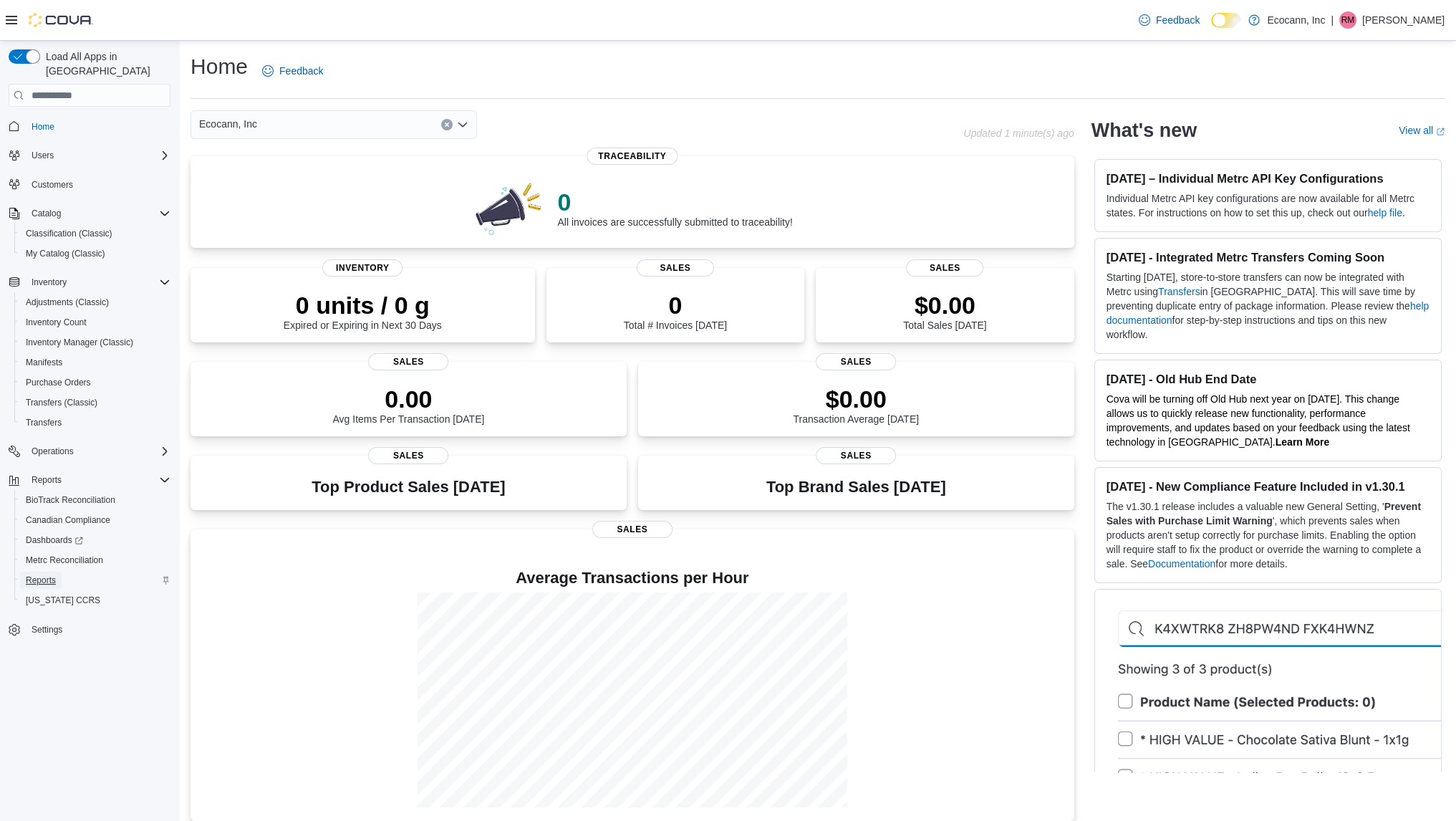
click at [43, 575] on span "Reports" at bounding box center [41, 581] width 30 height 12
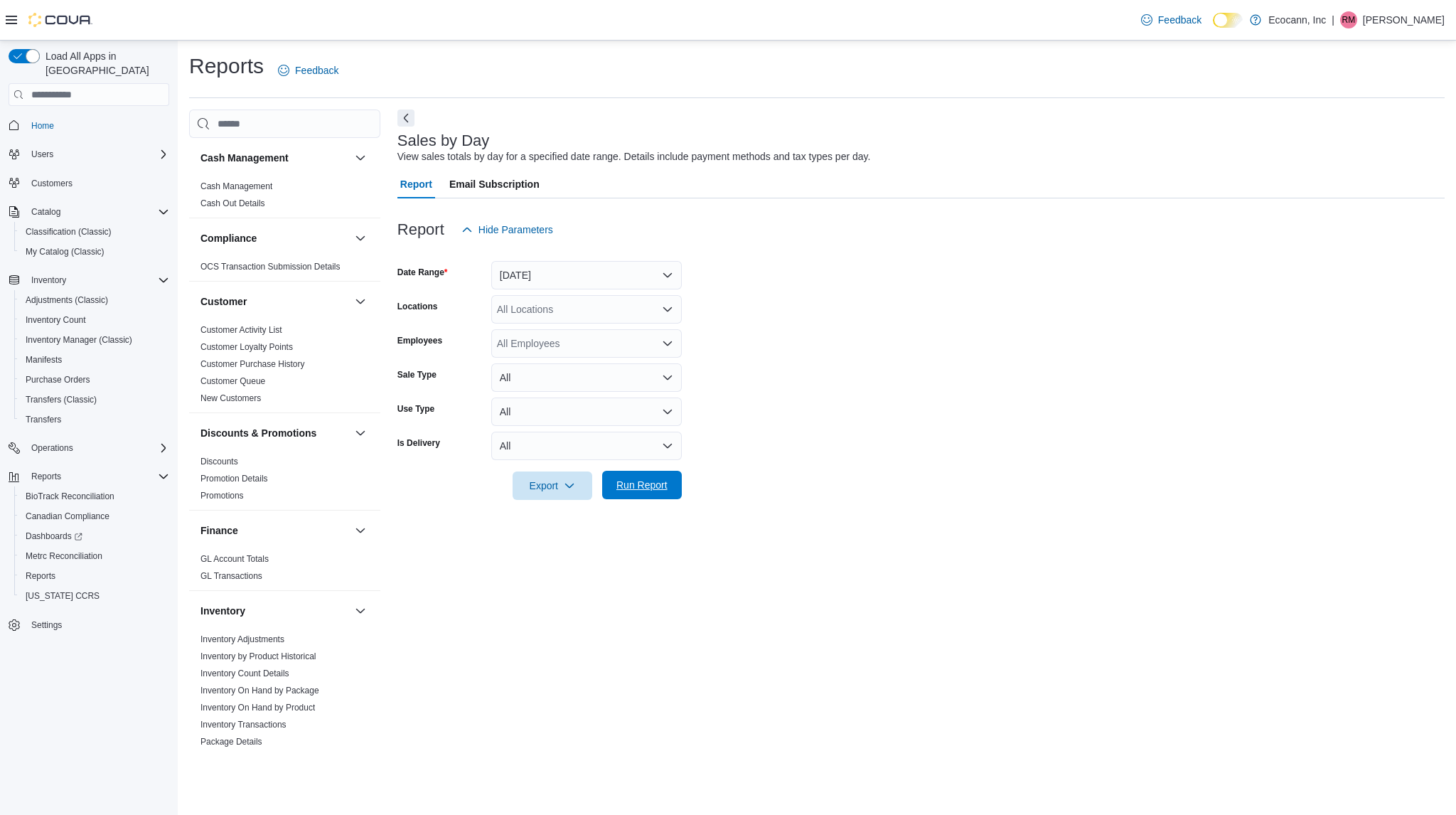
click at [642, 490] on span "Run Report" at bounding box center [642, 485] width 51 height 14
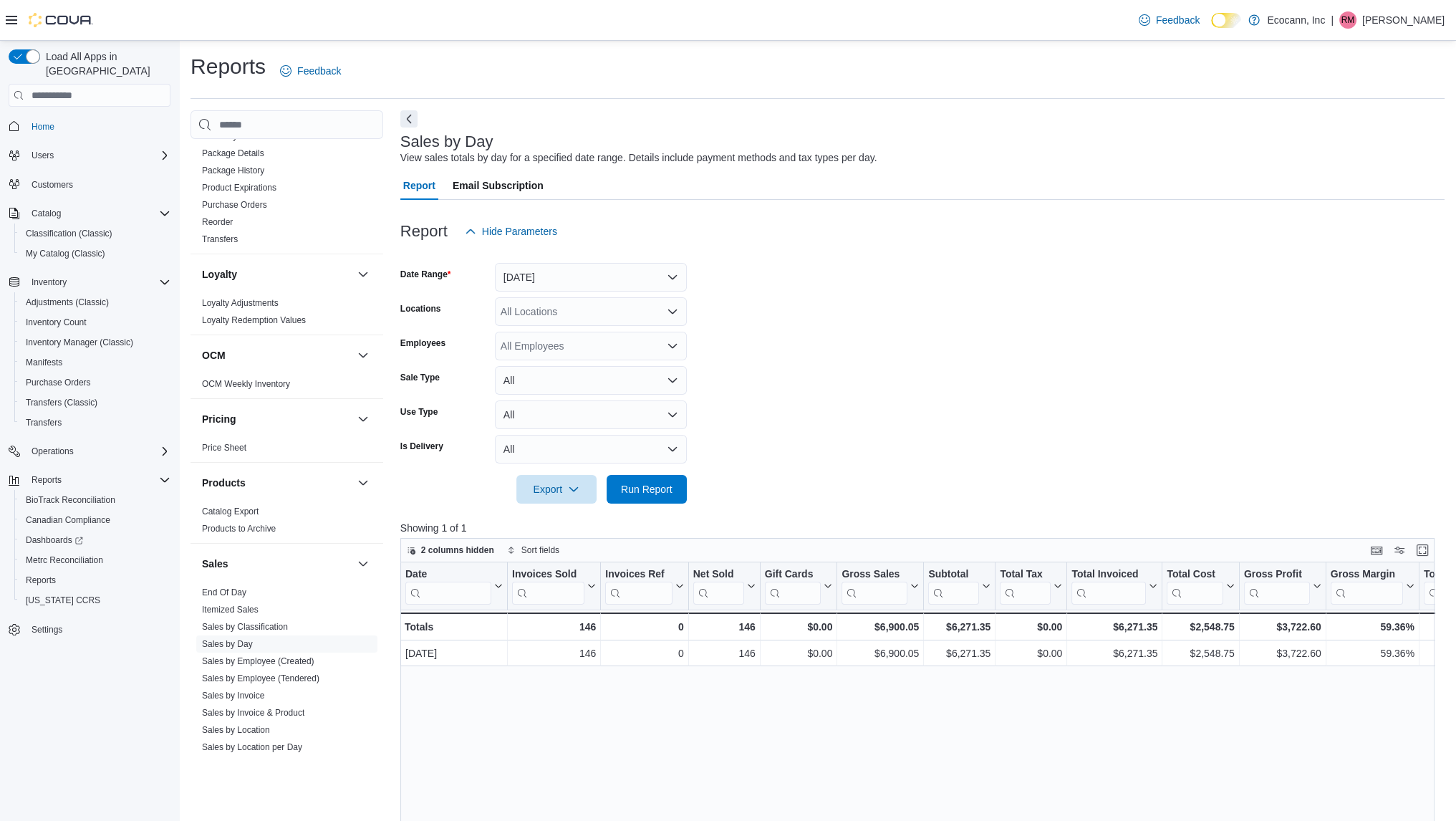
scroll to position [712, 0]
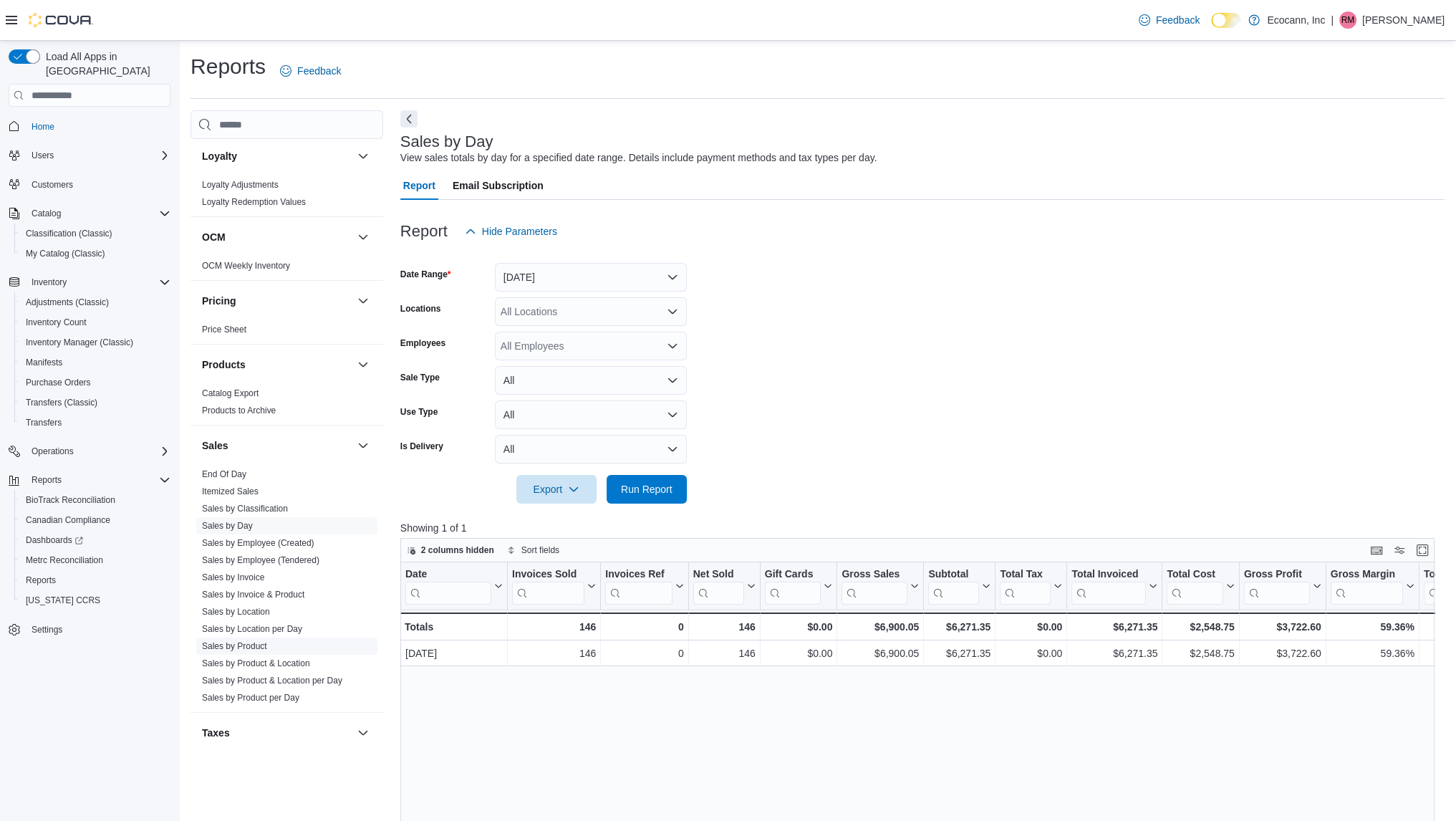
click at [258, 644] on link "Sales by Product" at bounding box center [234, 646] width 65 height 10
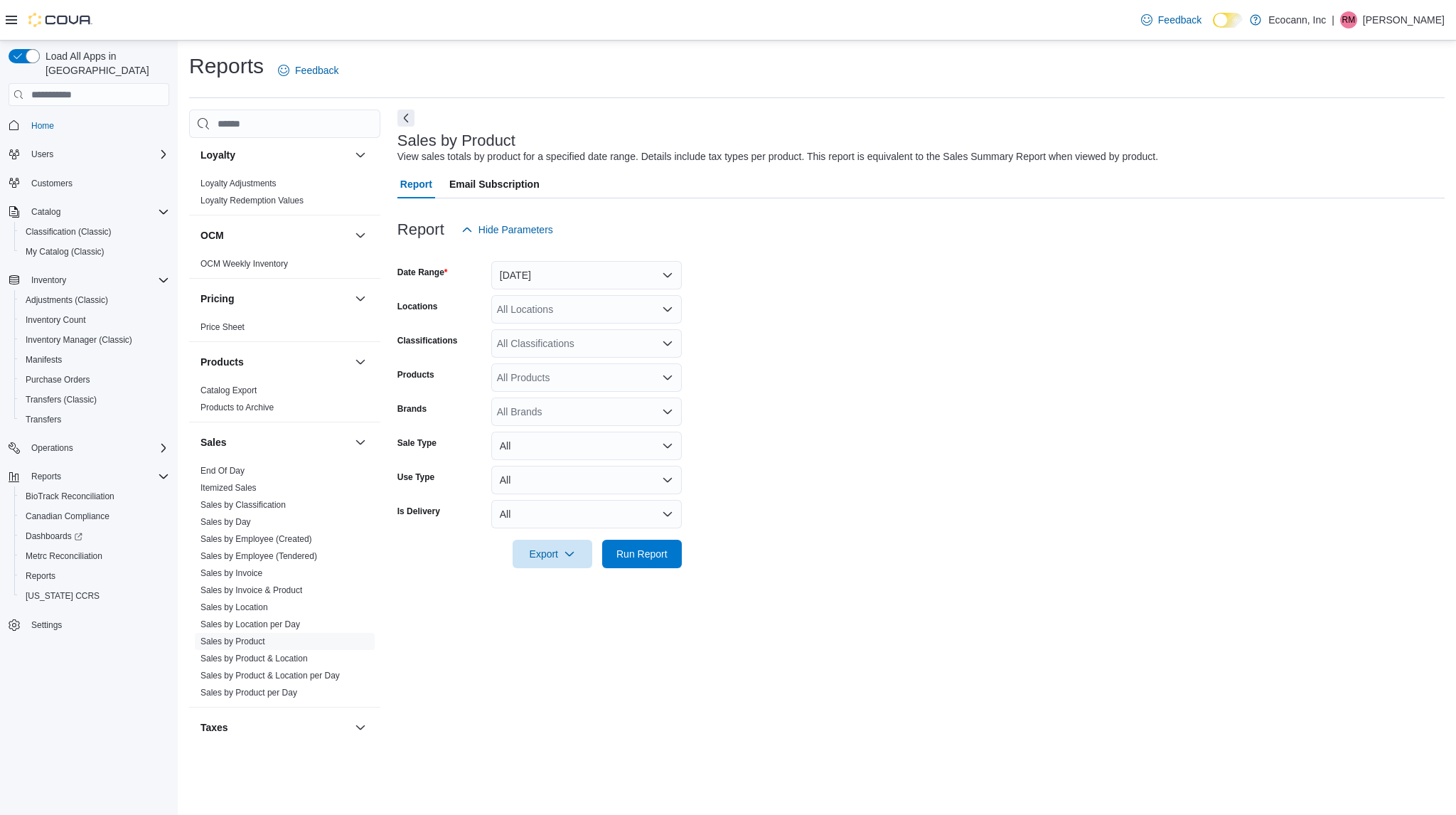
click at [687, 538] on div at bounding box center [921, 534] width 1048 height 12
click at [660, 553] on span "Run Report" at bounding box center [642, 553] width 51 height 14
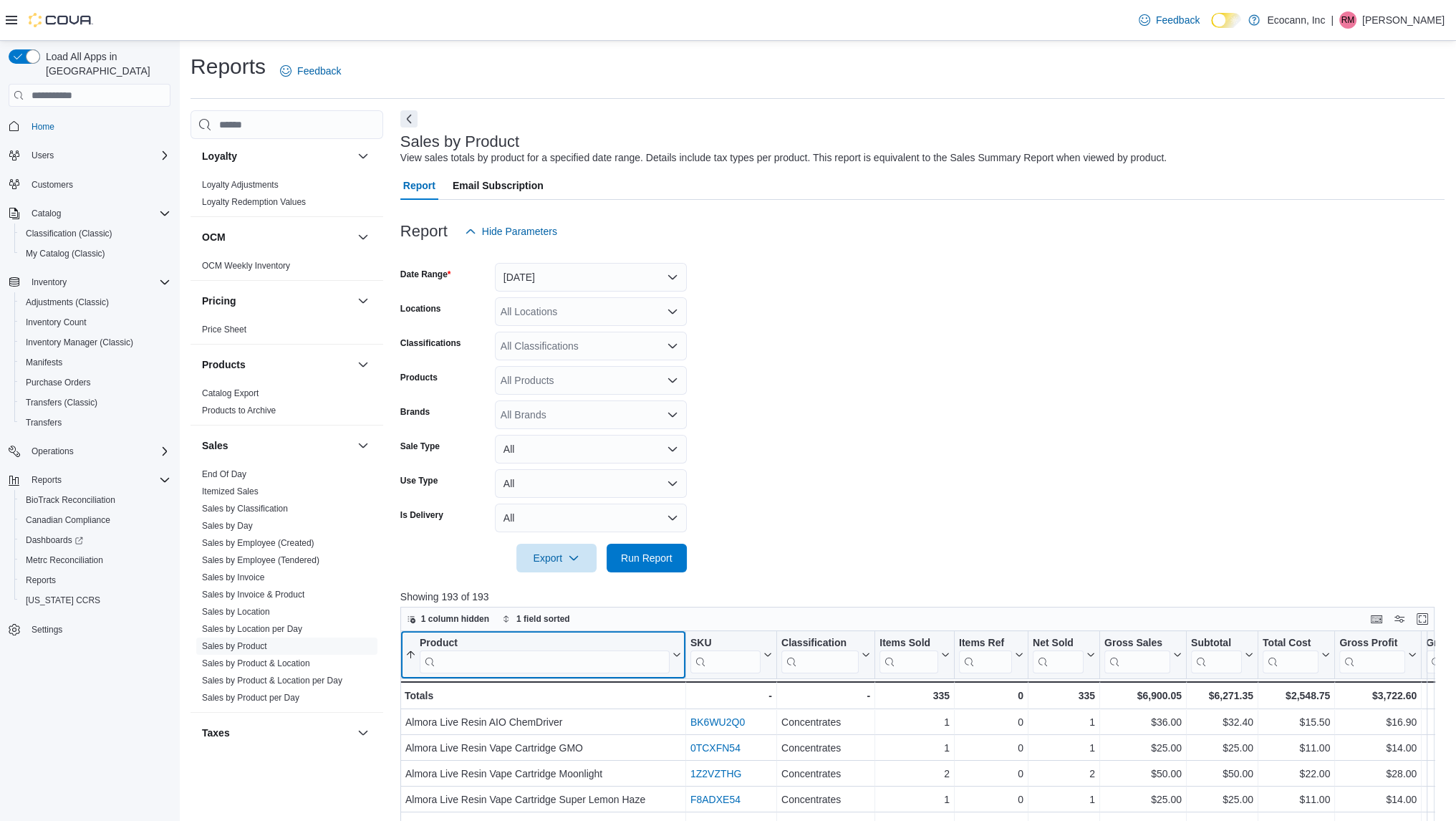
click at [596, 660] on input "search" at bounding box center [544, 662] width 250 height 23
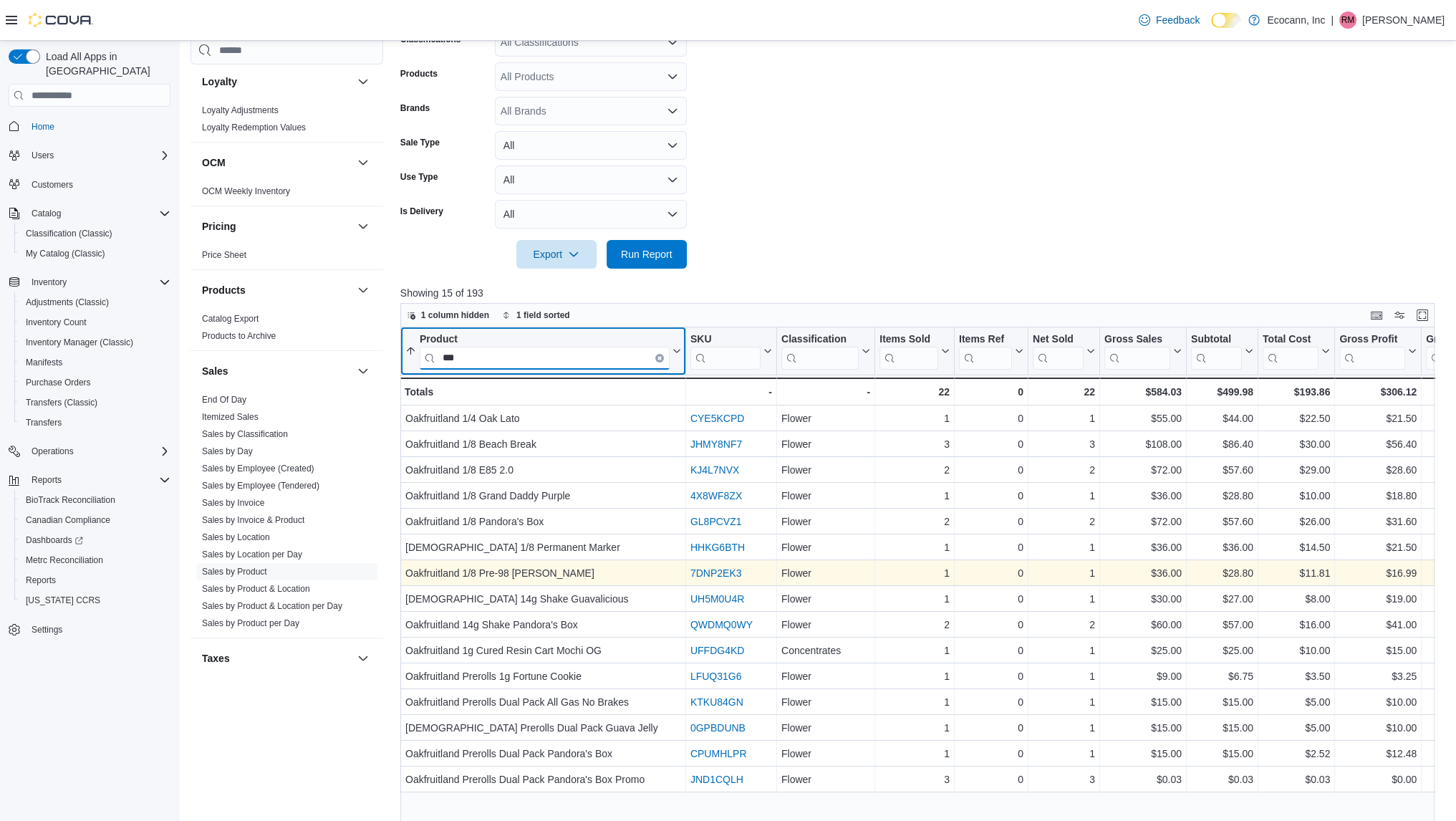
scroll to position [319, 0]
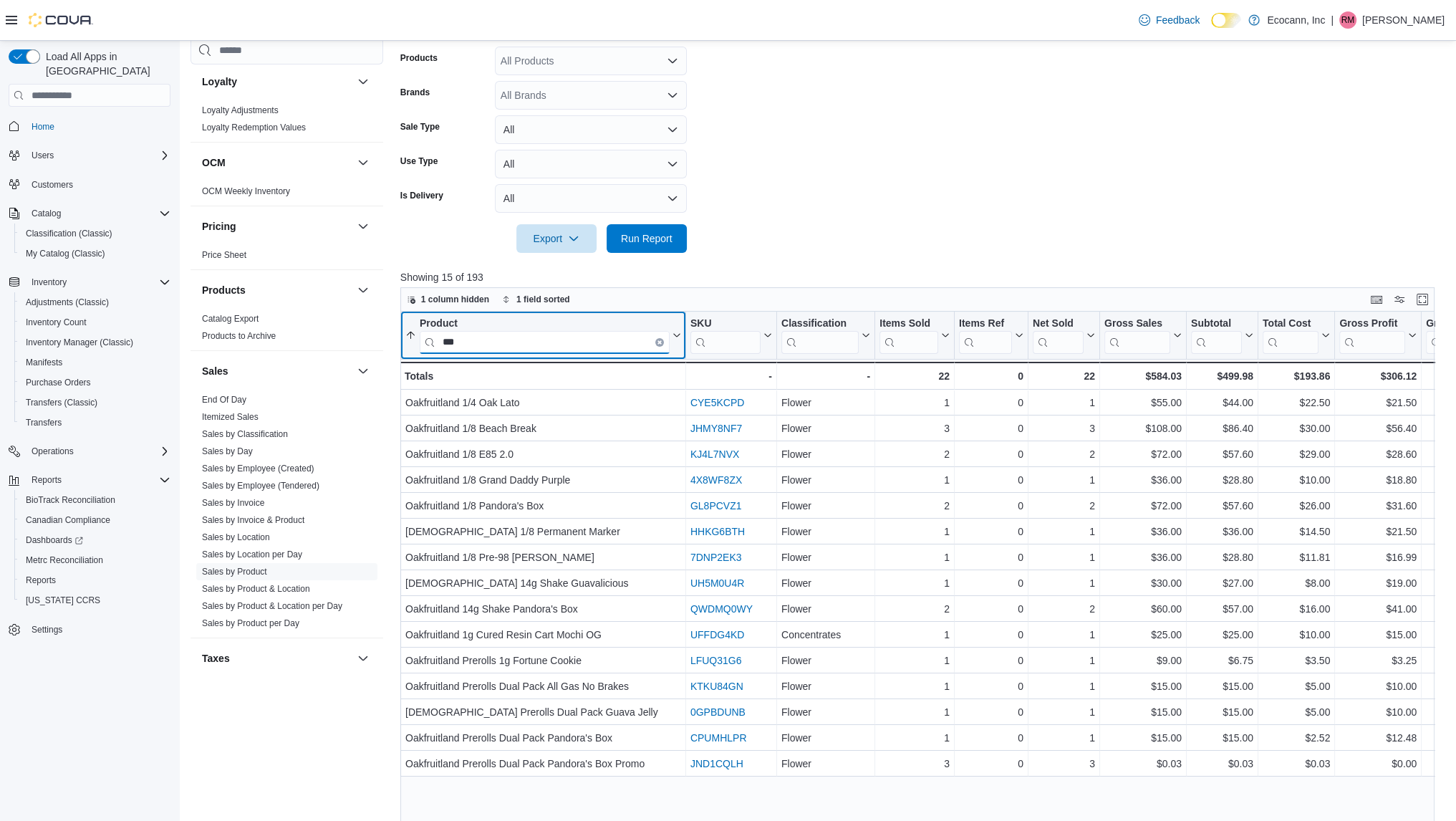
type input "***"
click at [659, 342] on icon "Clear input" at bounding box center [660, 342] width 3 height 3
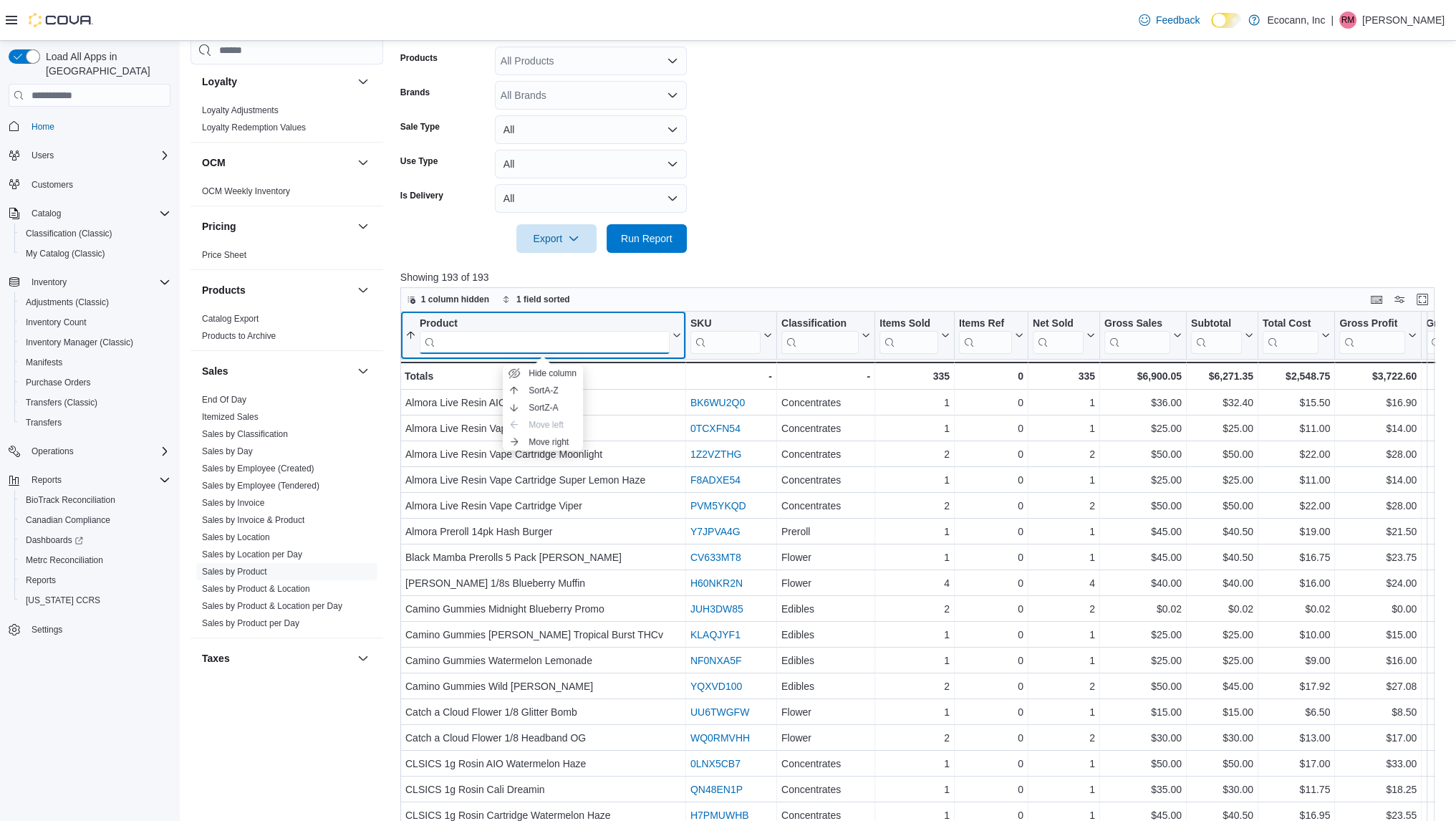
click at [645, 341] on input "search" at bounding box center [544, 342] width 250 height 23
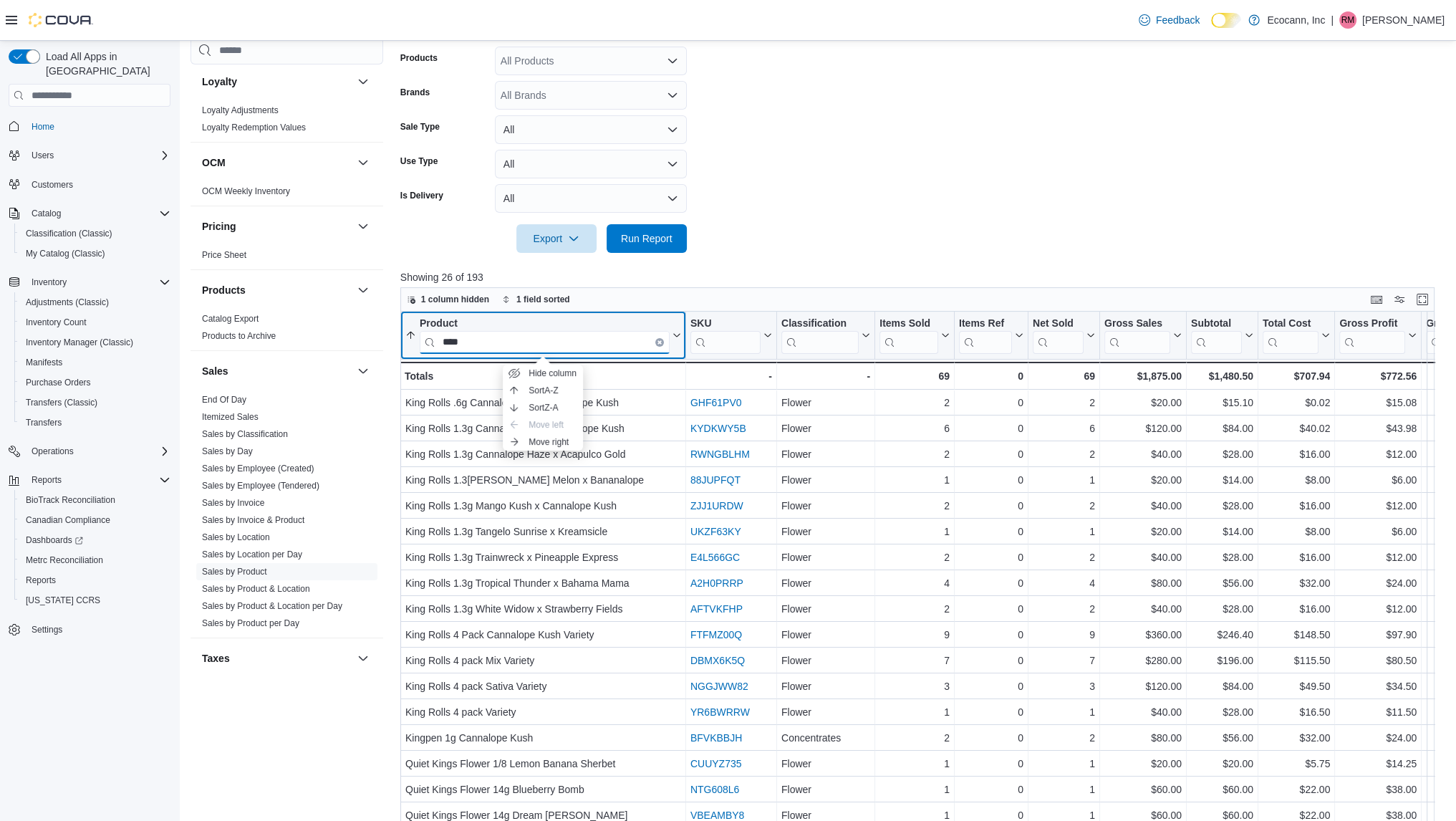
type input "****"
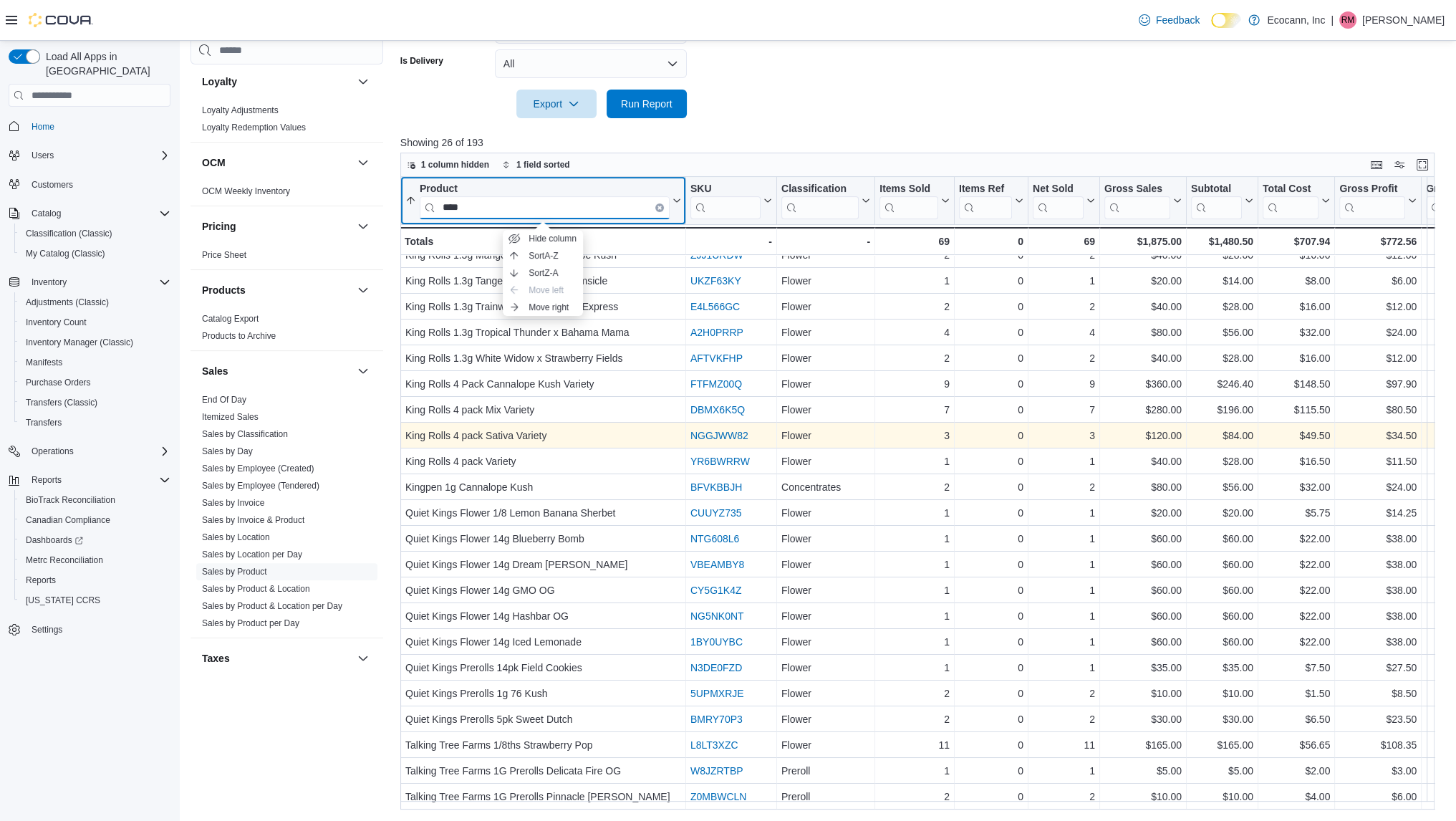
scroll to position [0, 0]
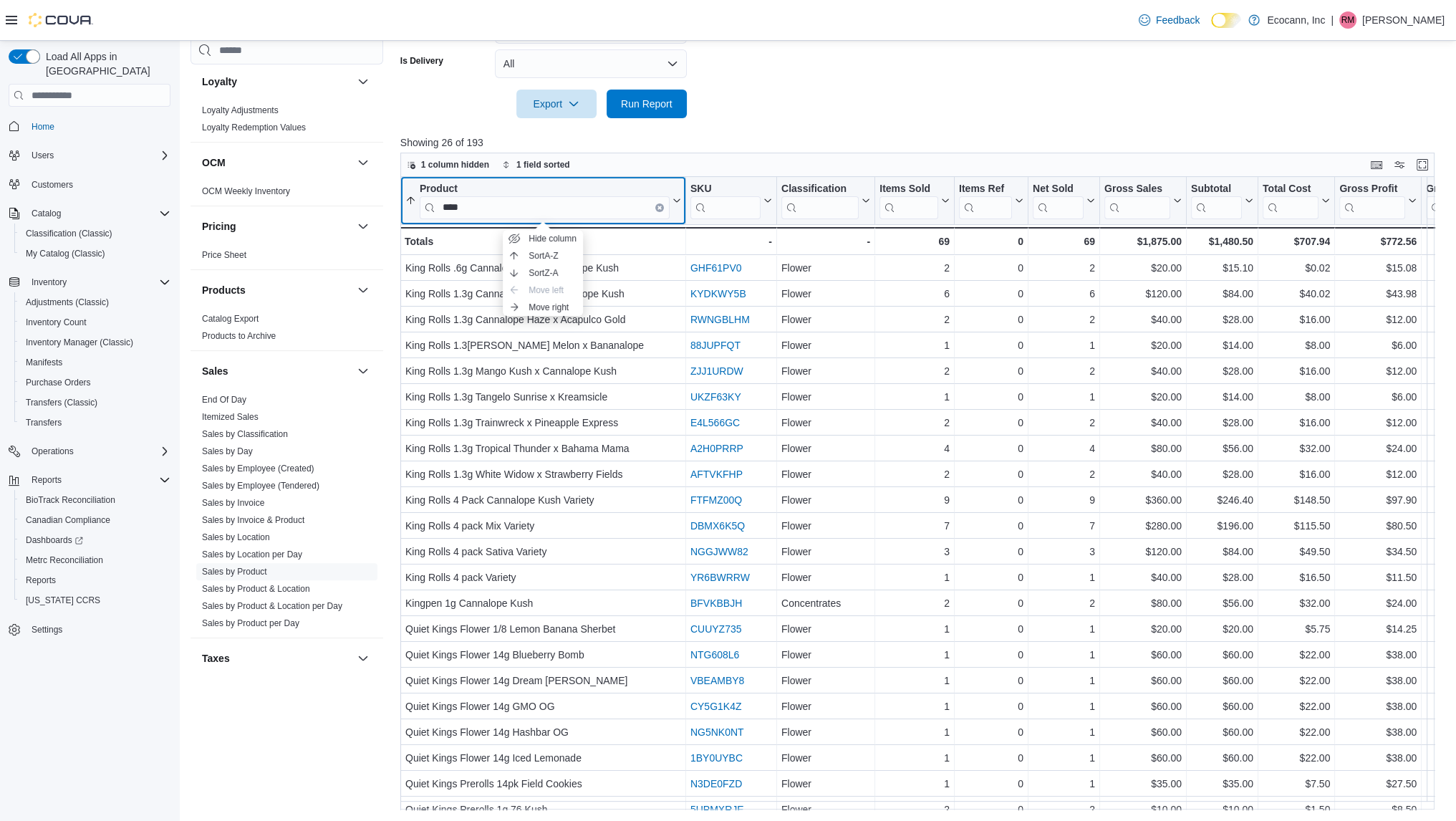
click at [659, 206] on icon "Clear input" at bounding box center [660, 208] width 4 height 4
click at [659, 204] on input "search" at bounding box center [544, 207] width 250 height 23
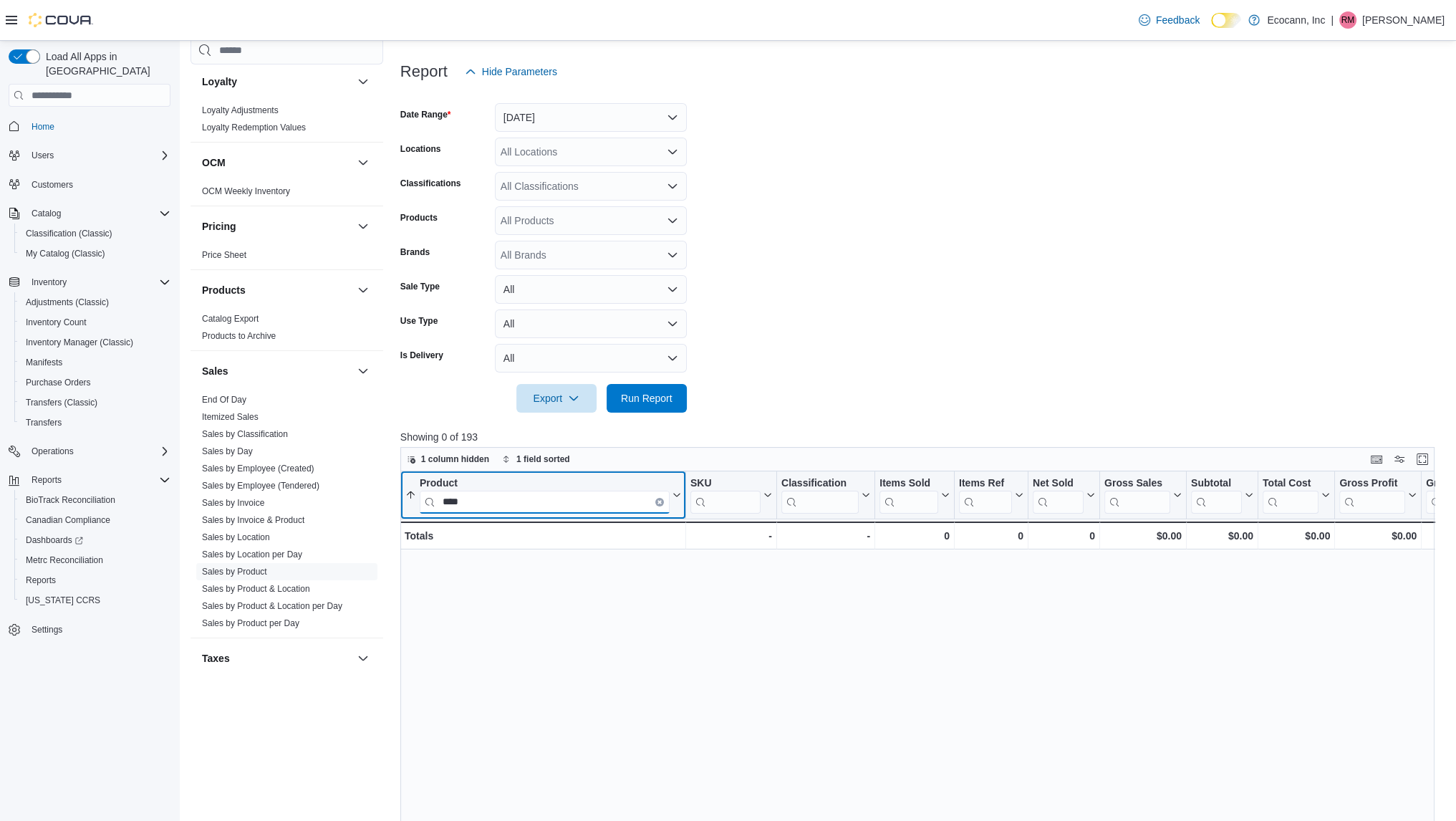
scroll to position [159, 0]
type input "****"
click at [586, 128] on button "[DATE]" at bounding box center [591, 118] width 192 height 29
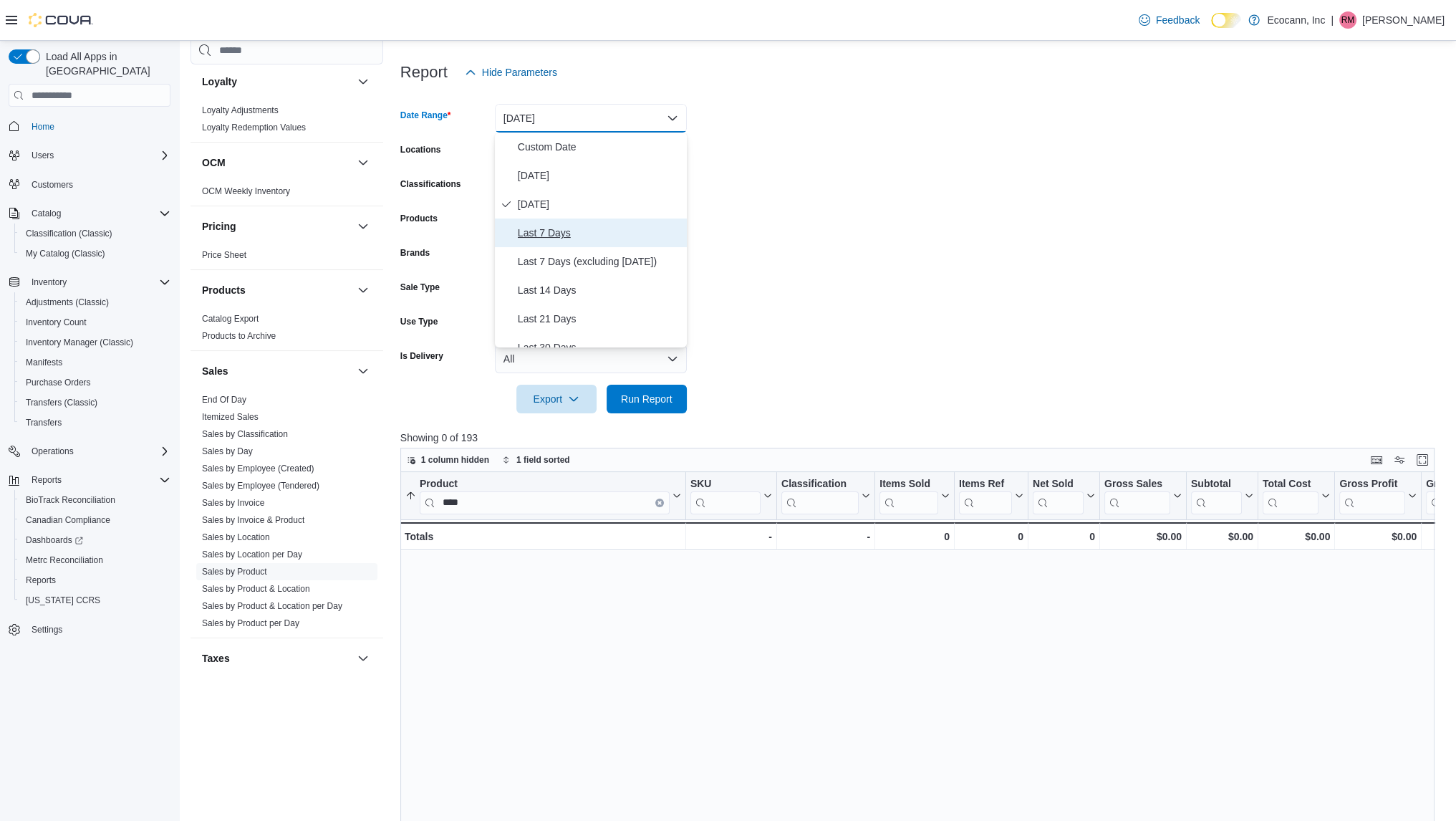
click at [532, 240] on span "Last 7 Days" at bounding box center [599, 232] width 163 height 17
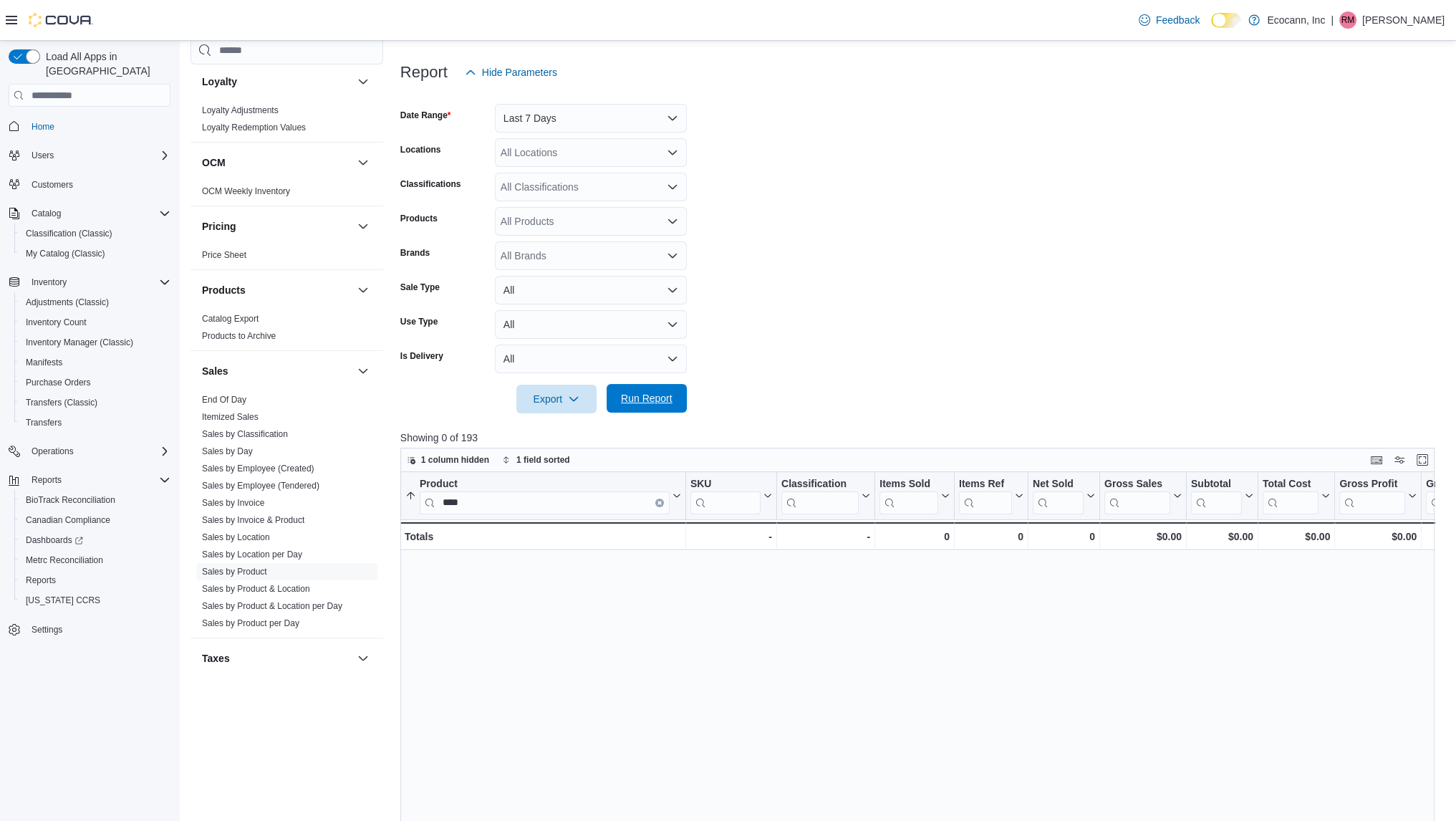
click at [633, 408] on span "Run Report" at bounding box center [647, 398] width 63 height 29
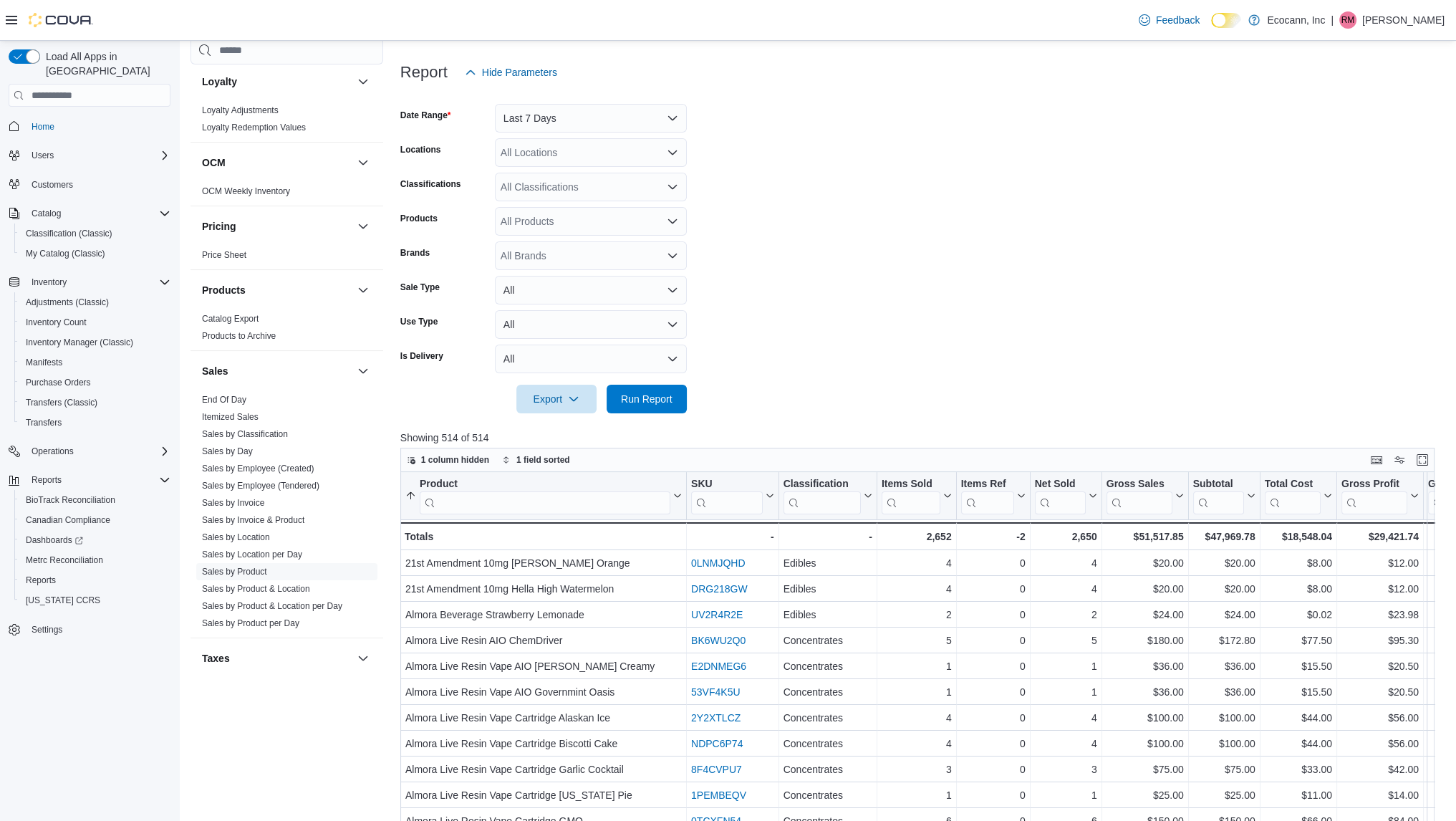
click at [593, 498] on input "search" at bounding box center [544, 502] width 250 height 23
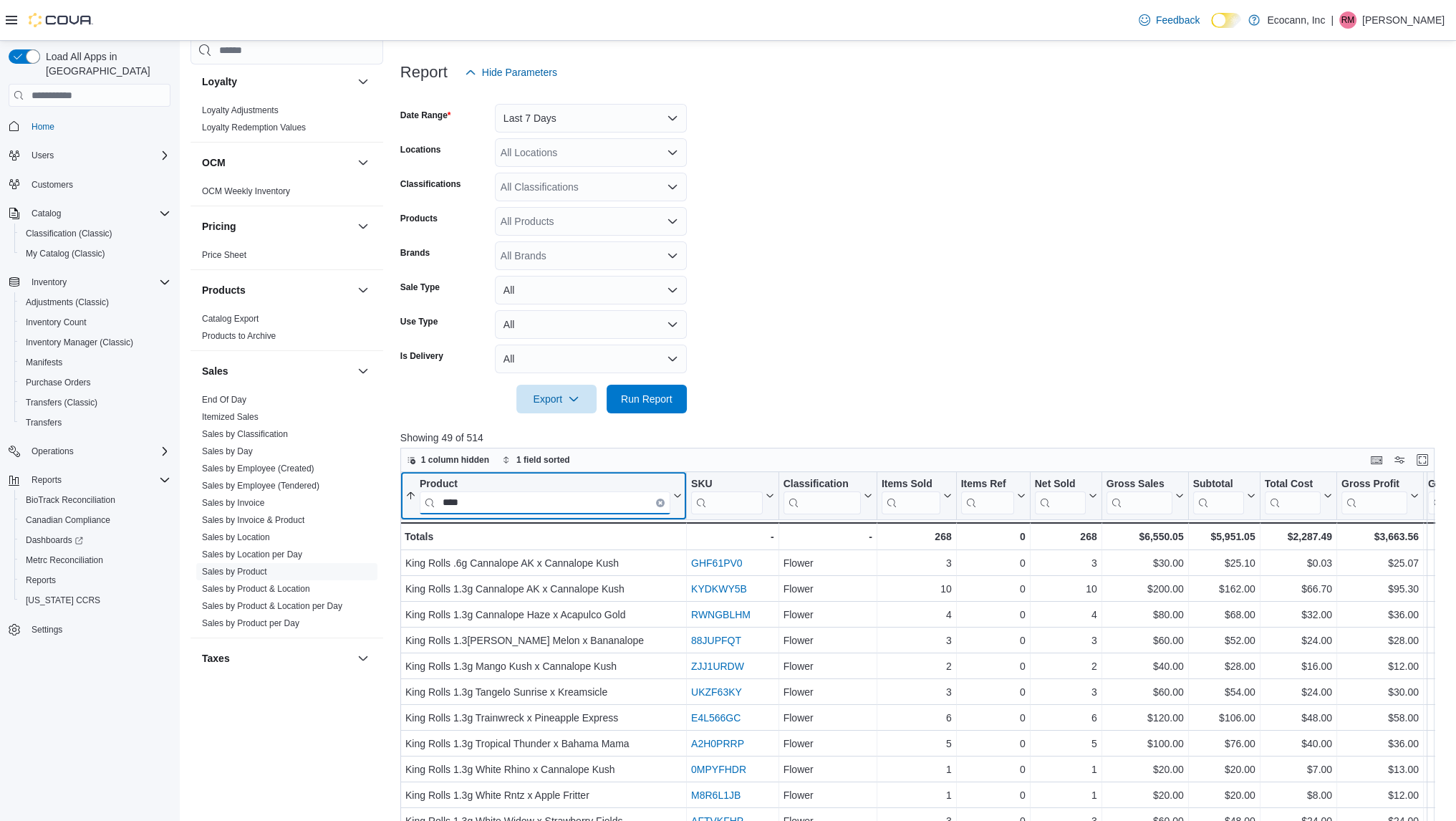
type input "****"
click at [661, 497] on input "****" at bounding box center [544, 502] width 250 height 23
click at [659, 503] on icon "Clear input" at bounding box center [660, 502] width 3 height 3
click at [641, 503] on input "search" at bounding box center [544, 502] width 250 height 23
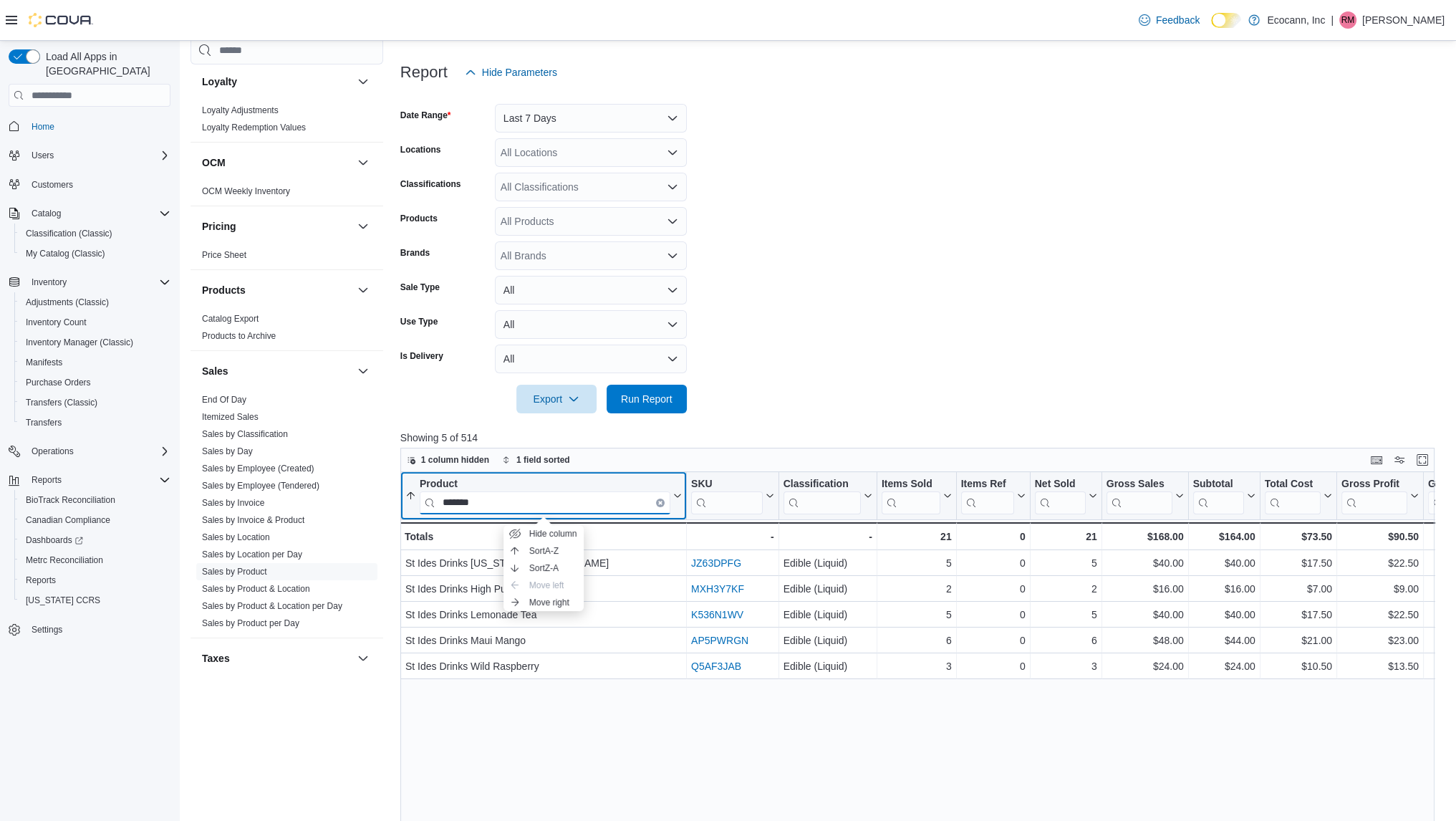
type input "*******"
click at [656, 501] on input "*******" at bounding box center [544, 502] width 250 height 23
click at [660, 503] on icon "Clear input" at bounding box center [661, 502] width 4 height 4
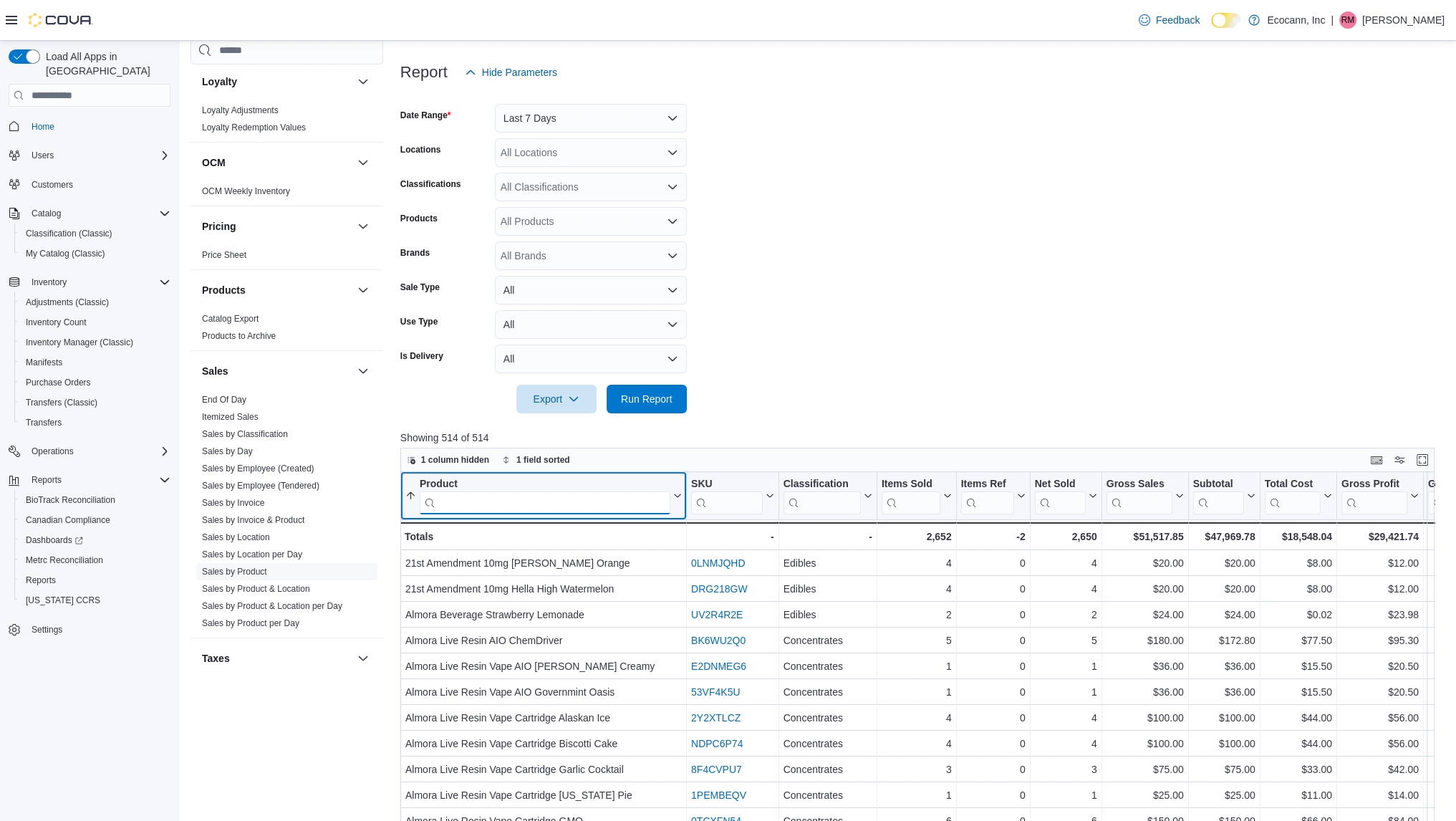
click at [626, 508] on input "search" at bounding box center [544, 502] width 250 height 23
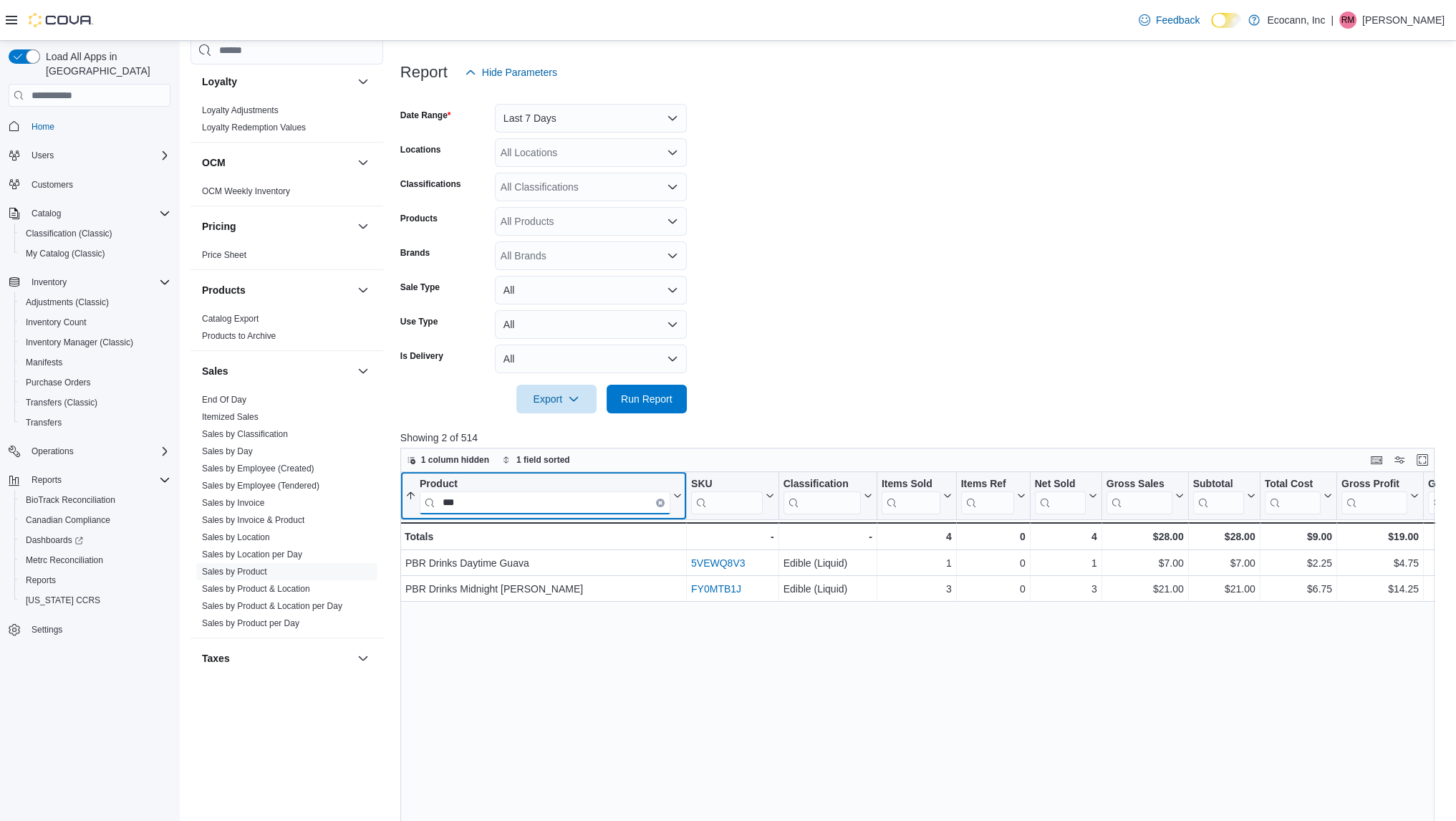
type input "***"
click at [240, 453] on link "Sales by Day" at bounding box center [227, 451] width 50 height 10
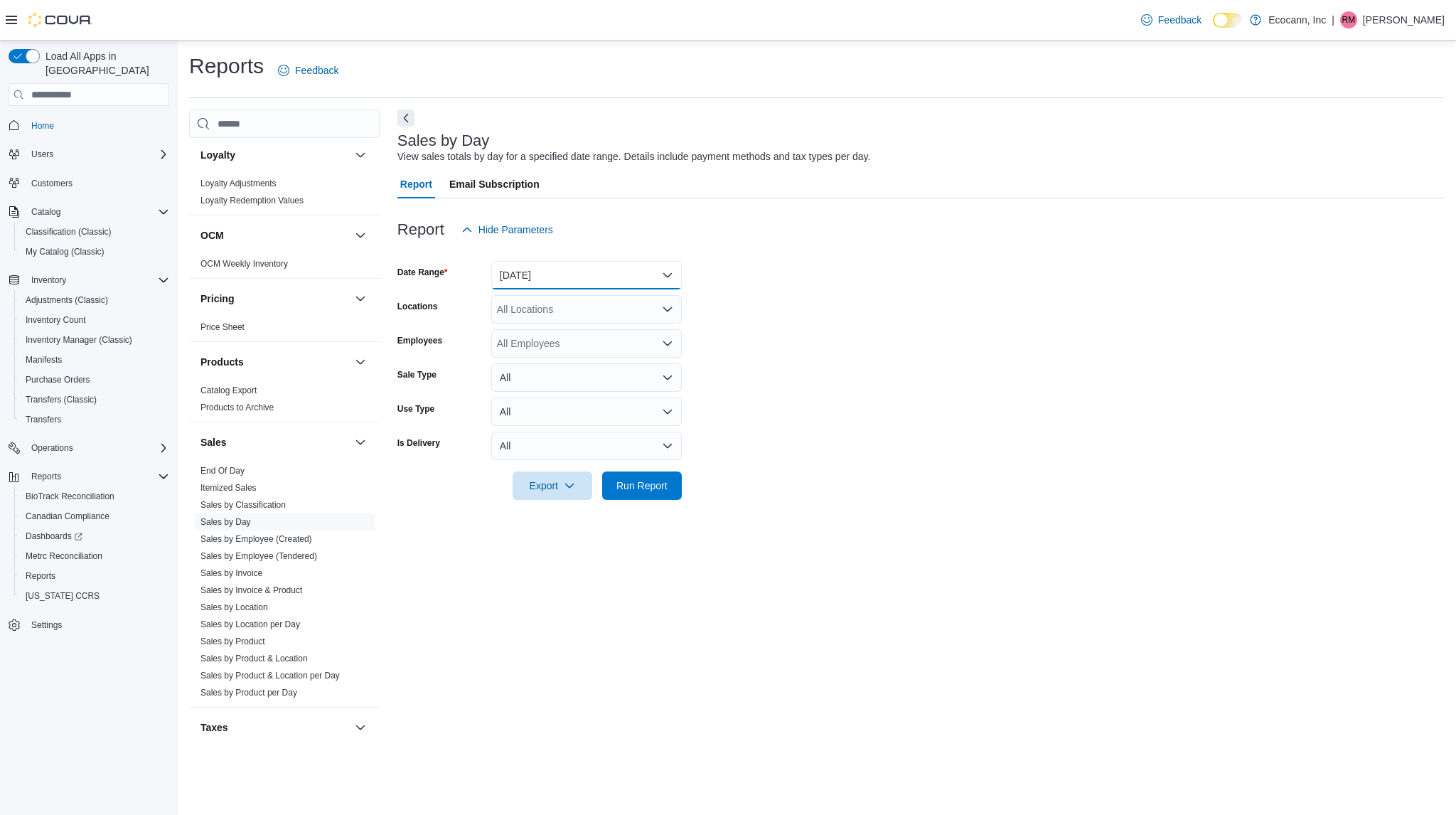
click at [633, 279] on button "[DATE]" at bounding box center [586, 275] width 190 height 28
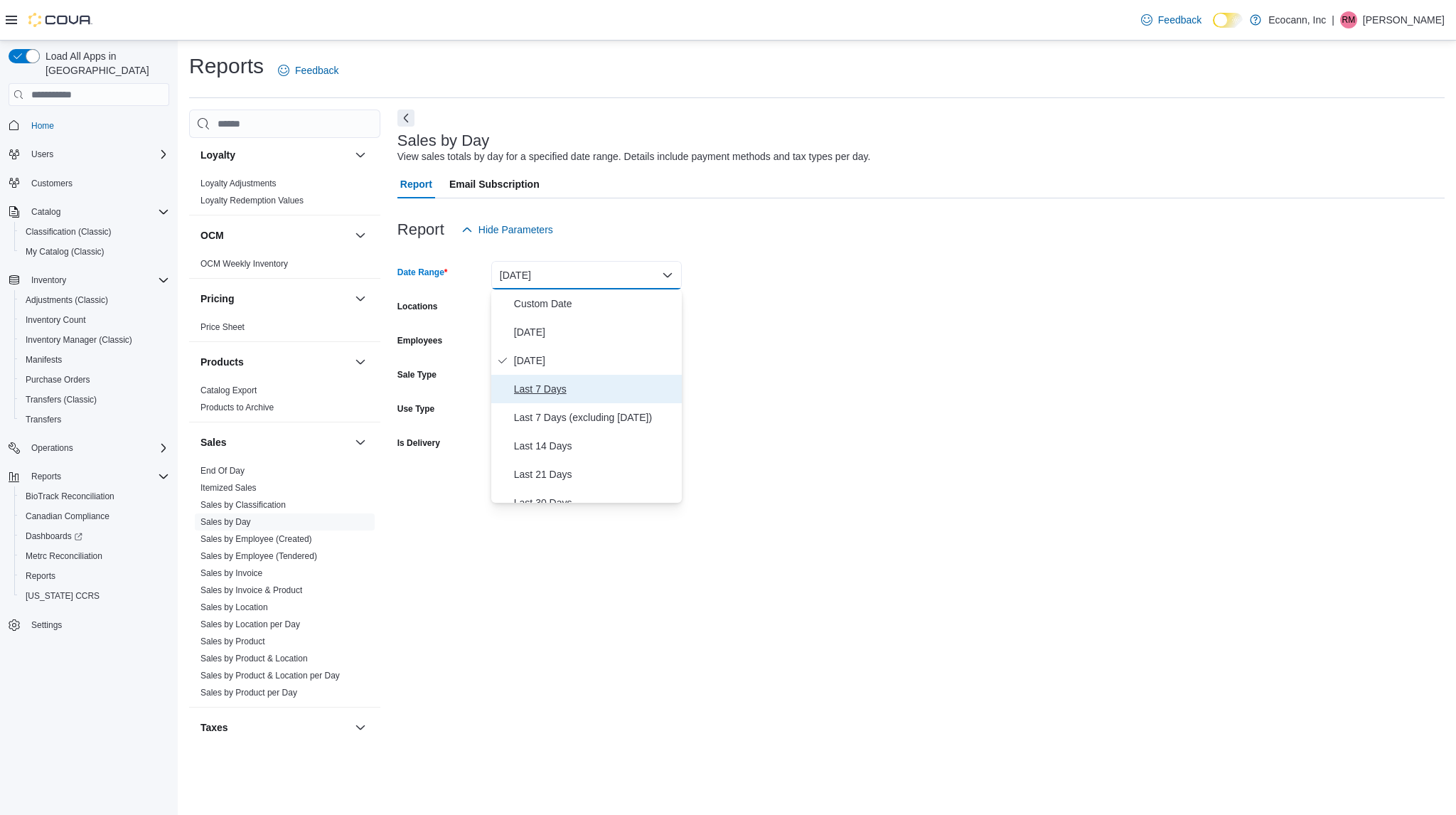
click at [551, 386] on span "Last 7 Days" at bounding box center [595, 388] width 162 height 17
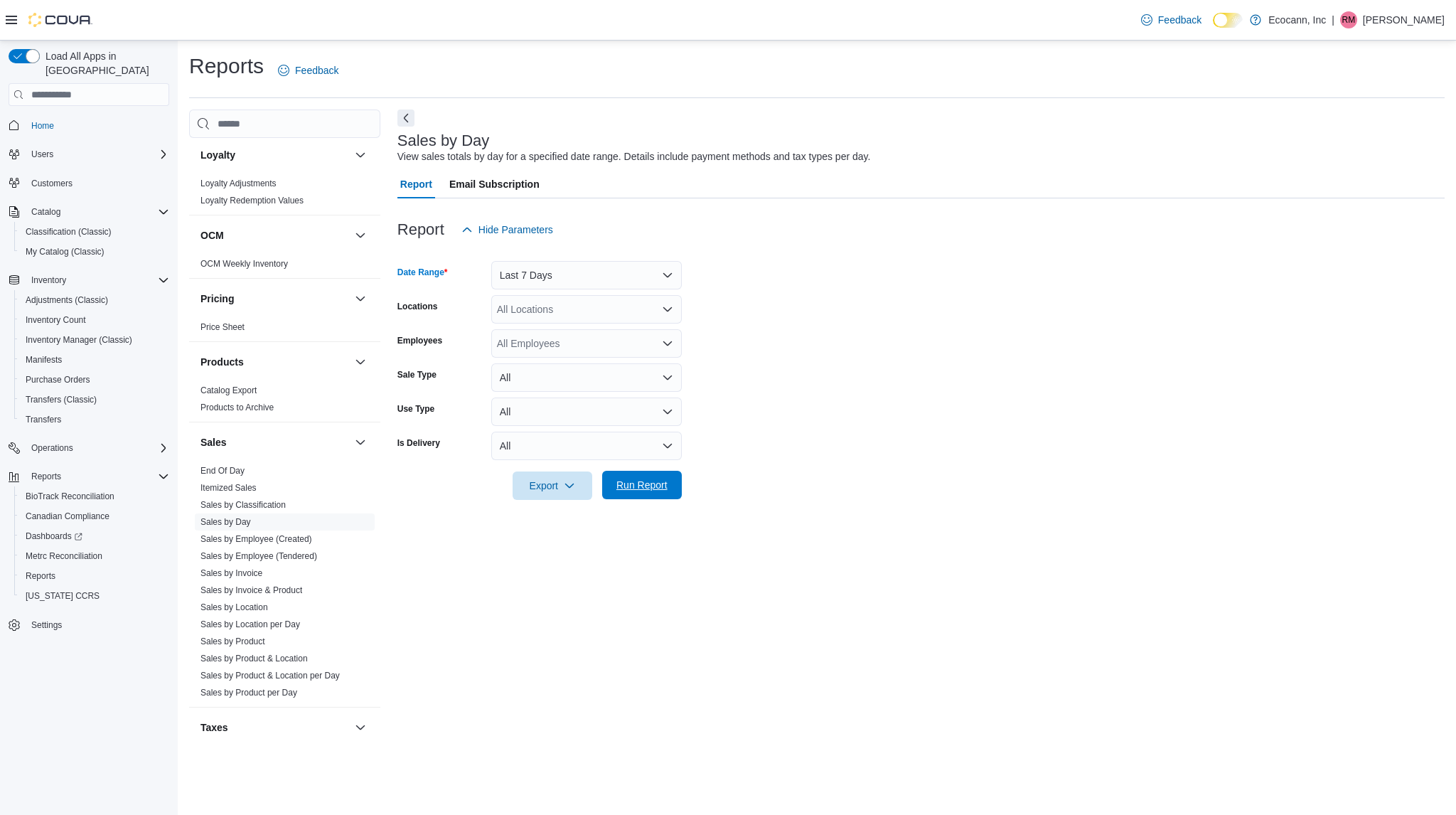
click at [669, 489] on span "Run Report" at bounding box center [642, 484] width 63 height 28
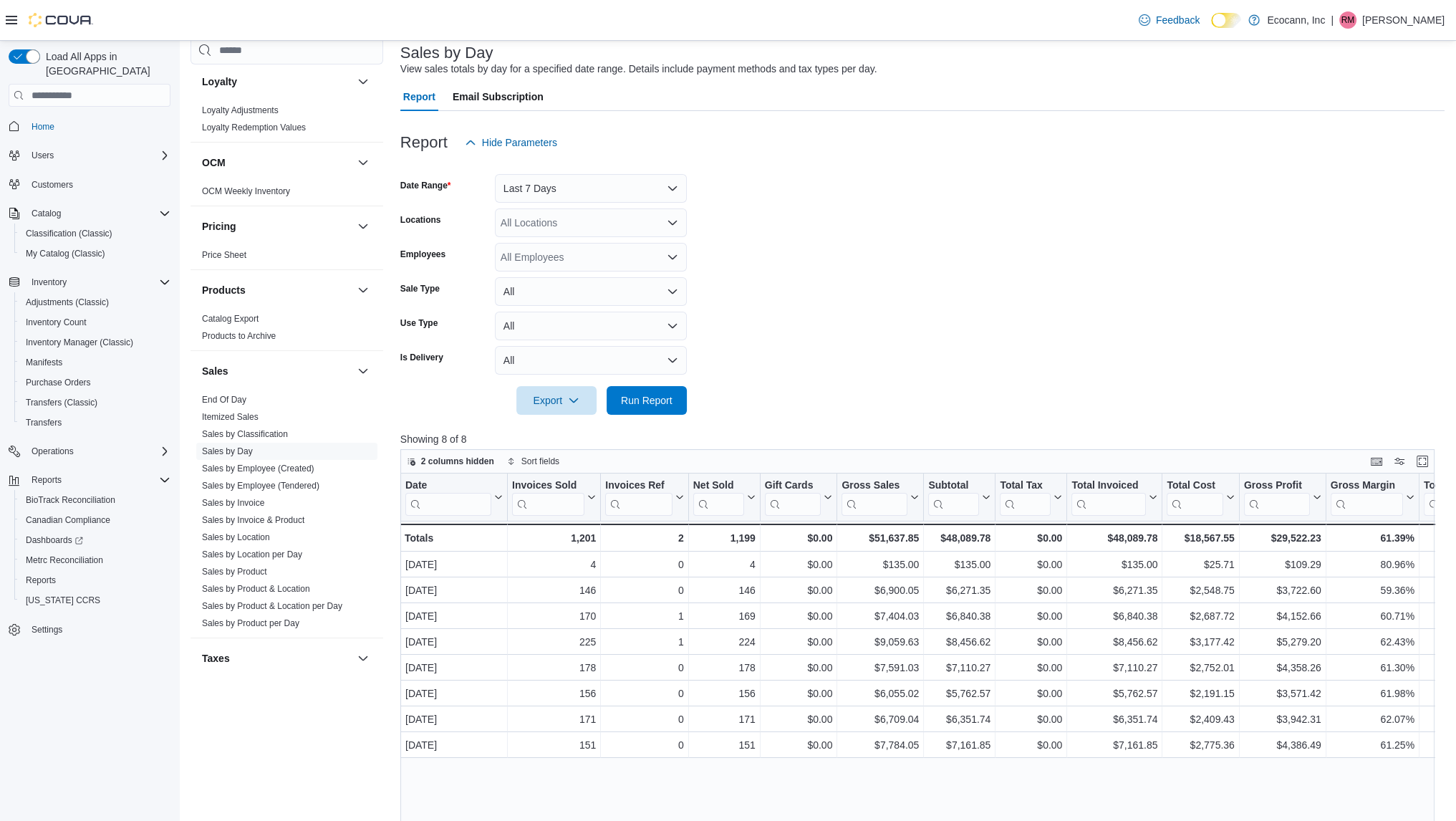
scroll to position [74, 0]
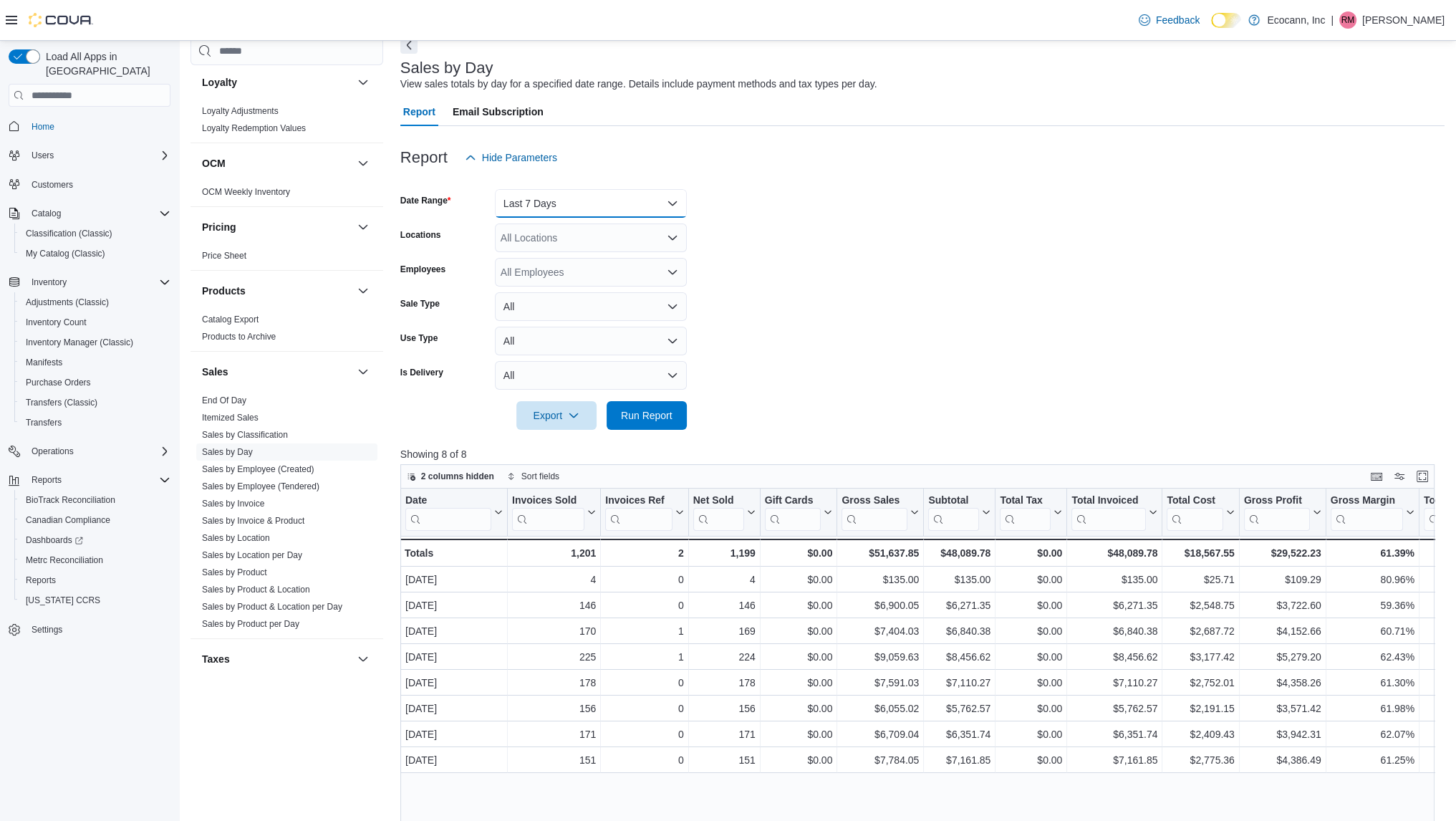
click at [578, 210] on button "Last 7 Days" at bounding box center [591, 203] width 192 height 29
click at [928, 237] on form "Date Range Last 7 Days Locations All Locations Employees All Employees Sale Typ…" at bounding box center [923, 301] width 1045 height 258
click at [237, 571] on link "Sales by Product" at bounding box center [234, 573] width 65 height 10
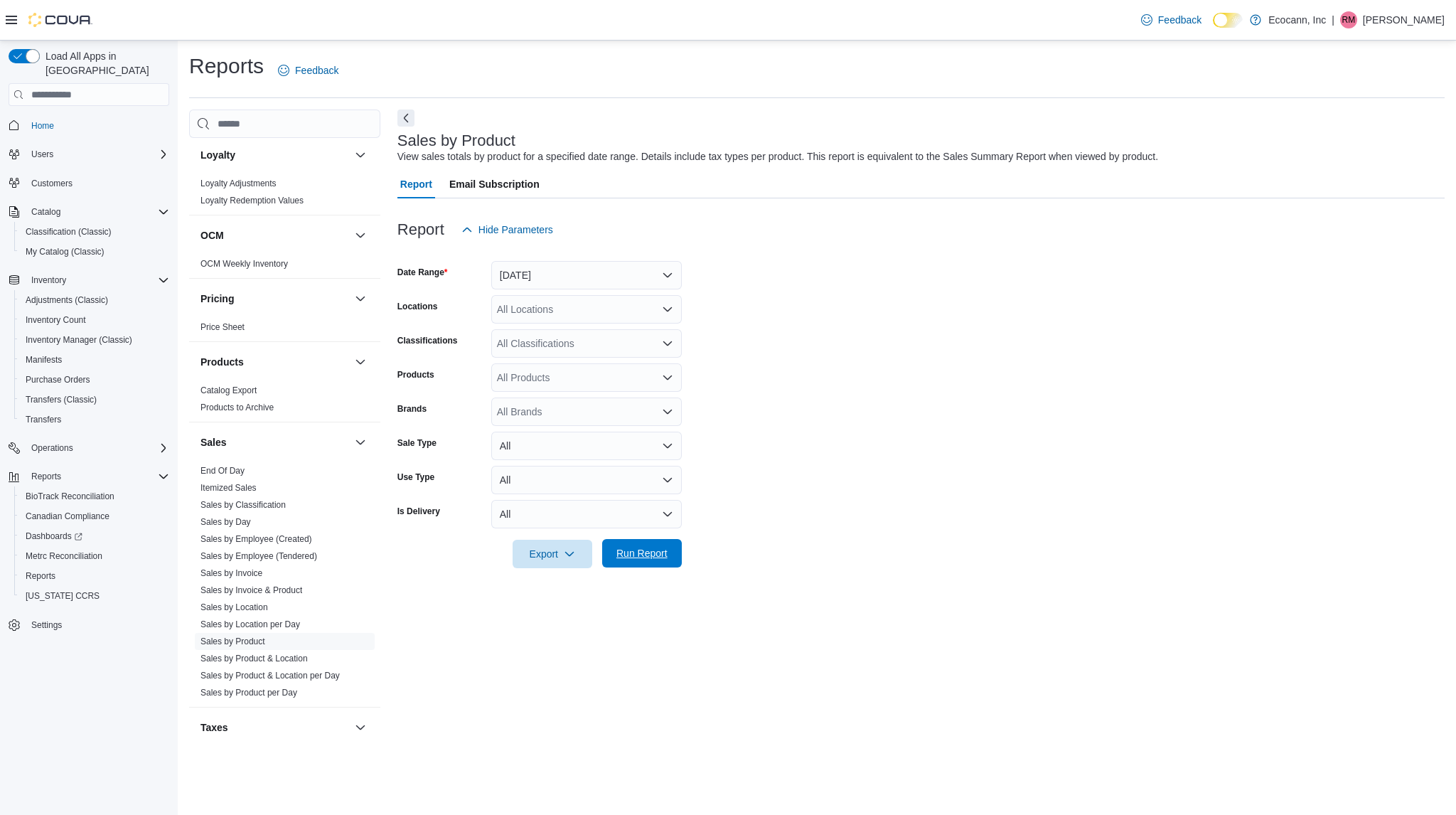
click at [667, 566] on span "Run Report" at bounding box center [642, 553] width 63 height 28
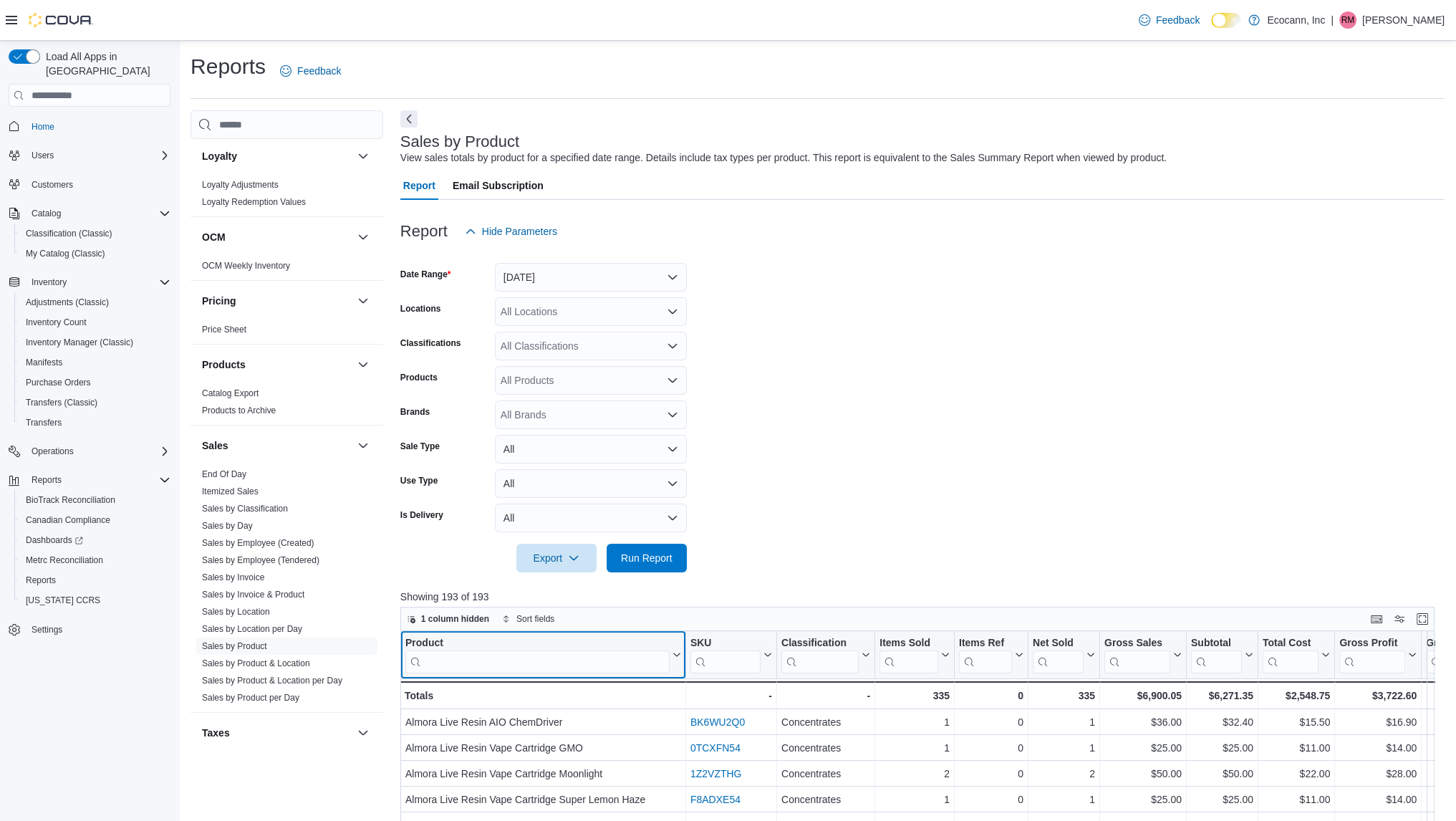
click at [579, 654] on input "search" at bounding box center [537, 662] width 264 height 23
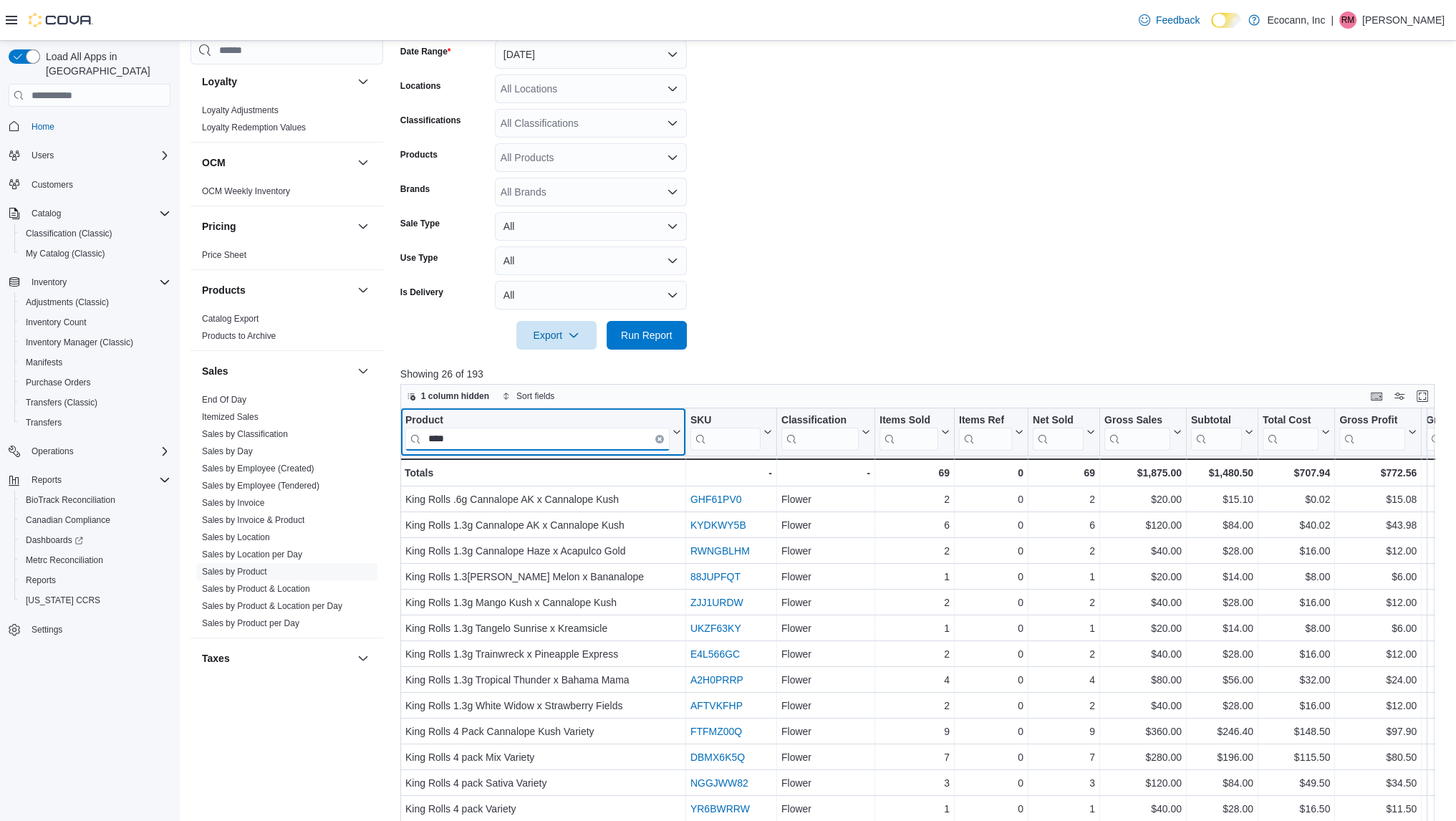
scroll to position [160, 0]
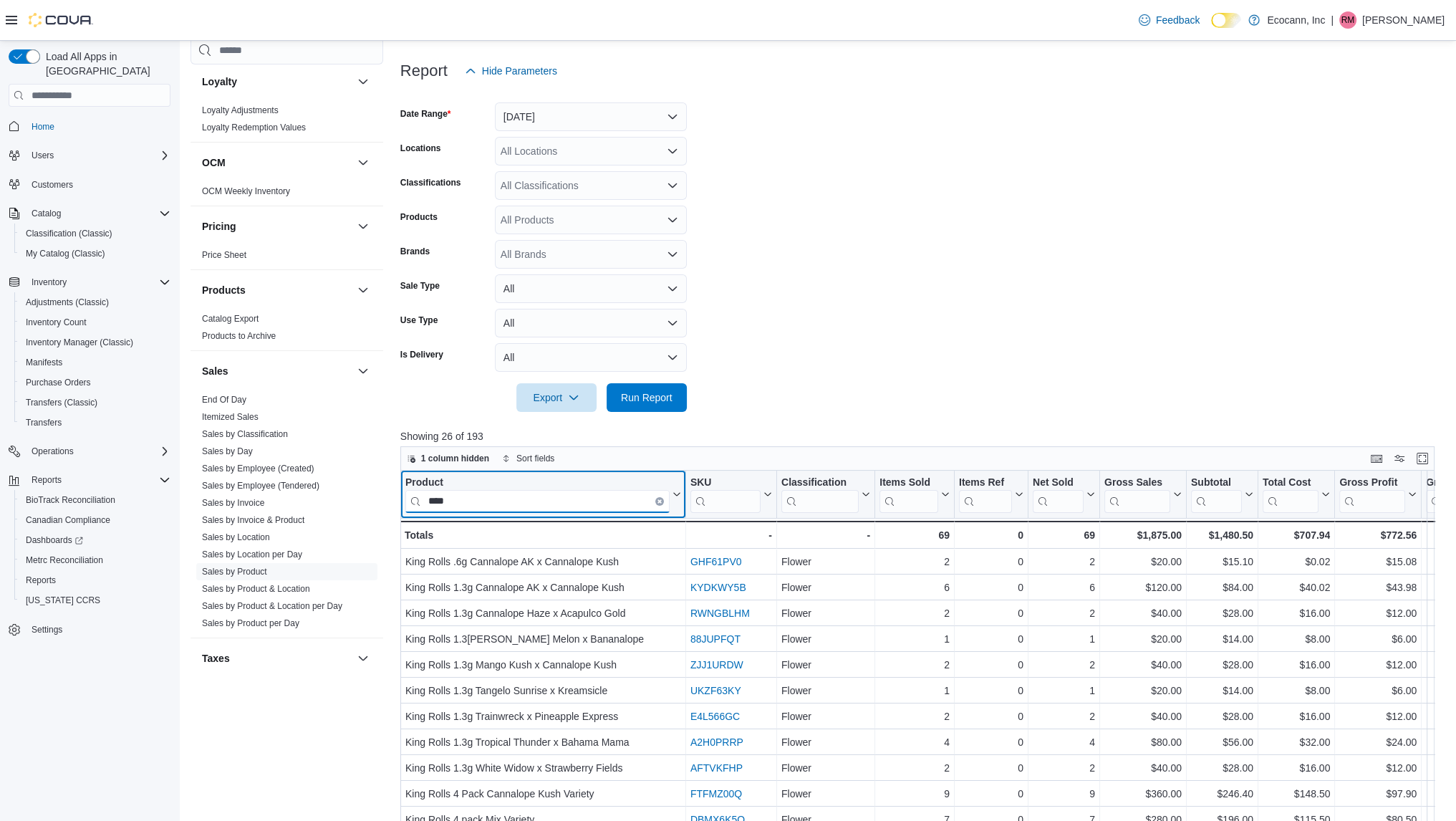
type input "****"
click at [551, 113] on button "[DATE]" at bounding box center [591, 117] width 192 height 29
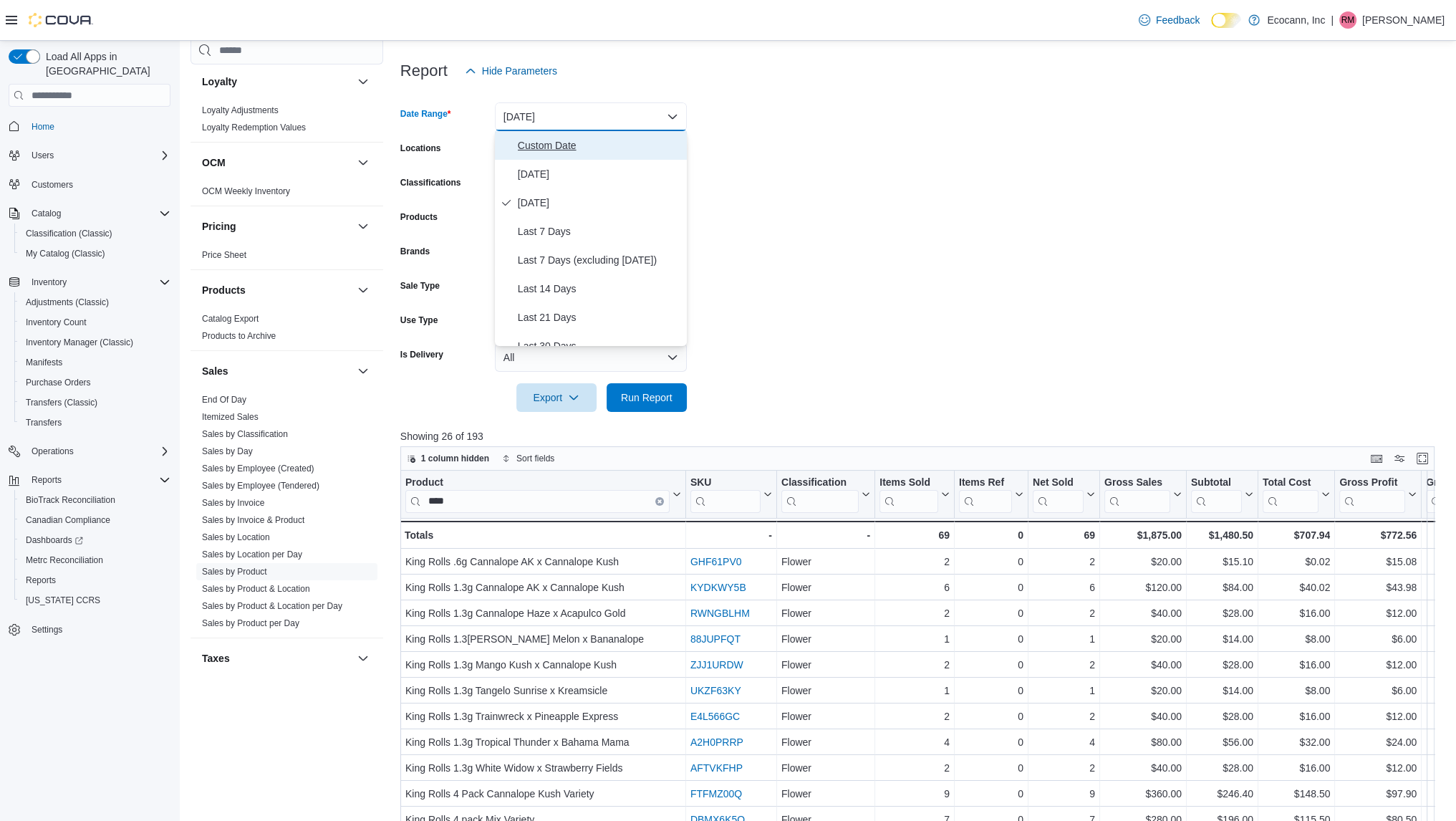
click at [552, 144] on span "Custom Date" at bounding box center [599, 144] width 163 height 17
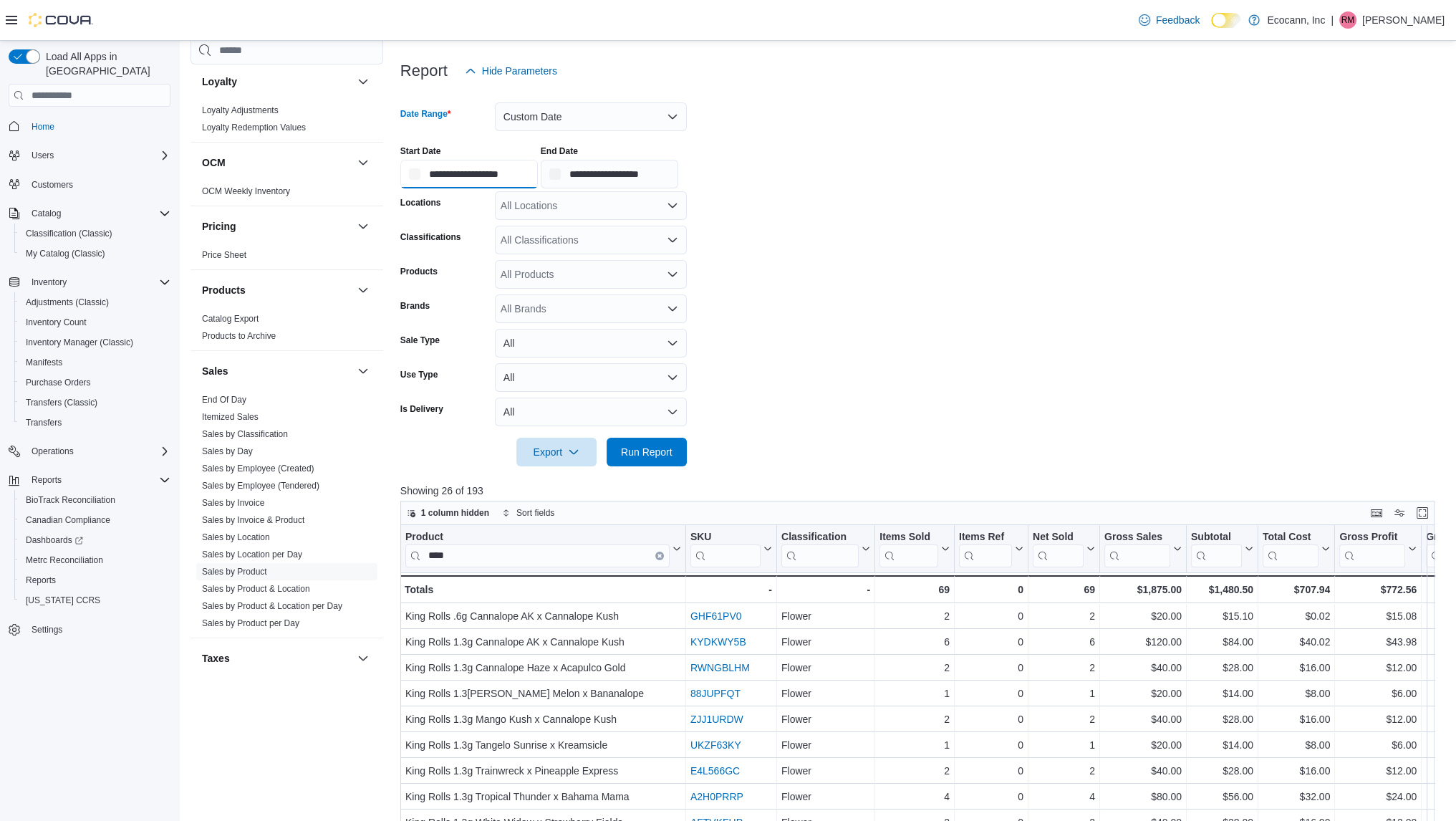
click at [461, 172] on input "**********" at bounding box center [469, 174] width 137 height 29
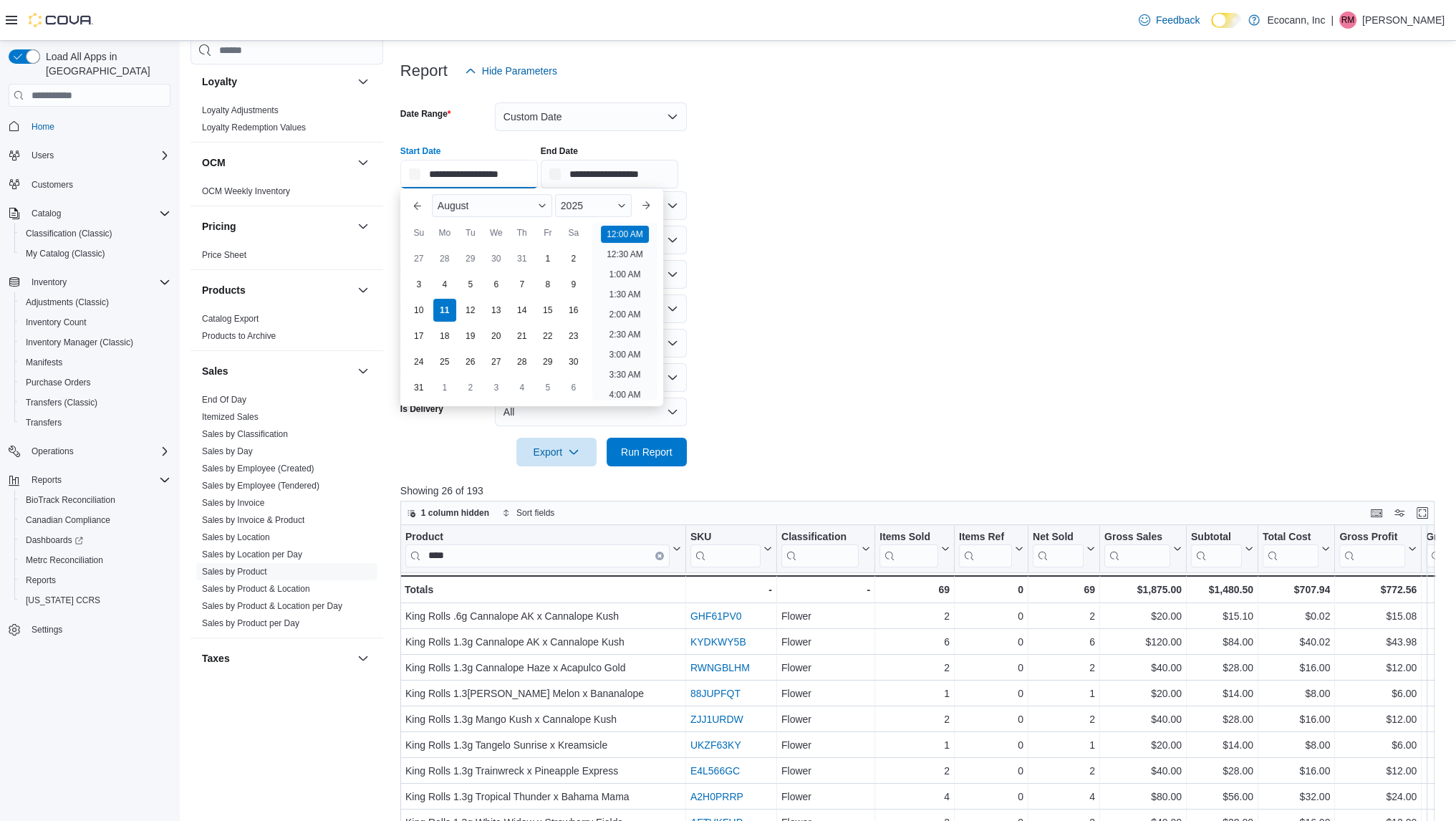
scroll to position [45, 0]
click at [569, 281] on div "9" at bounding box center [573, 284] width 25 height 25
click at [619, 317] on li "9:00 AM" at bounding box center [624, 317] width 43 height 17
type input "**********"
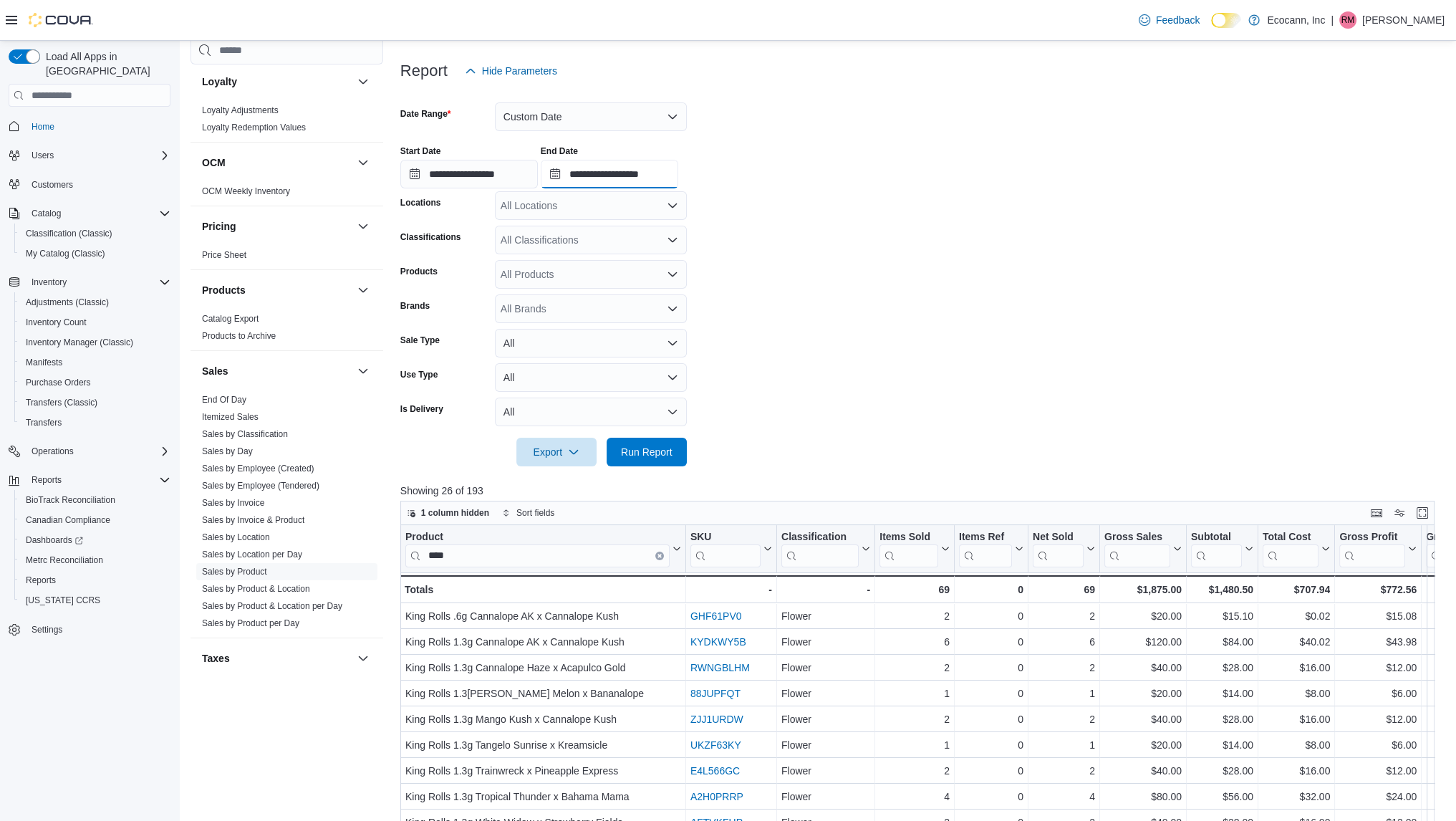
click at [605, 170] on input "**********" at bounding box center [609, 174] width 137 height 29
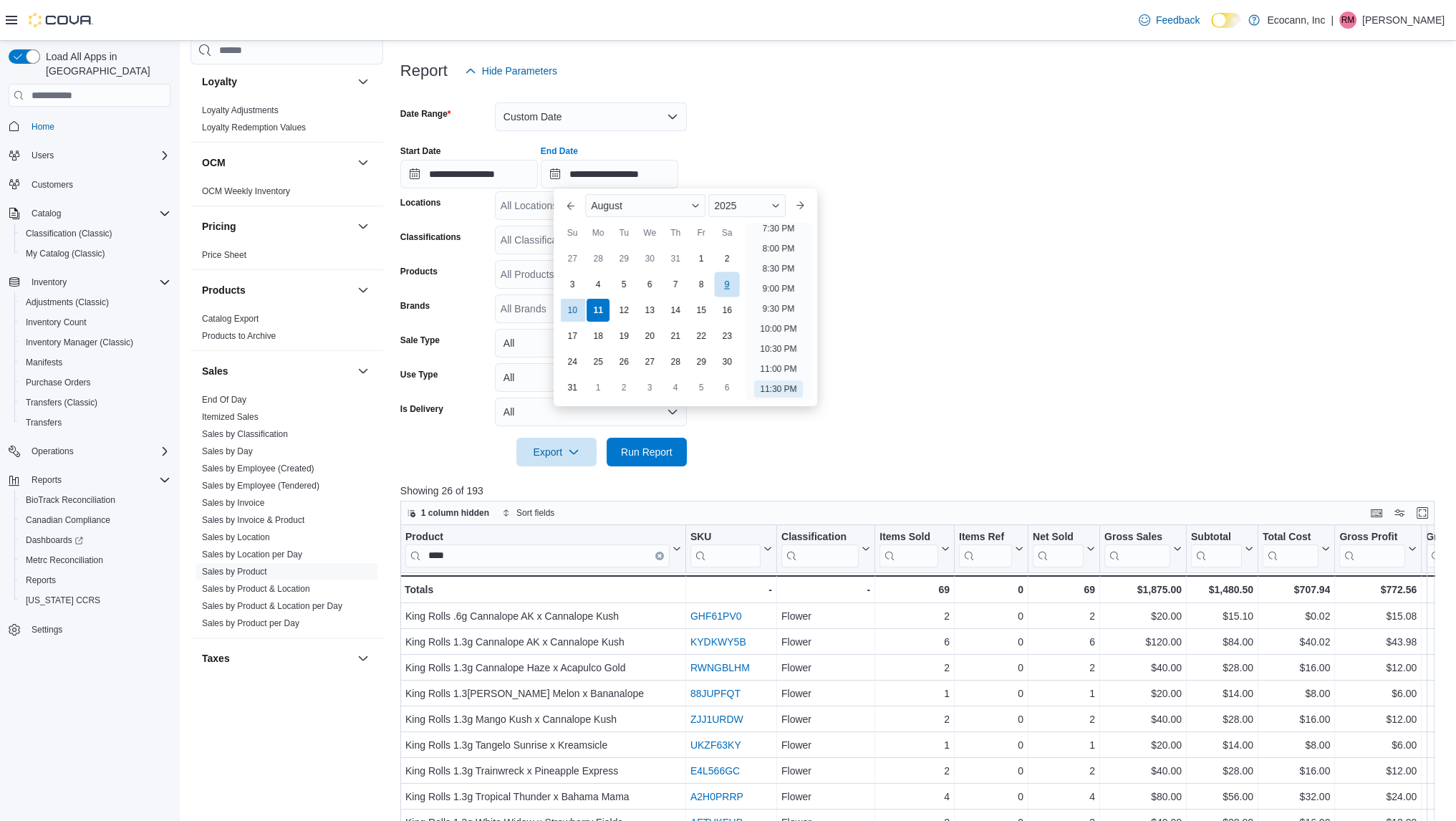
click at [733, 285] on div "9" at bounding box center [727, 284] width 25 height 25
click at [775, 329] on li "10:00 PM" at bounding box center [778, 328] width 48 height 17
type input "**********"
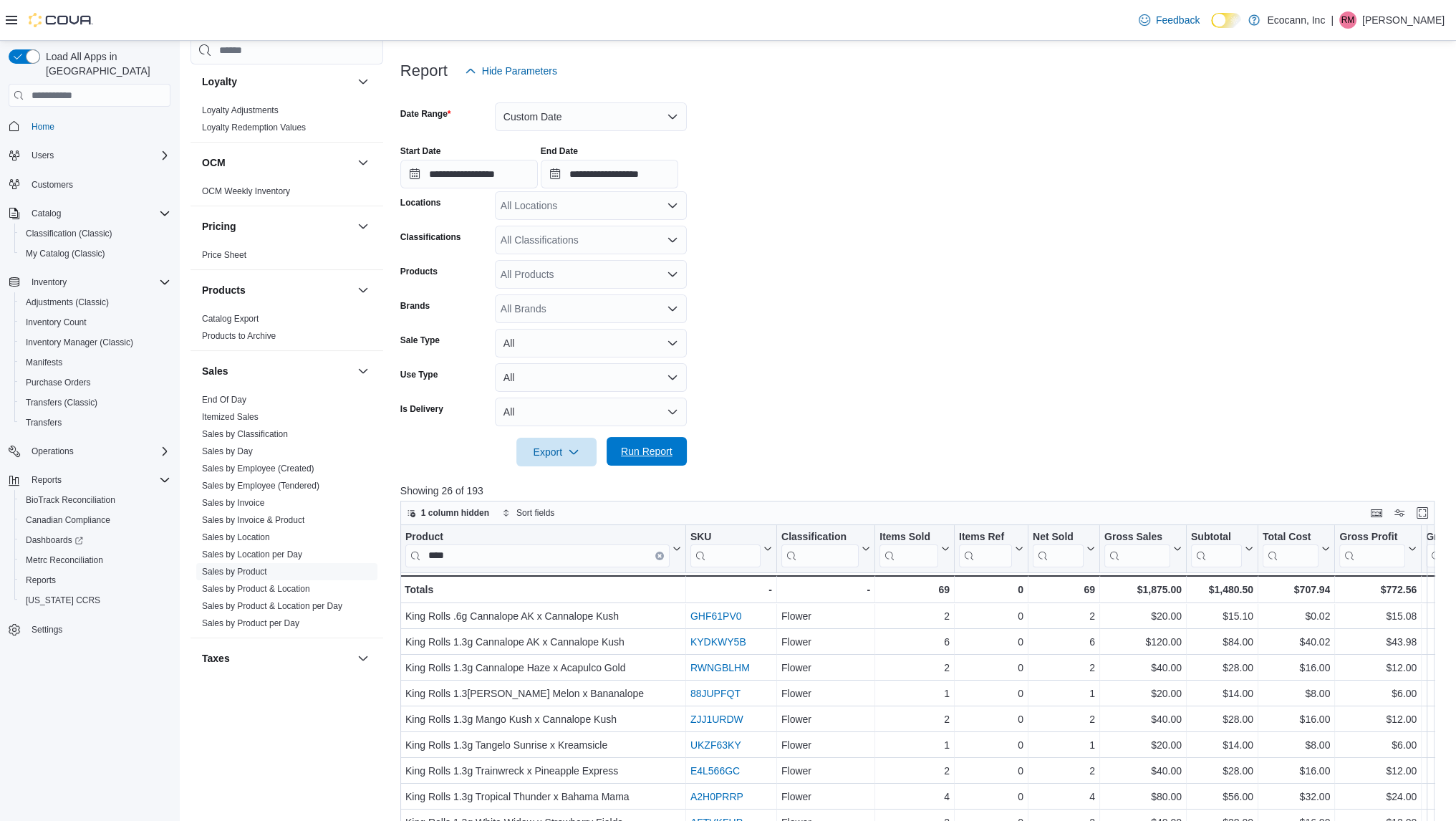
click at [632, 459] on span "Run Report" at bounding box center [647, 451] width 63 height 29
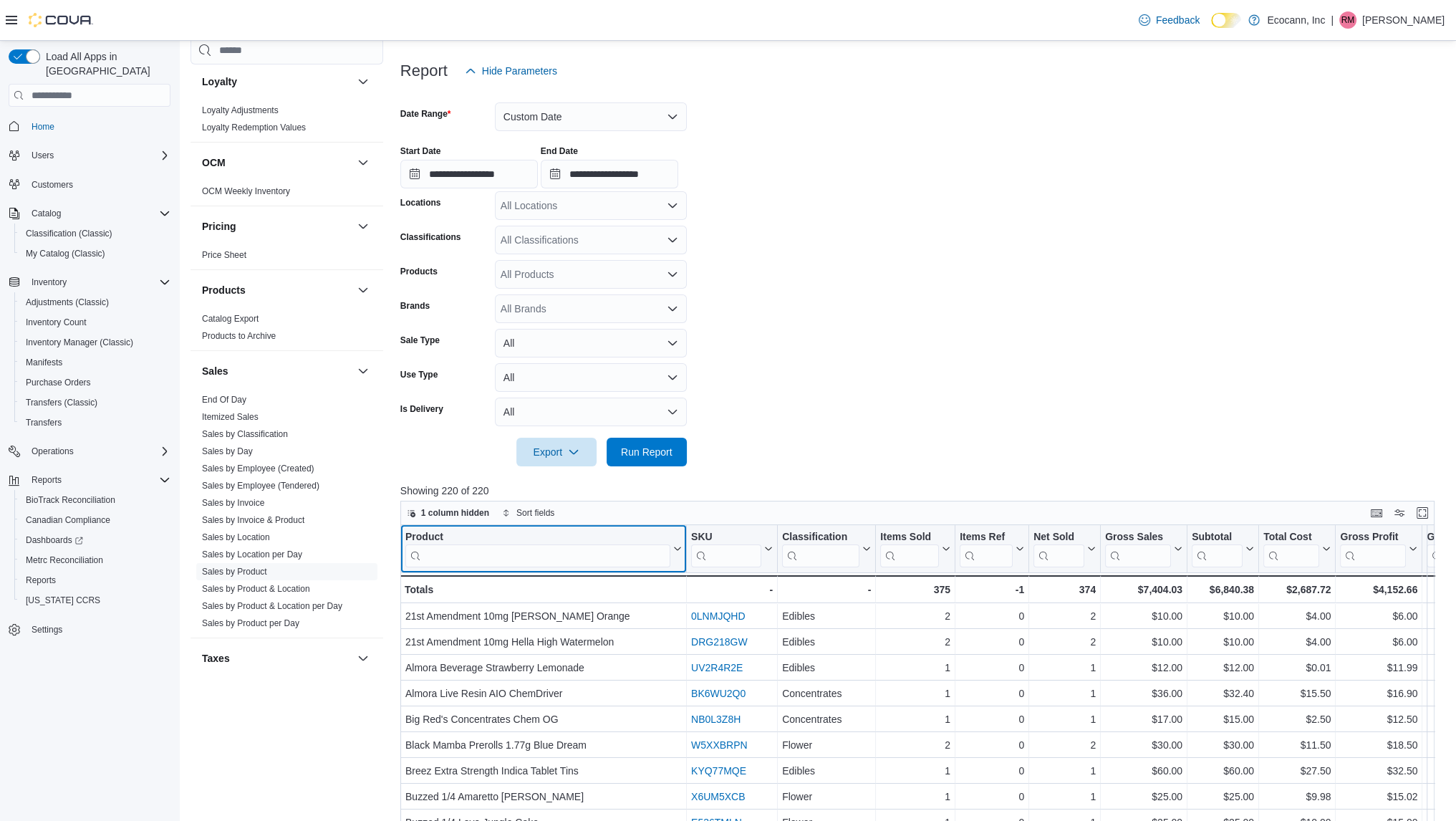
click at [539, 555] on input "search" at bounding box center [538, 555] width 265 height 23
type input "*"
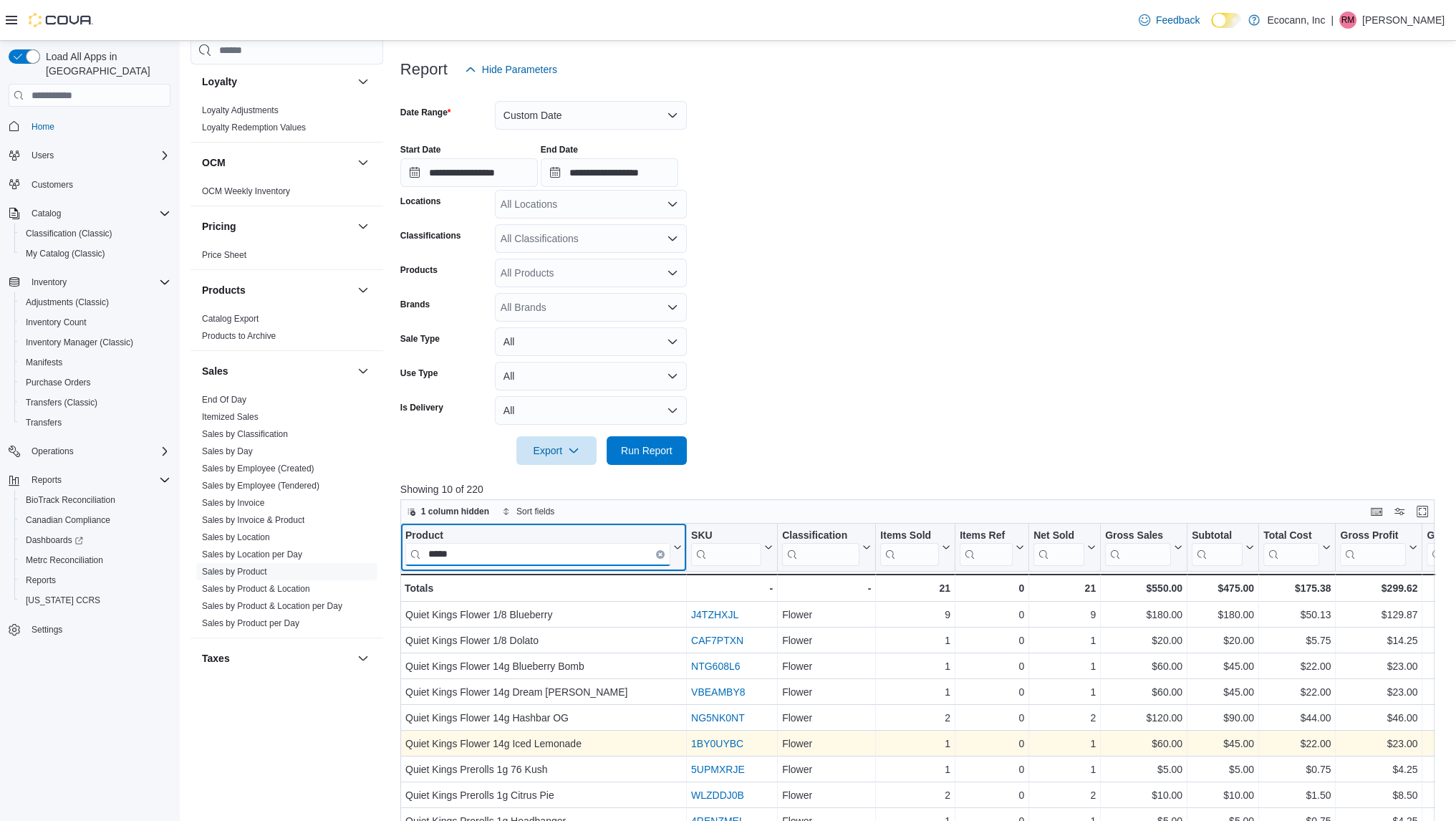
scroll to position [149, 0]
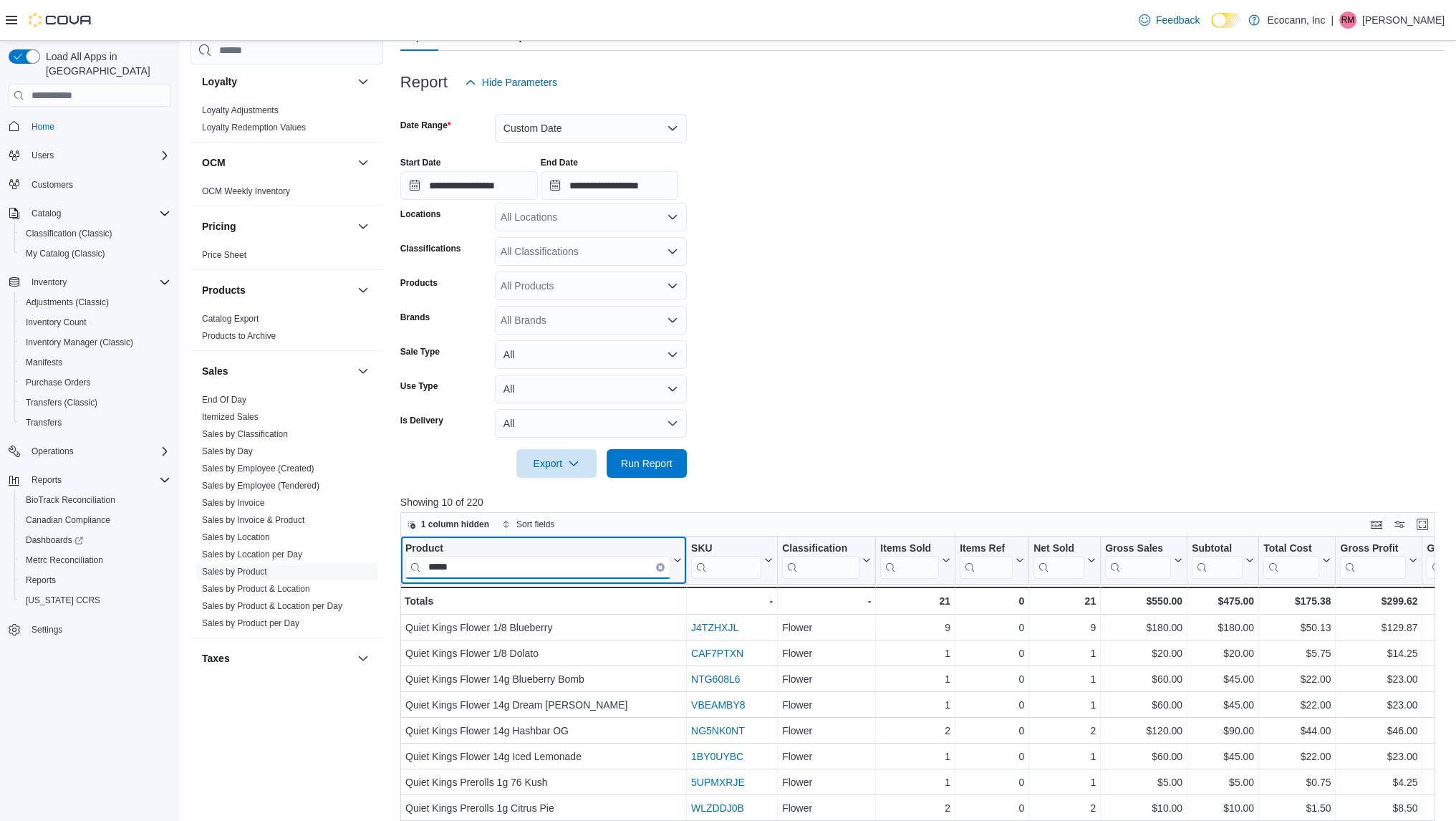
click at [662, 561] on input "*****" at bounding box center [538, 567] width 265 height 23
type input "*****"
click at [659, 566] on icon "Clear input" at bounding box center [660, 567] width 3 height 3
click at [656, 565] on input "search" at bounding box center [538, 567] width 265 height 23
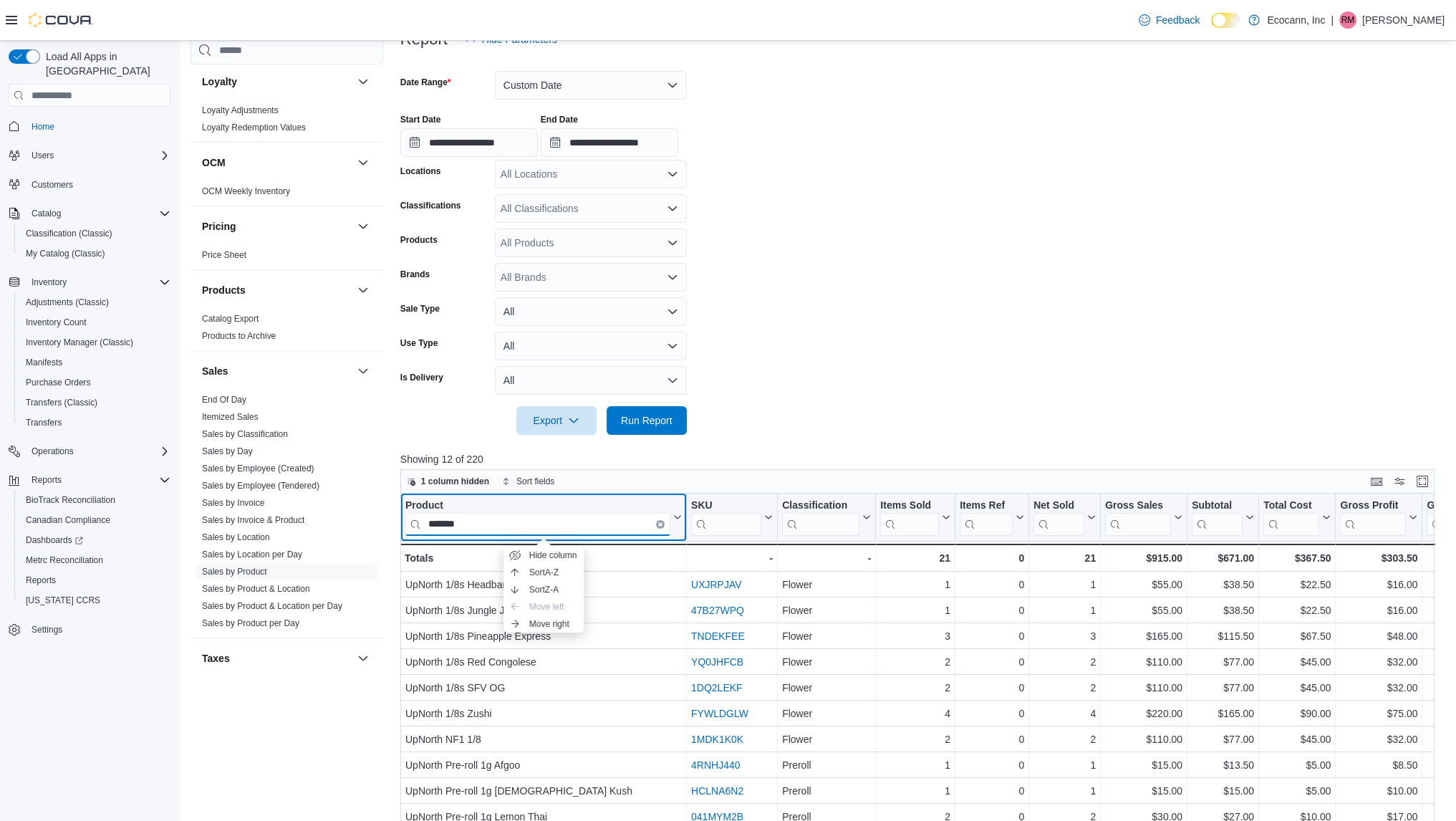
scroll to position [0, 0]
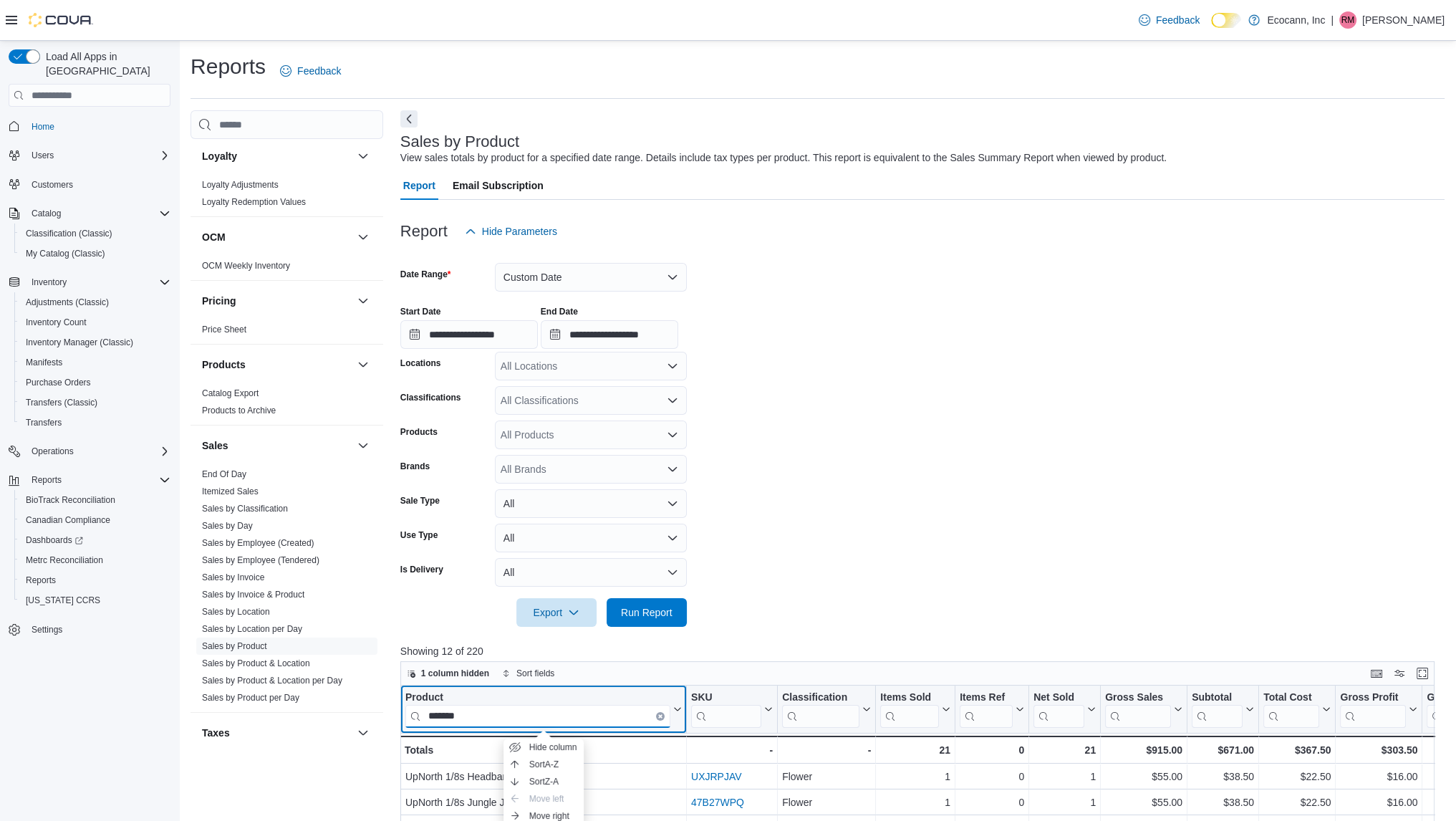
type input "*******"
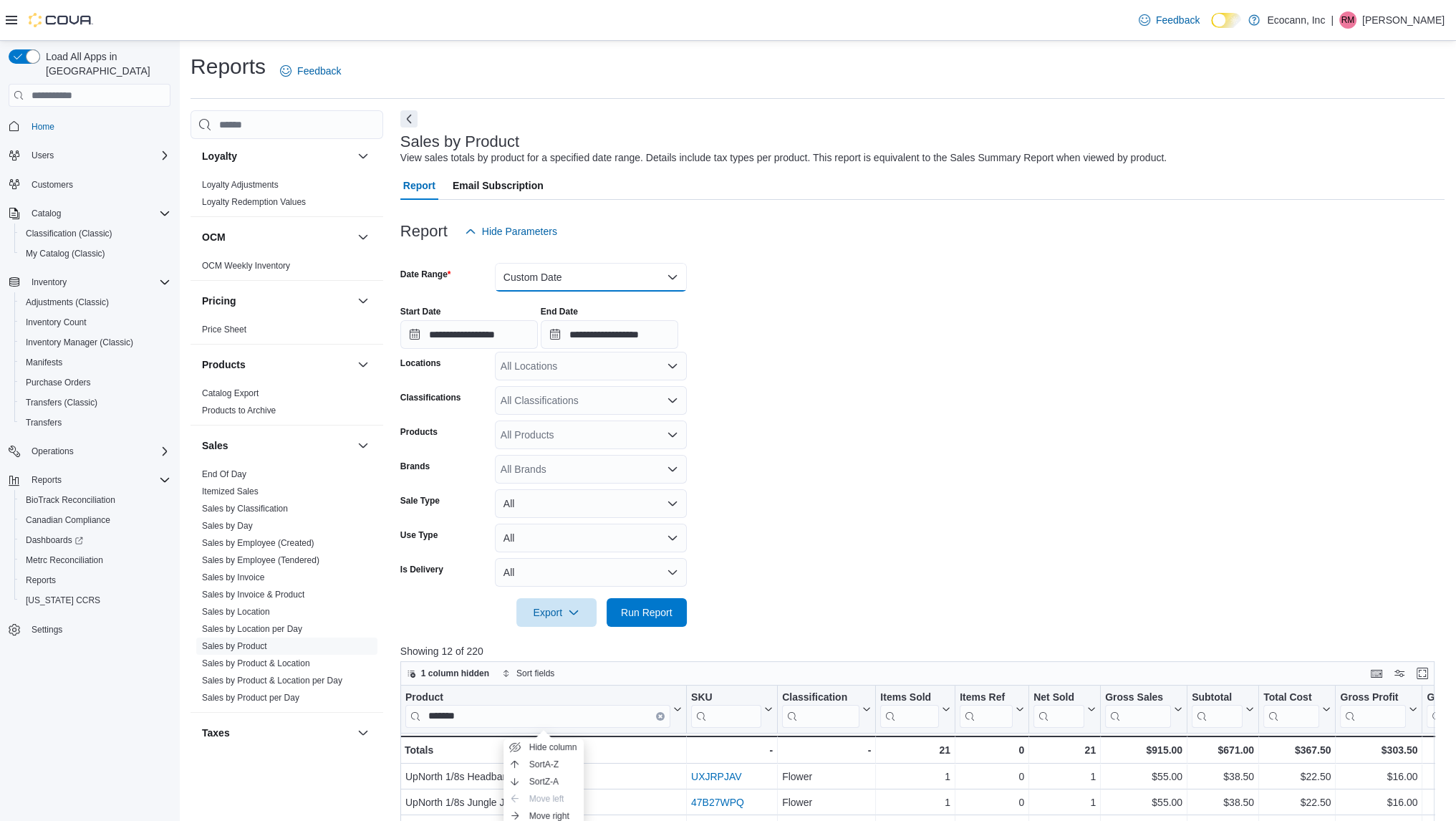
click at [544, 273] on button "Custom Date" at bounding box center [591, 277] width 192 height 29
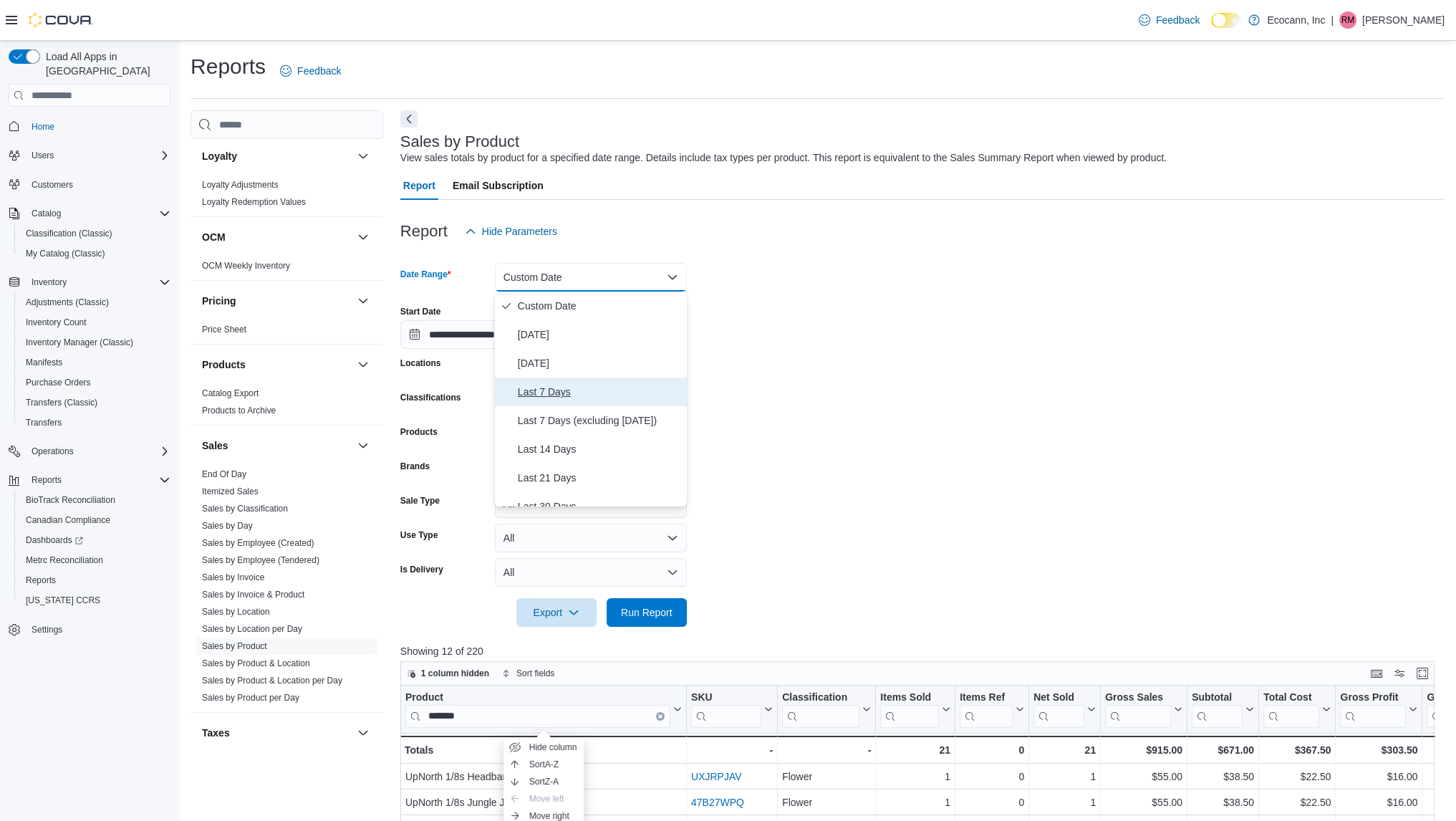
click at [550, 387] on span "Last 7 Days" at bounding box center [599, 391] width 163 height 17
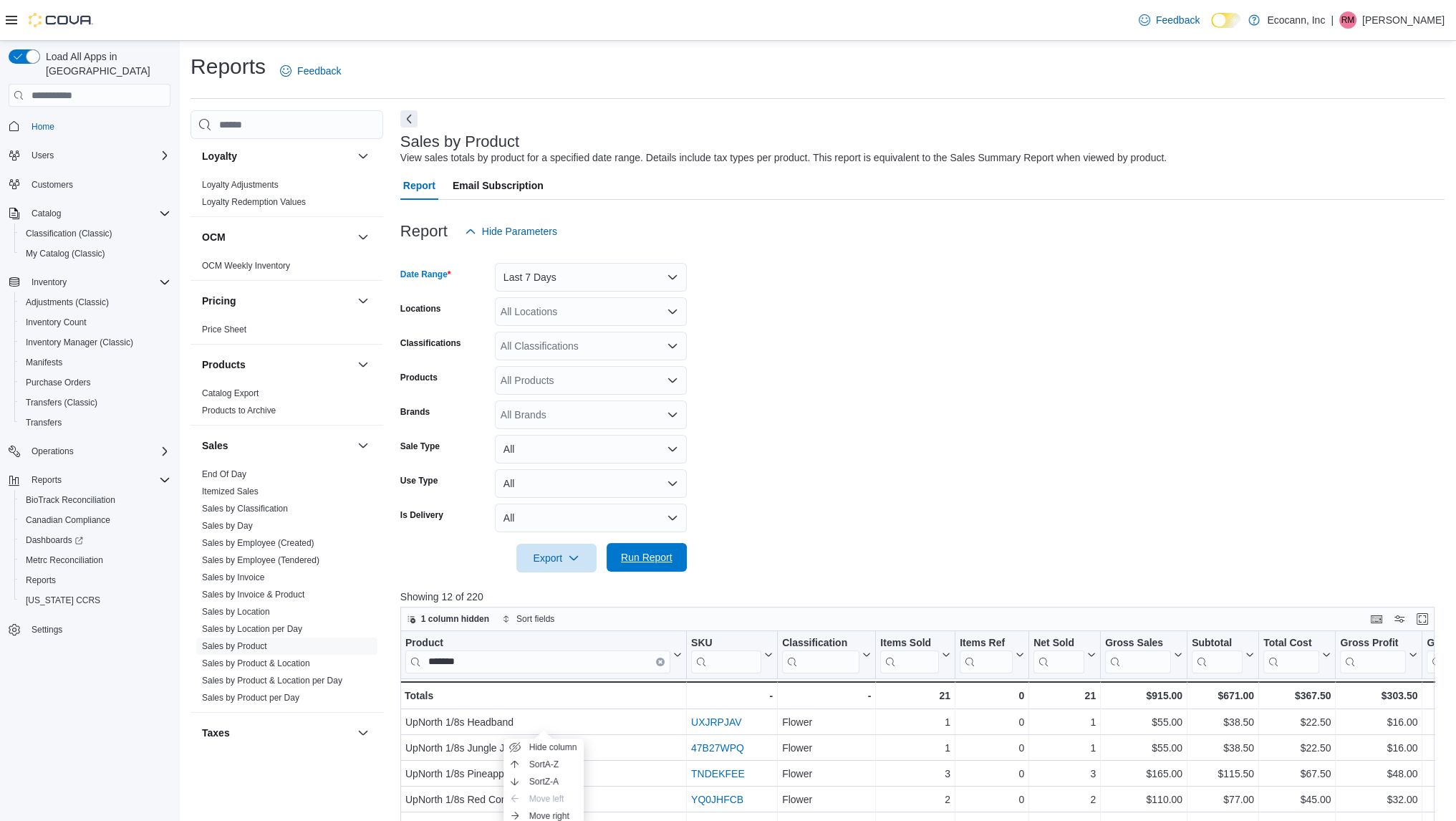
click at [663, 564] on span "Run Report" at bounding box center [647, 557] width 51 height 14
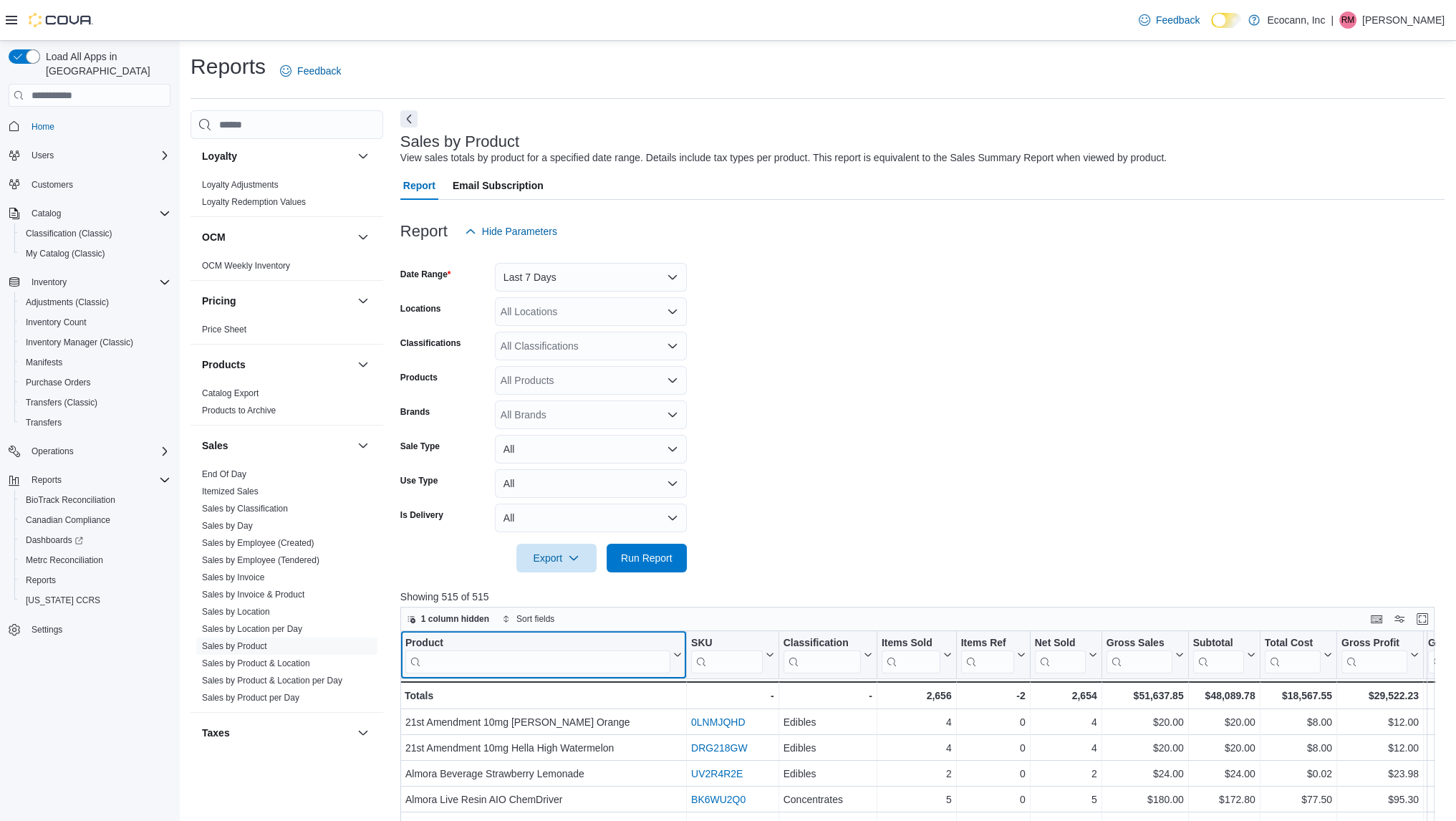
click at [525, 660] on input "search" at bounding box center [538, 662] width 265 height 23
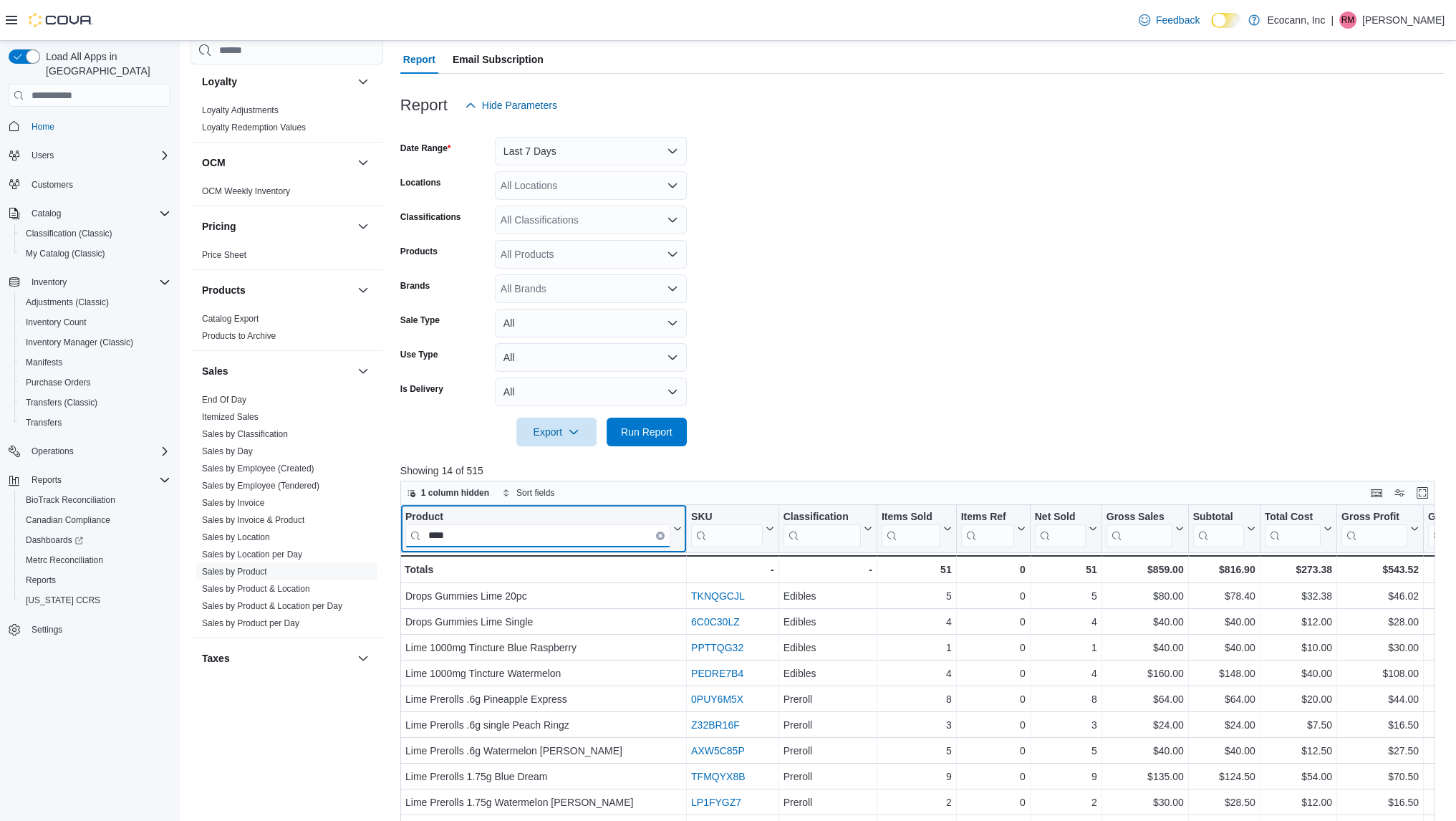
scroll to position [125, 0]
type input "****"
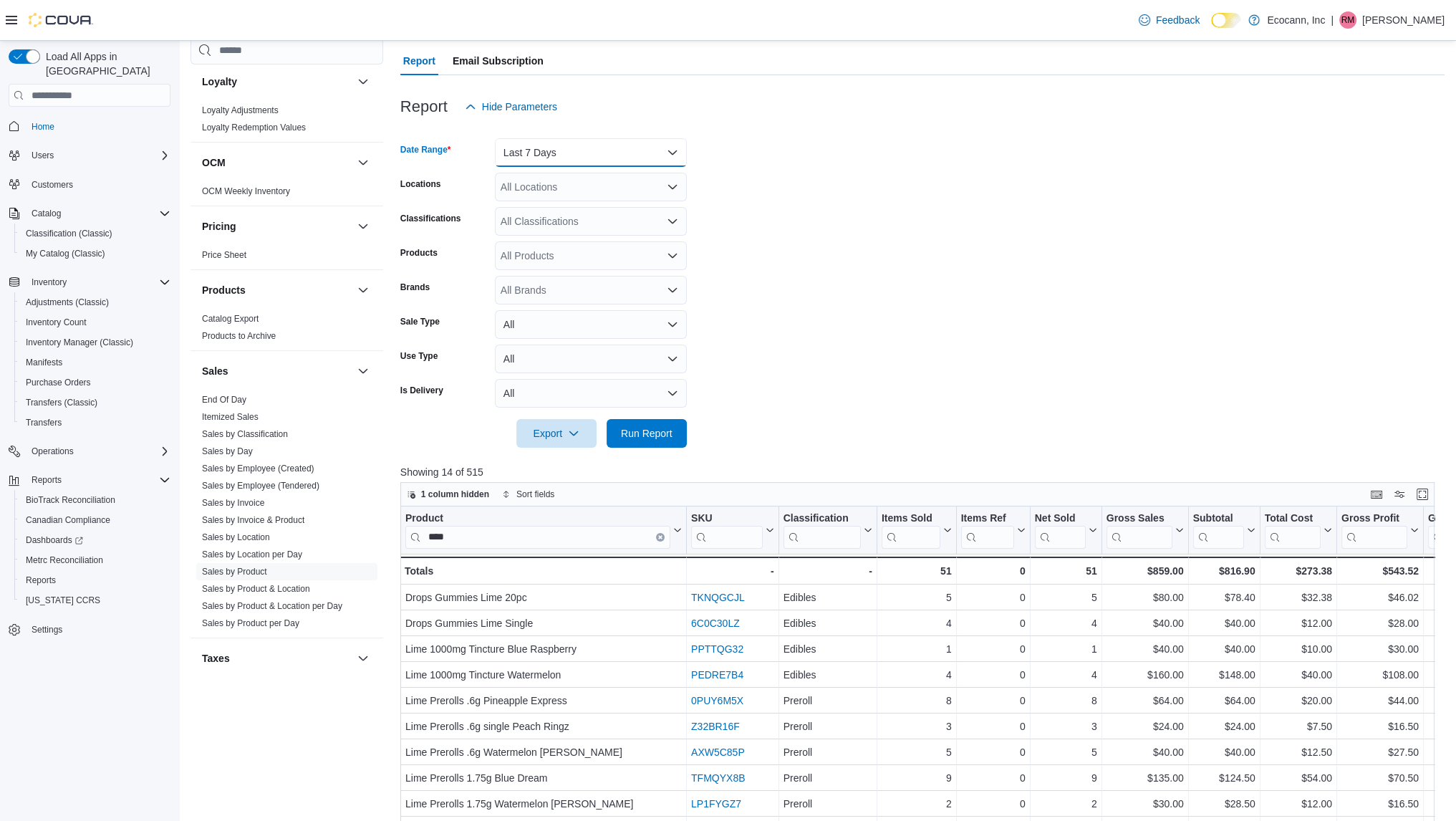
click at [573, 158] on button "Last 7 Days" at bounding box center [591, 152] width 192 height 29
click at [563, 320] on span "Last 14 Days" at bounding box center [599, 323] width 163 height 17
click at [644, 446] on span "Run Report" at bounding box center [647, 432] width 63 height 29
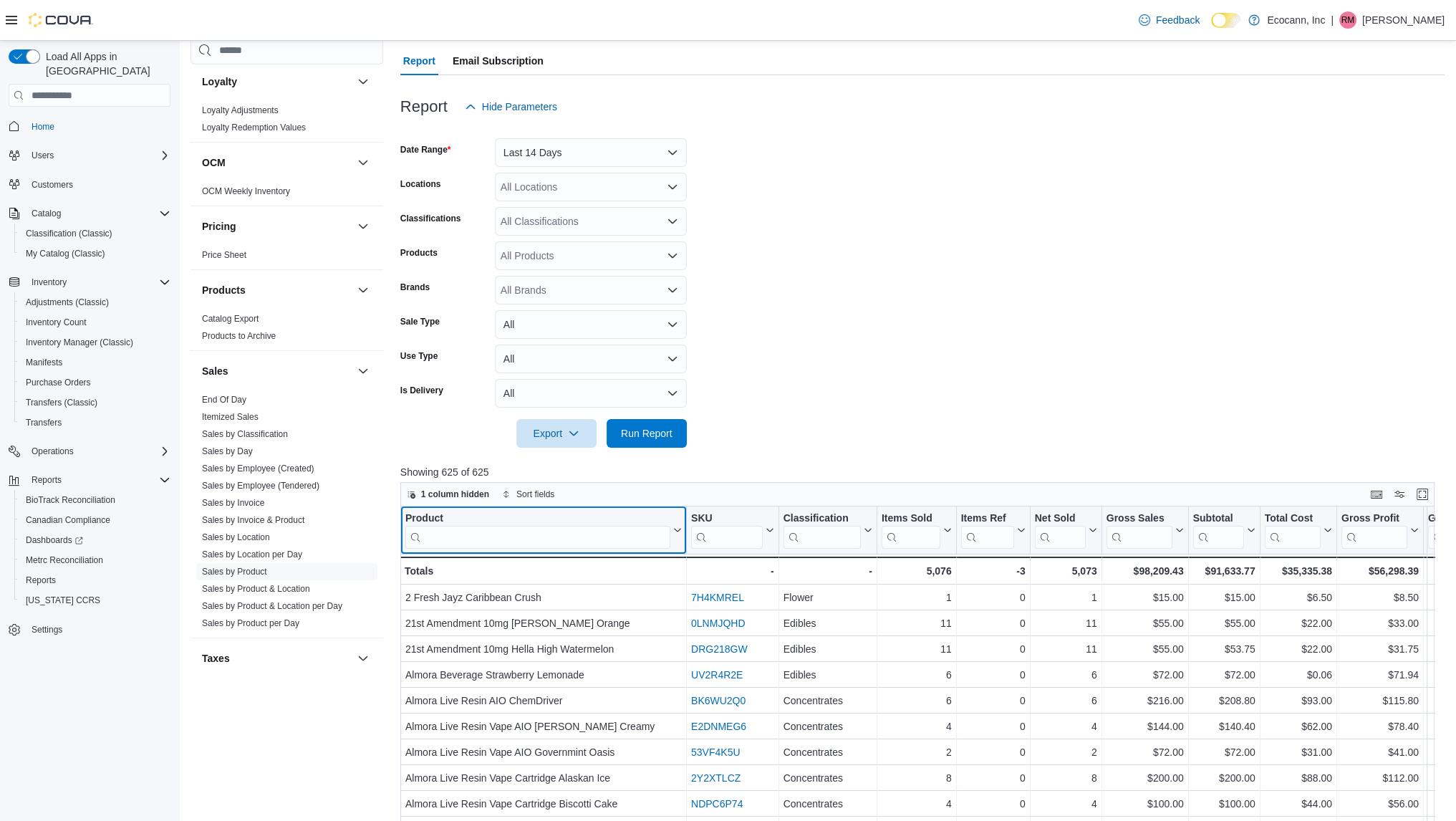
drag, startPoint x: 814, startPoint y: 242, endPoint x: 568, endPoint y: 528, distance: 377.2
click at [568, 528] on input "search" at bounding box center [538, 537] width 265 height 23
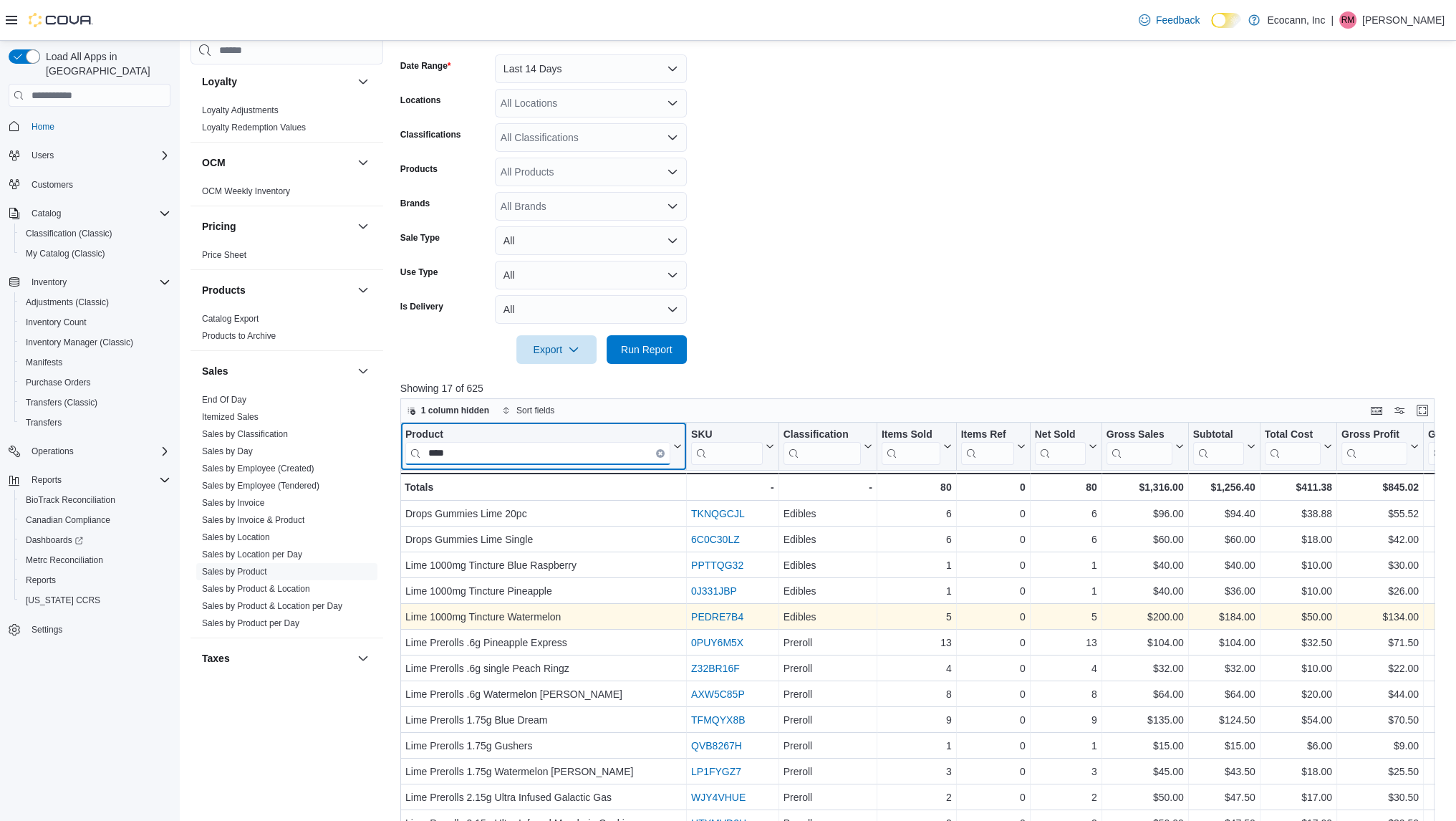
scroll to position [208, 0]
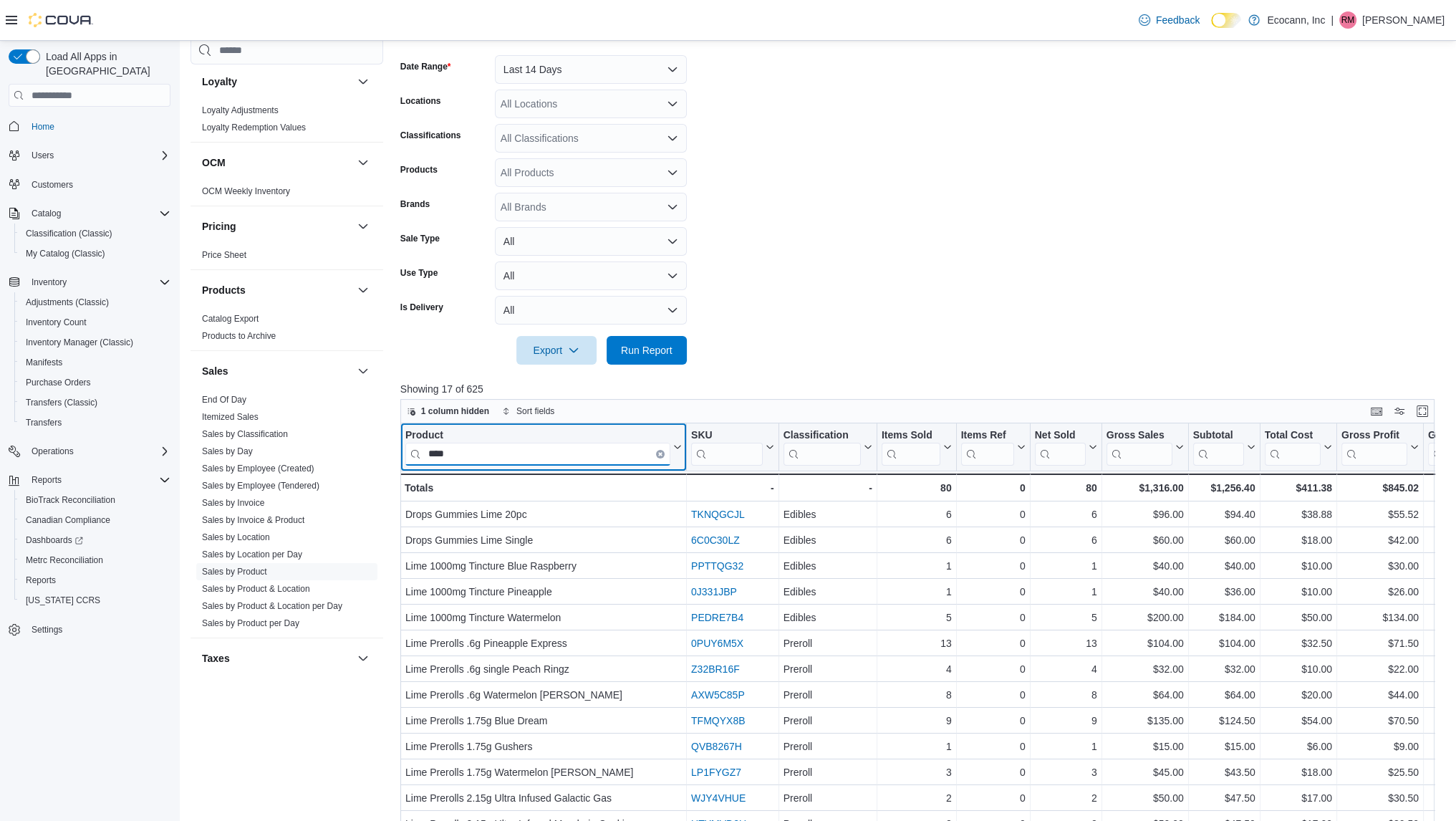
type input "****"
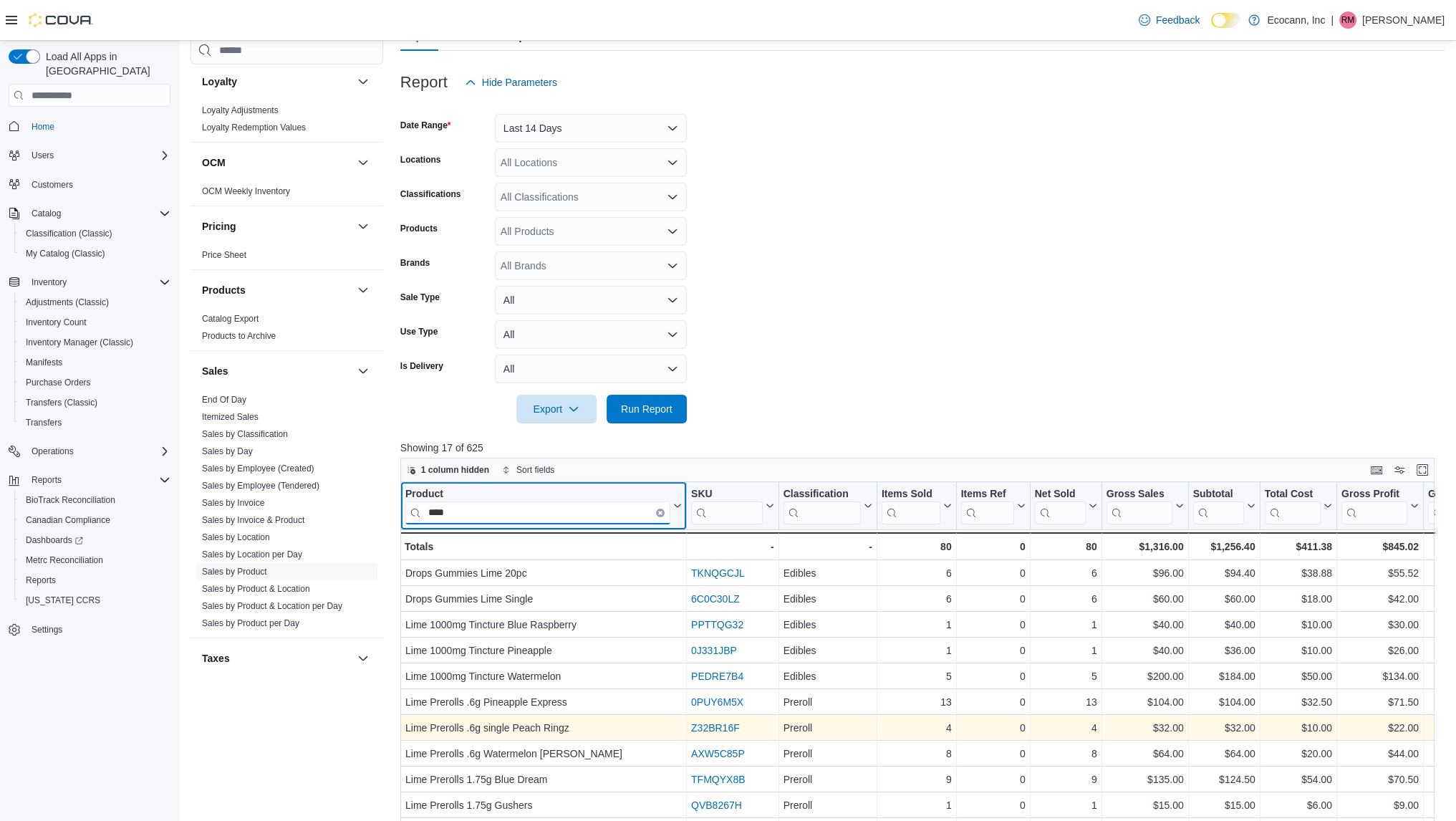
scroll to position [147, 0]
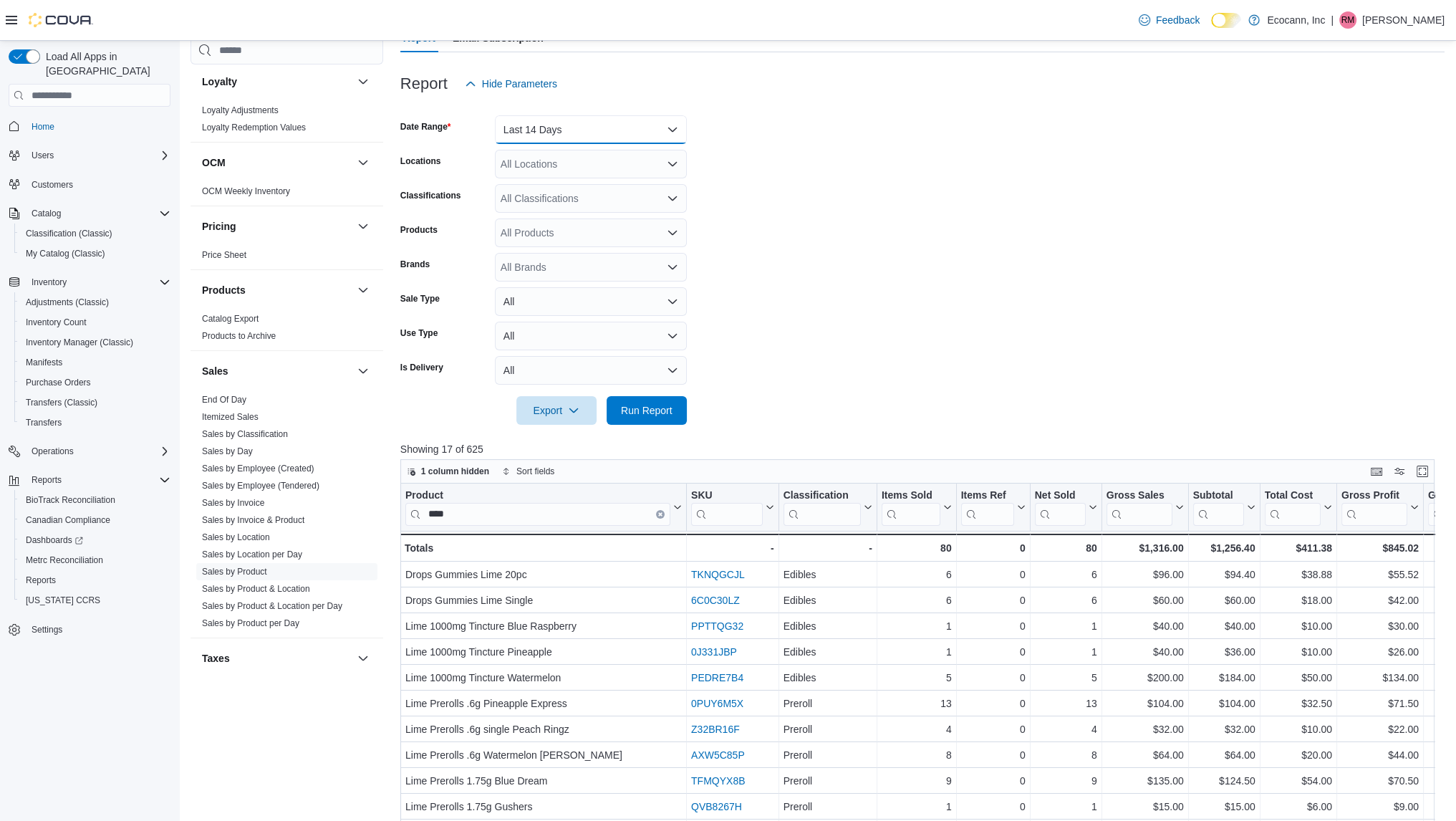
click at [622, 139] on button "Last 14 Days" at bounding box center [591, 130] width 192 height 29
click at [553, 239] on span "Last 7 Days" at bounding box center [599, 243] width 163 height 17
click at [675, 419] on span "Run Report" at bounding box center [647, 410] width 63 height 29
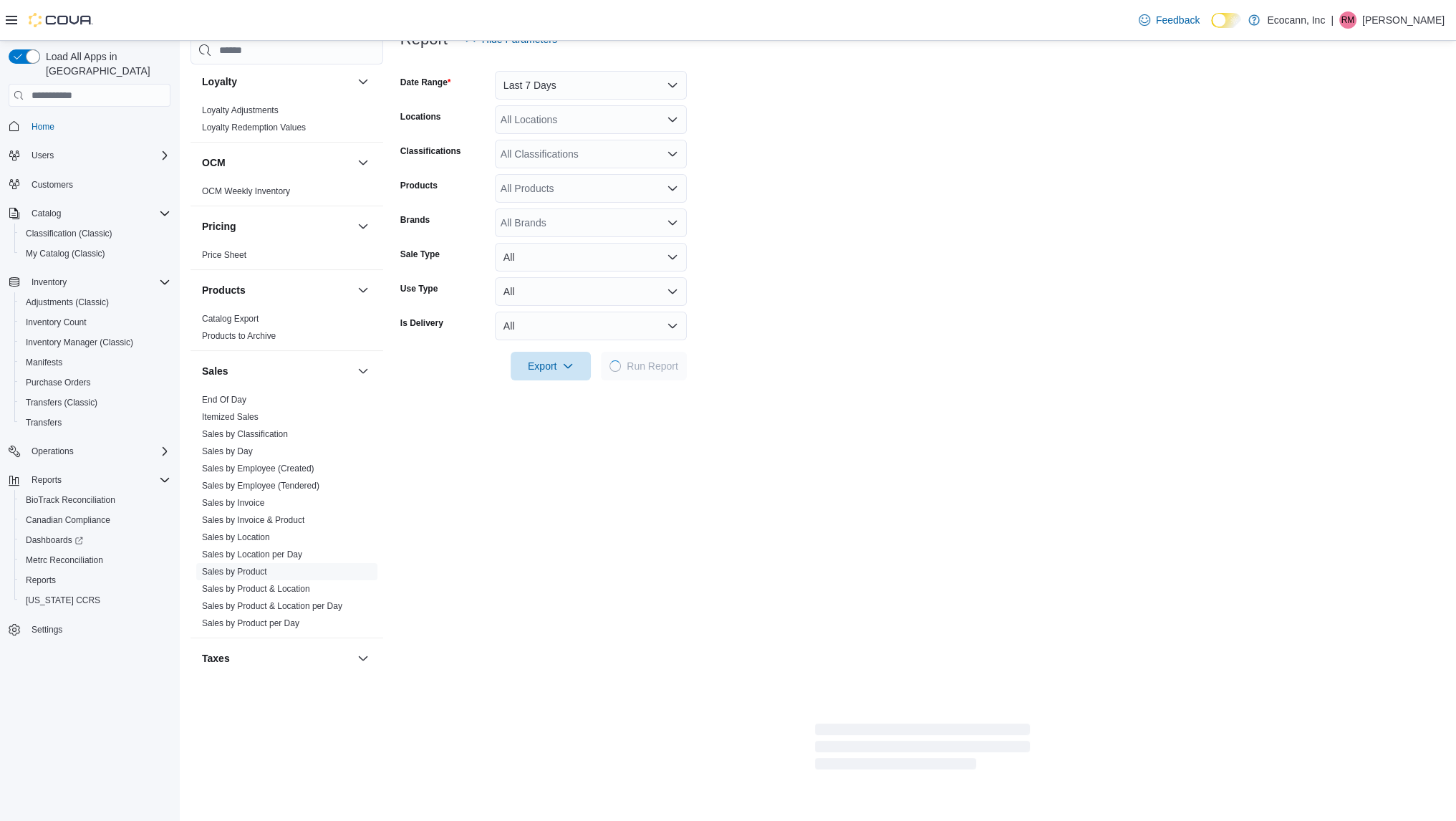
scroll to position [199, 0]
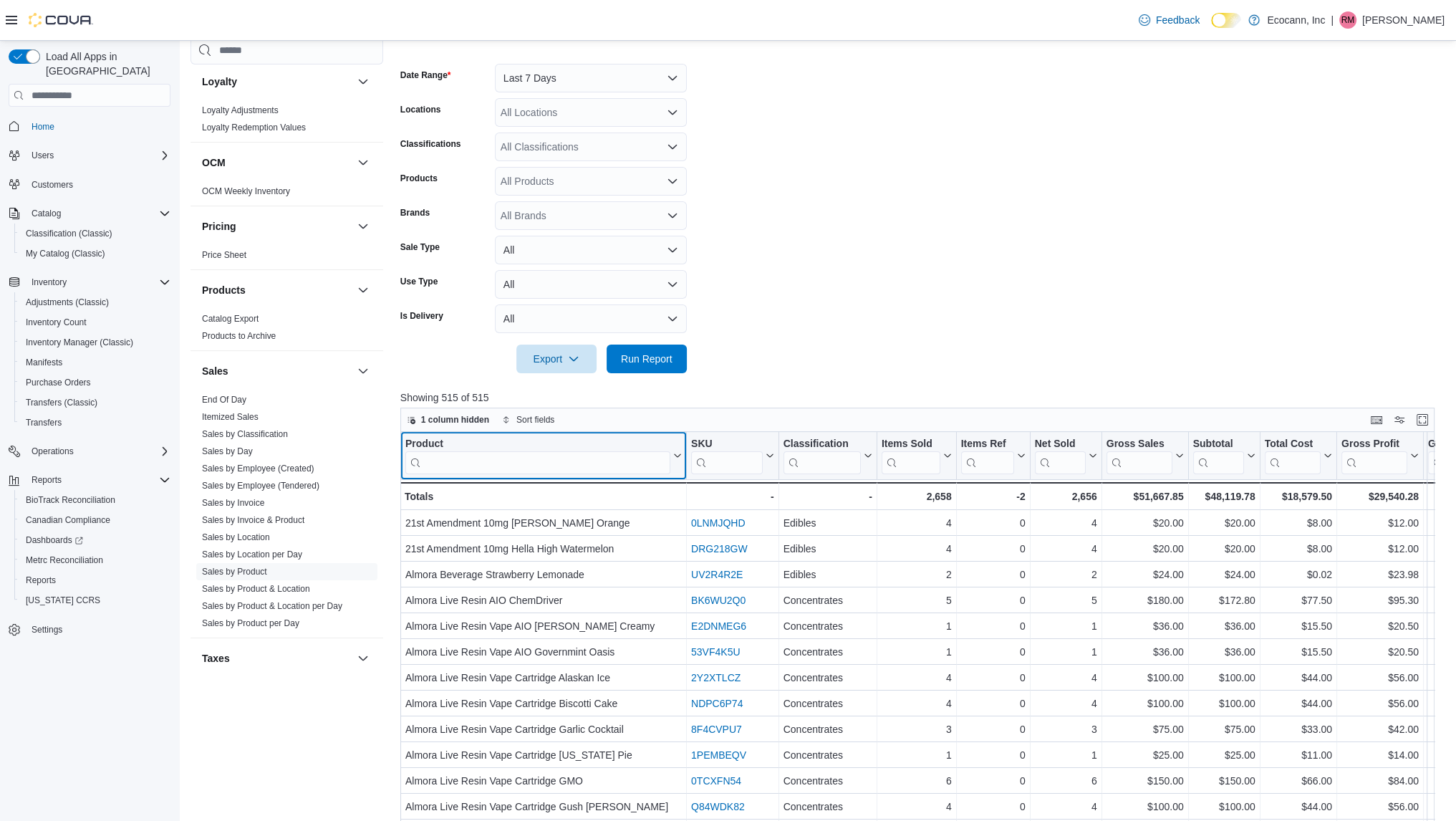
click at [533, 457] on input "search" at bounding box center [538, 462] width 265 height 23
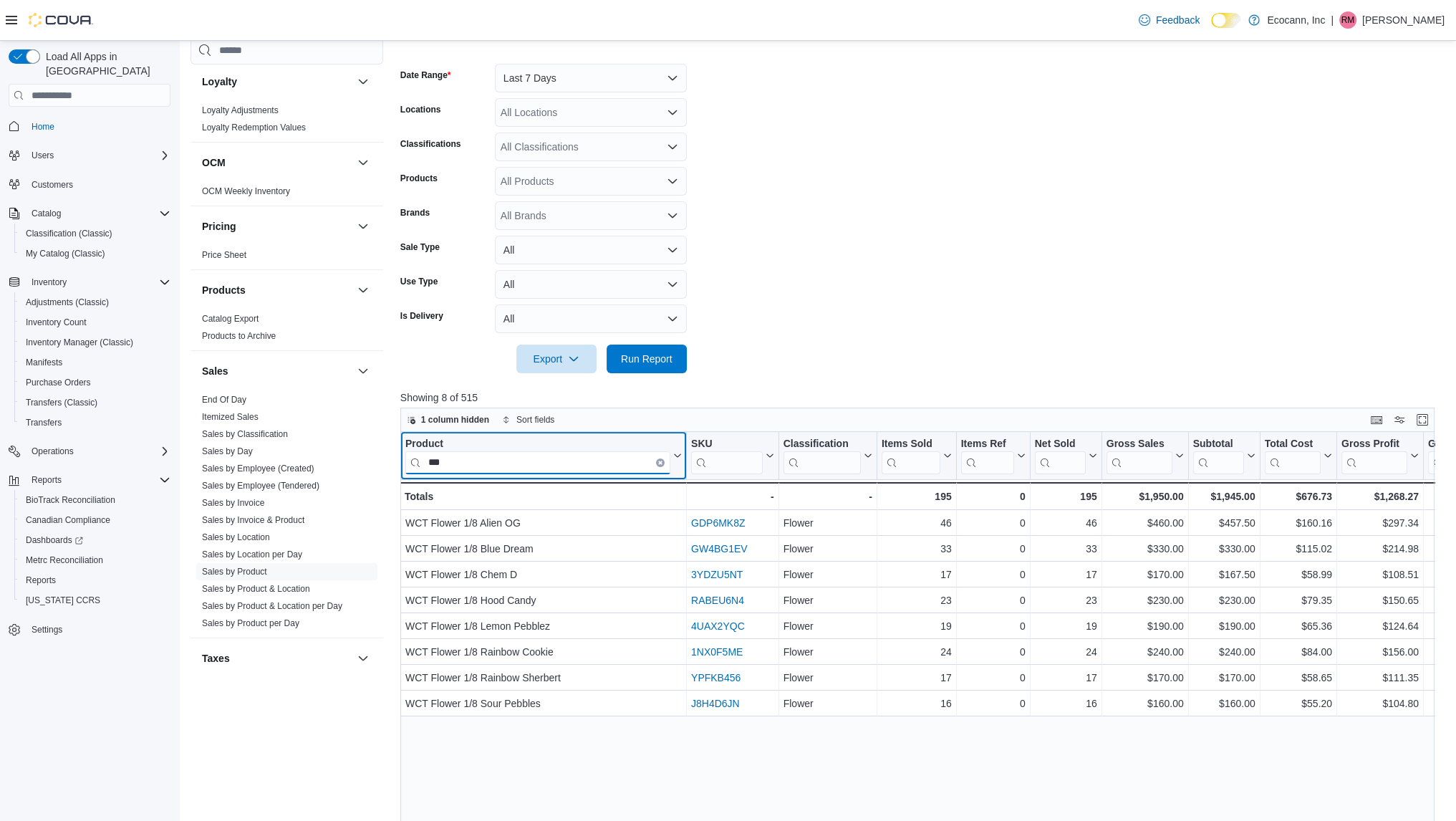
type input "***"
click at [663, 459] on button "Clear input" at bounding box center [660, 463] width 9 height 9
click at [656, 460] on input "search" at bounding box center [538, 462] width 265 height 23
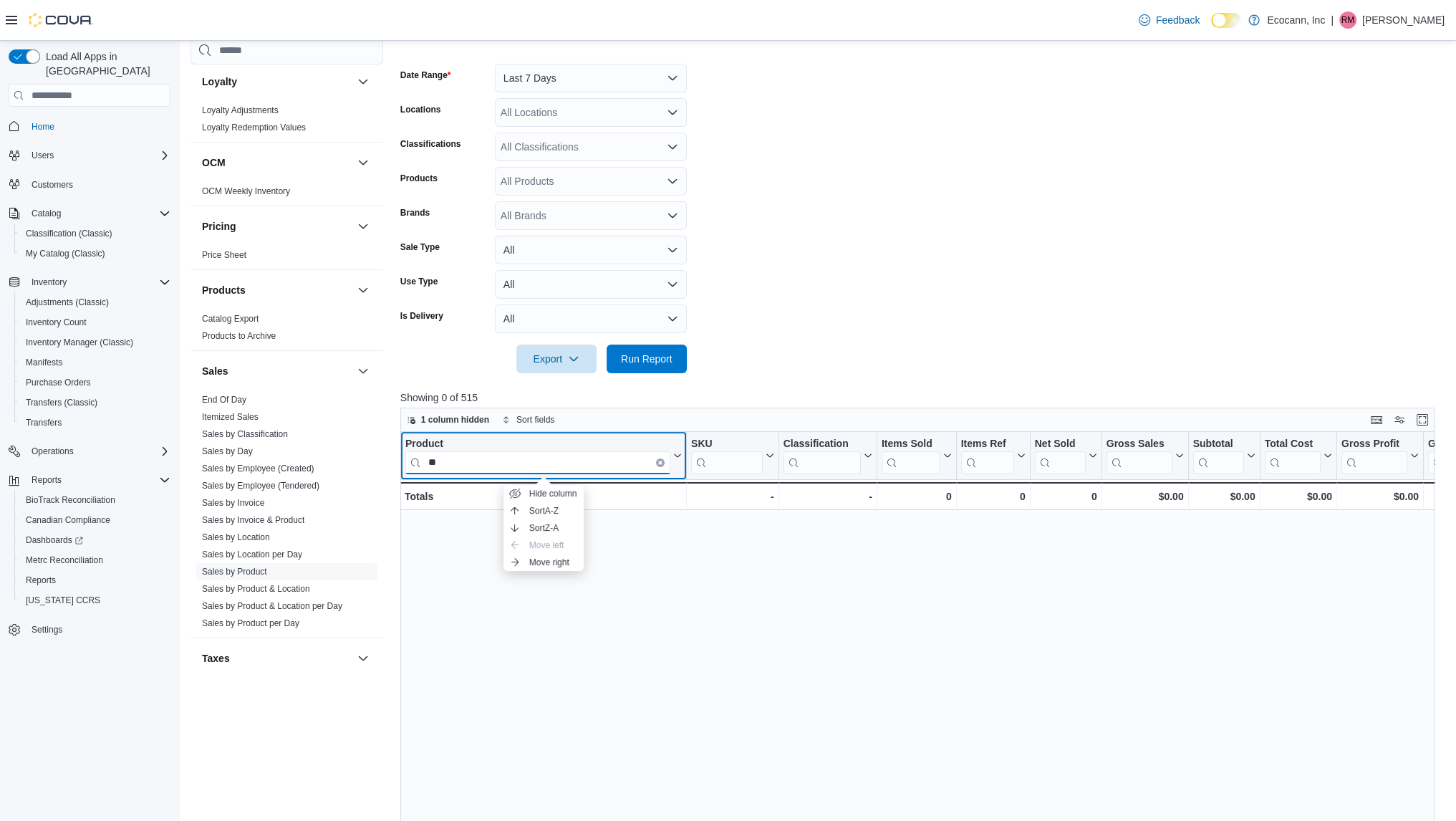
type input "*"
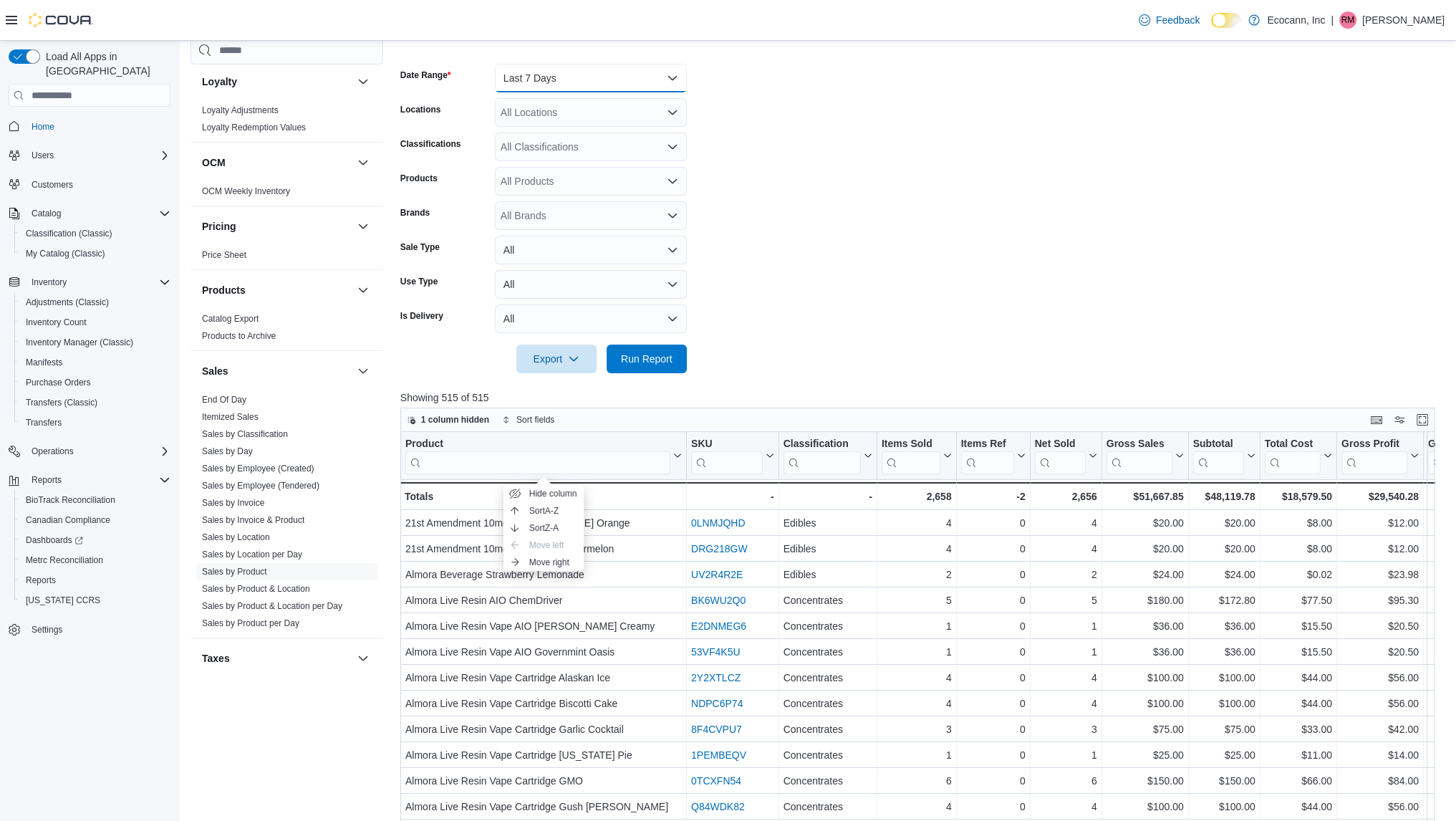
click at [568, 73] on button "Last 7 Days" at bounding box center [591, 77] width 192 height 29
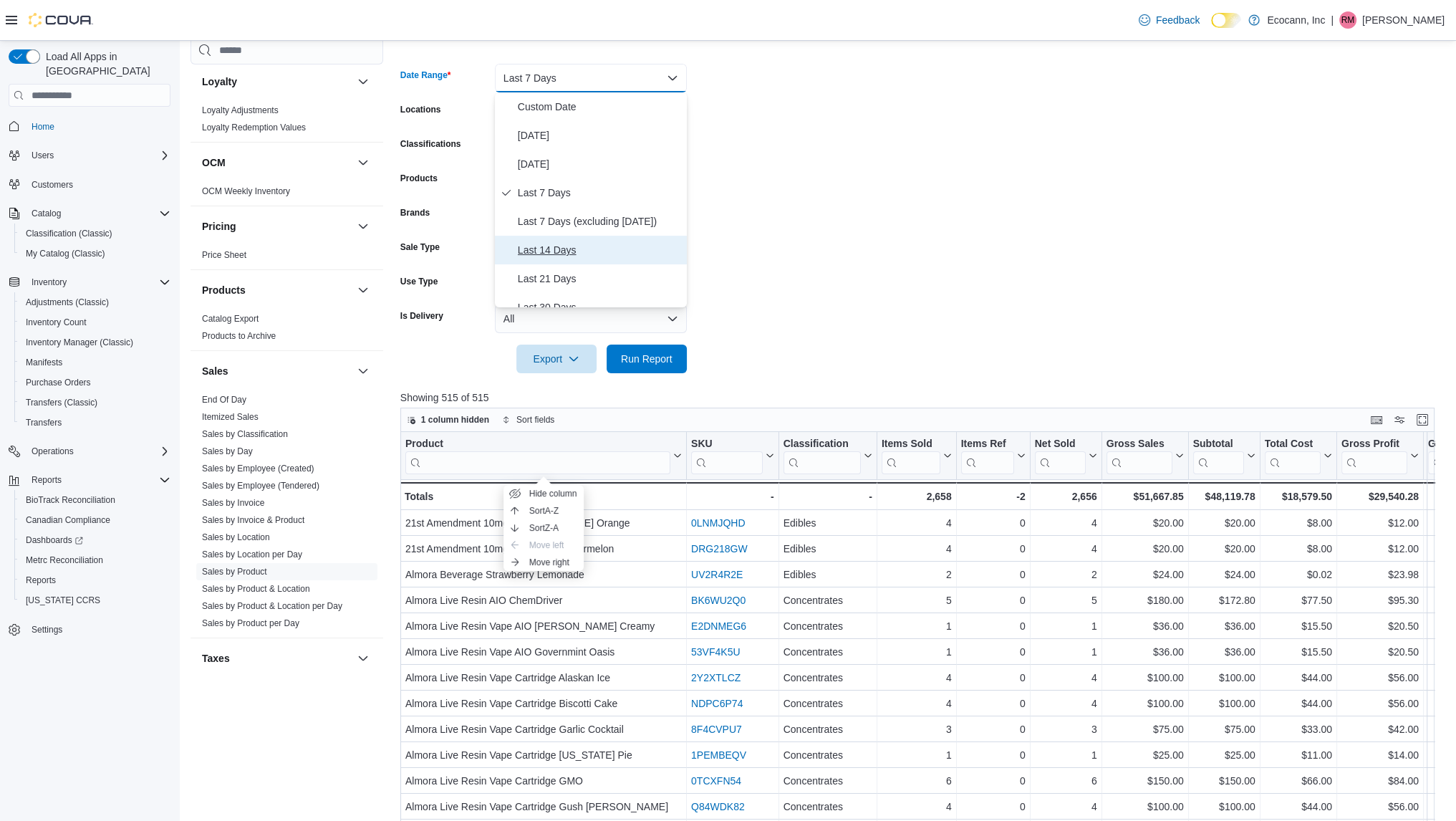
click at [547, 250] on span "Last 14 Days" at bounding box center [599, 249] width 163 height 17
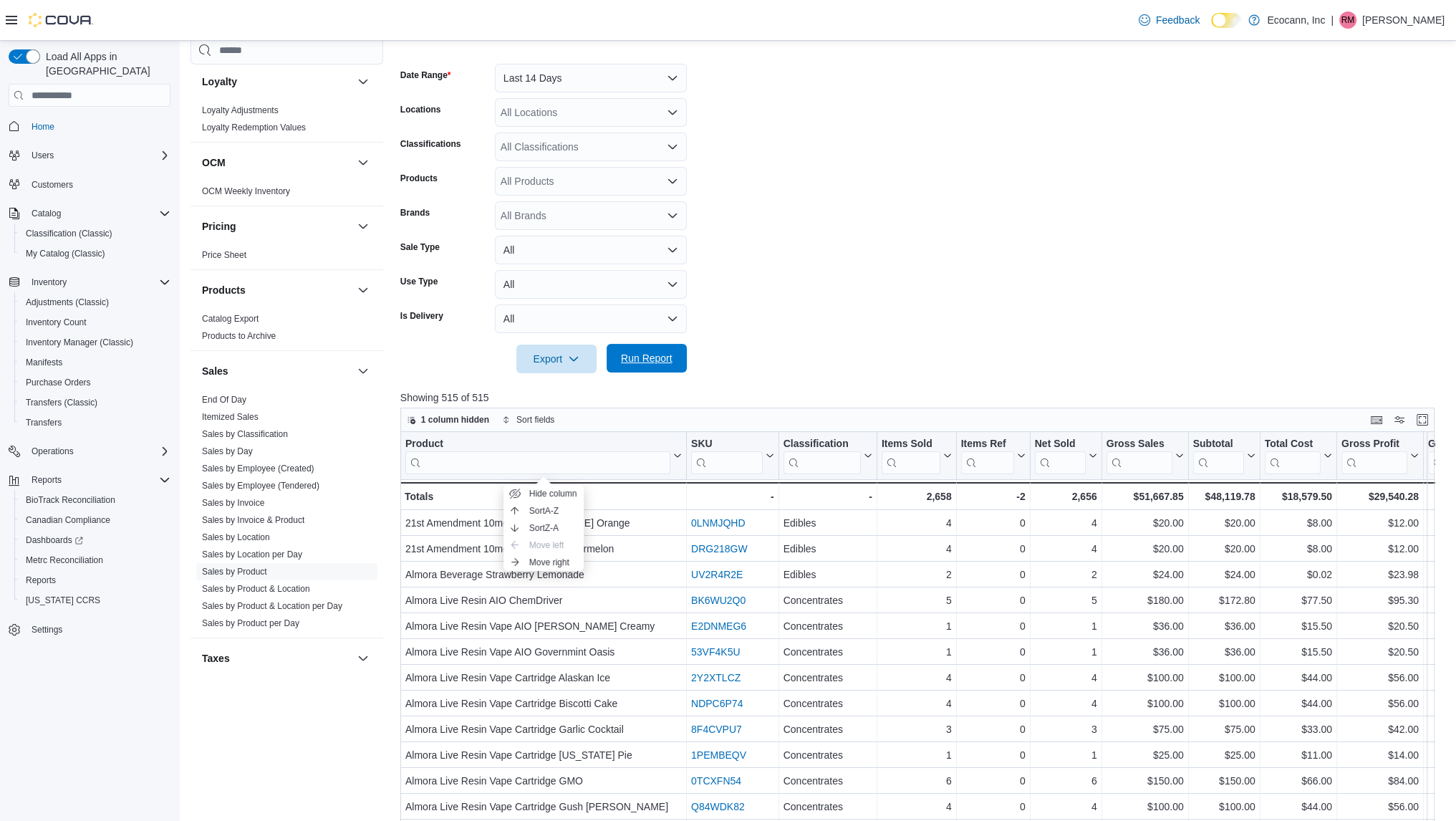
click at [662, 355] on span "Run Report" at bounding box center [647, 358] width 51 height 14
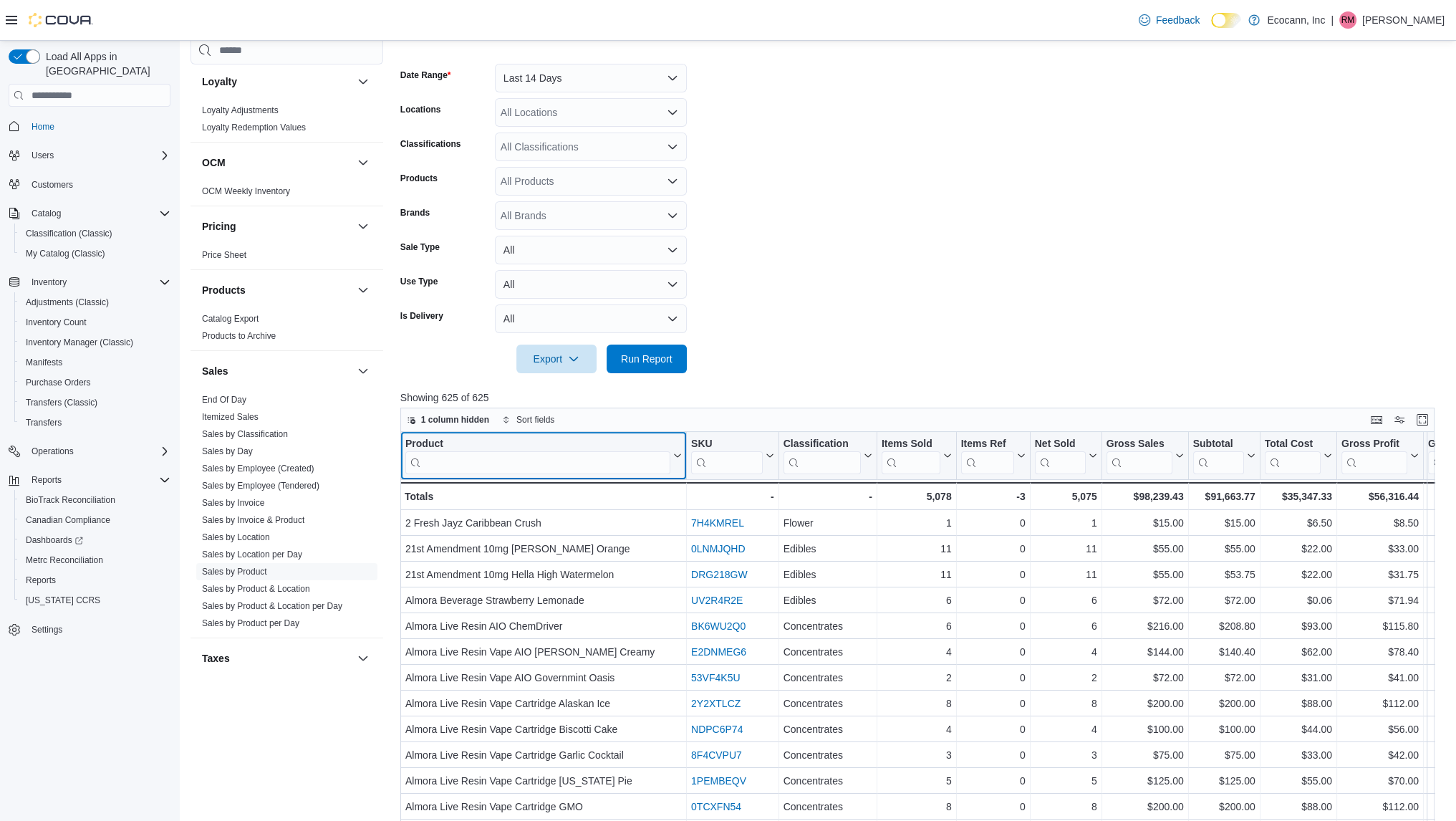
click at [480, 459] on input "search" at bounding box center [538, 462] width 265 height 23
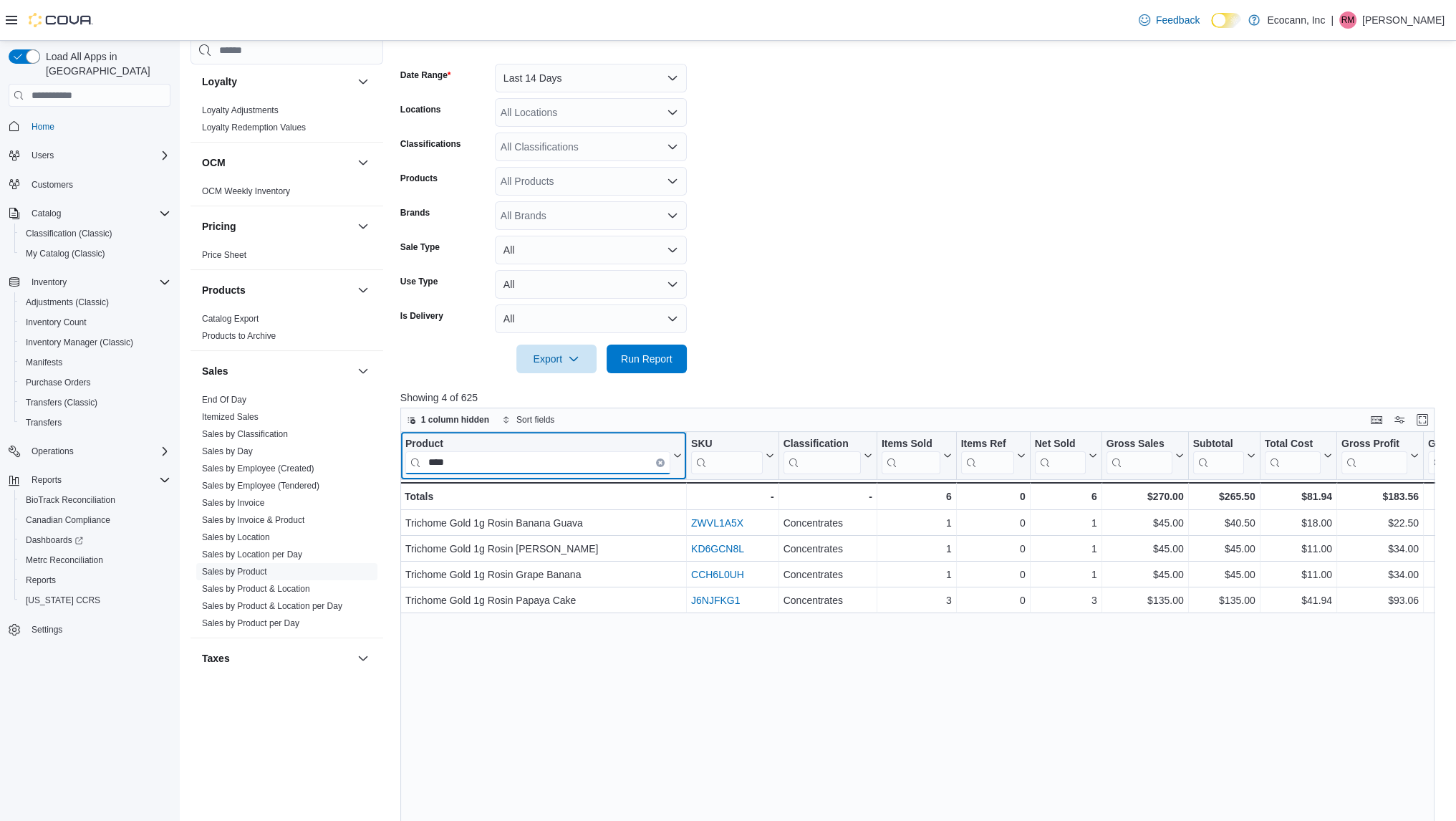
type input "****"
click at [662, 464] on icon "Clear input" at bounding box center [660, 462] width 3 height 3
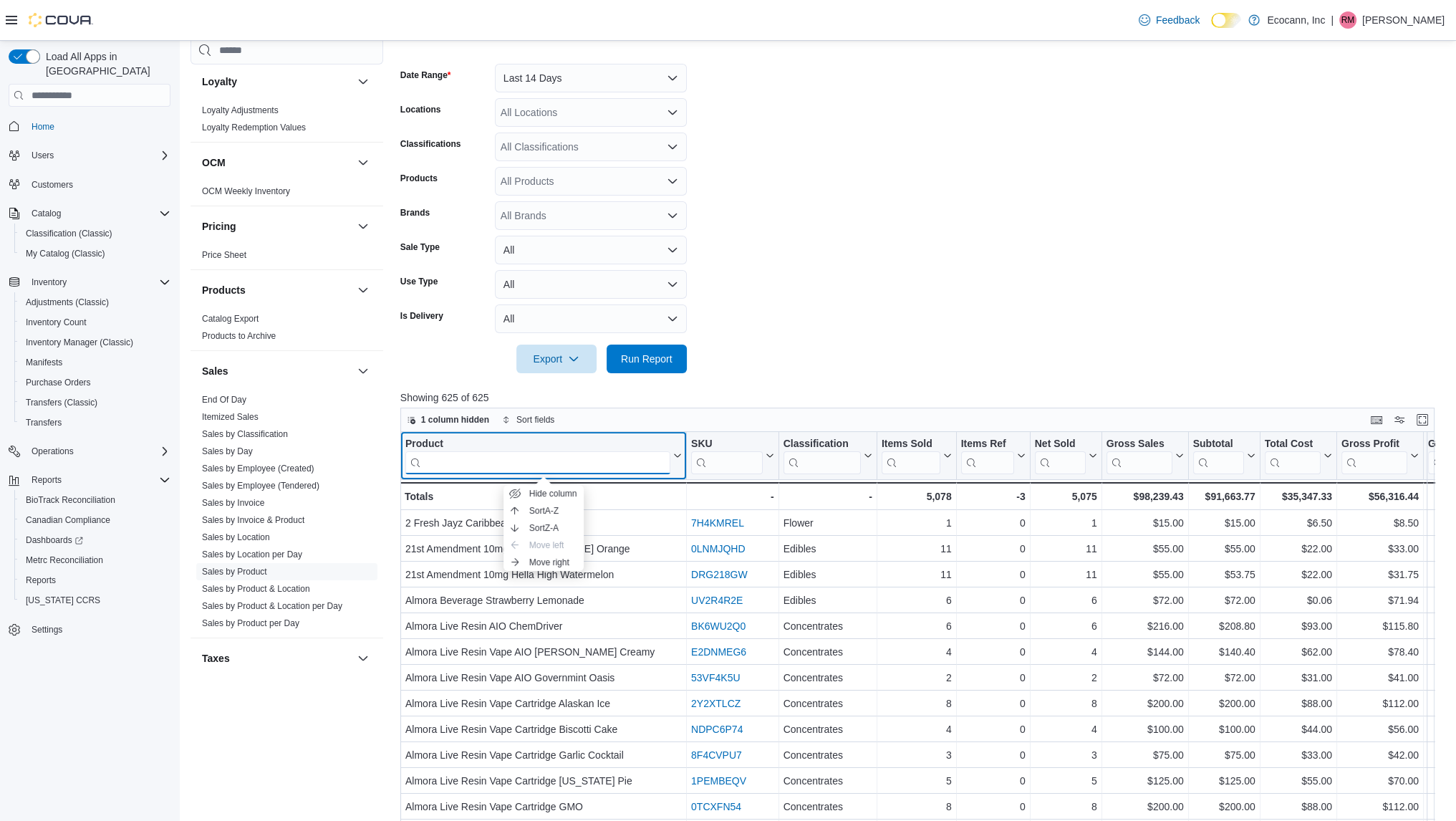
click at [609, 462] on input "search" at bounding box center [538, 462] width 265 height 23
type input "*"
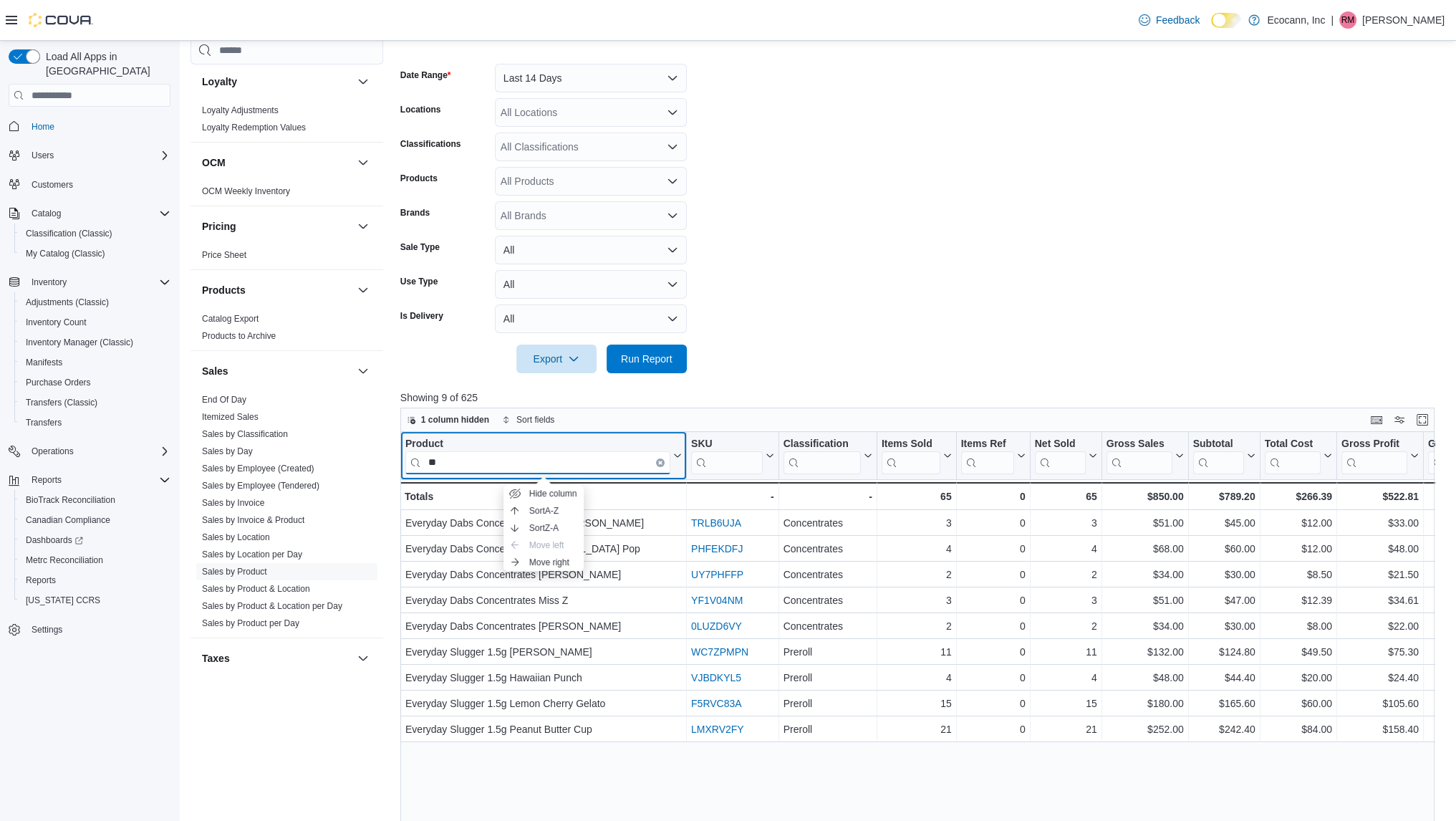
type input "*"
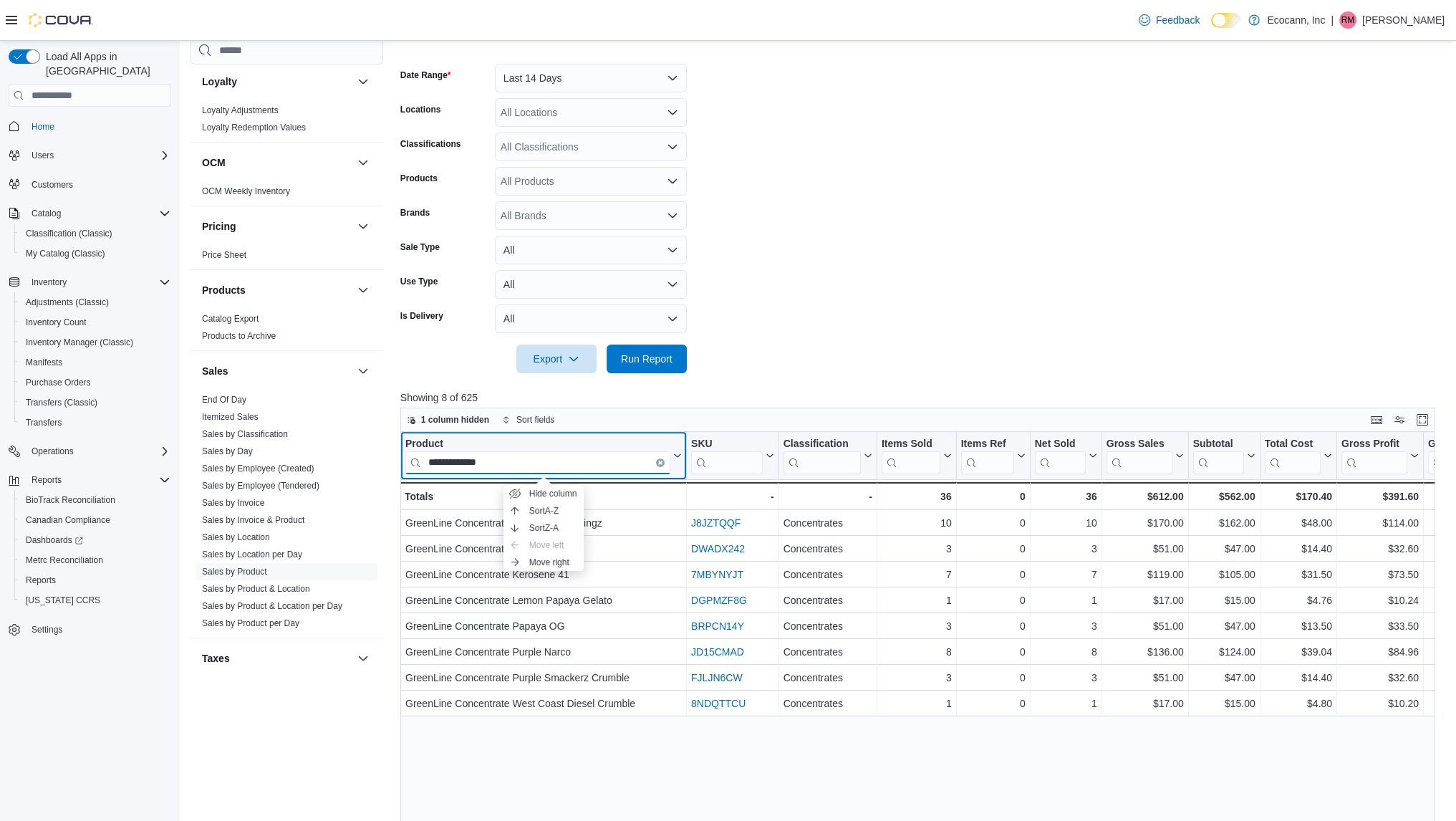
type input "**********"
click at [662, 461] on button "Clear input" at bounding box center [660, 463] width 9 height 9
click at [648, 461] on input "search" at bounding box center [538, 462] width 265 height 23
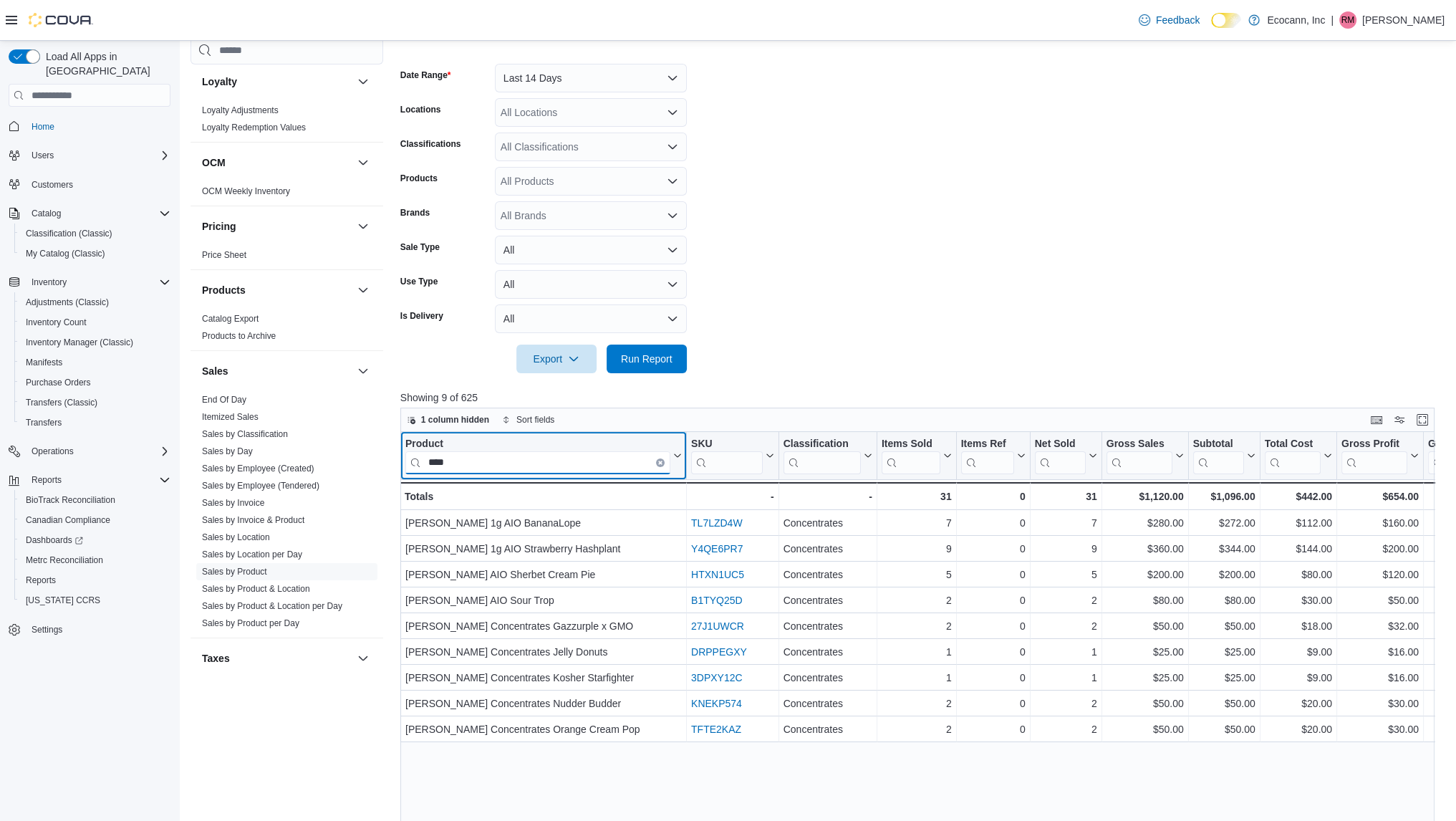
type input "****"
click at [659, 459] on button "Clear input" at bounding box center [660, 463] width 9 height 9
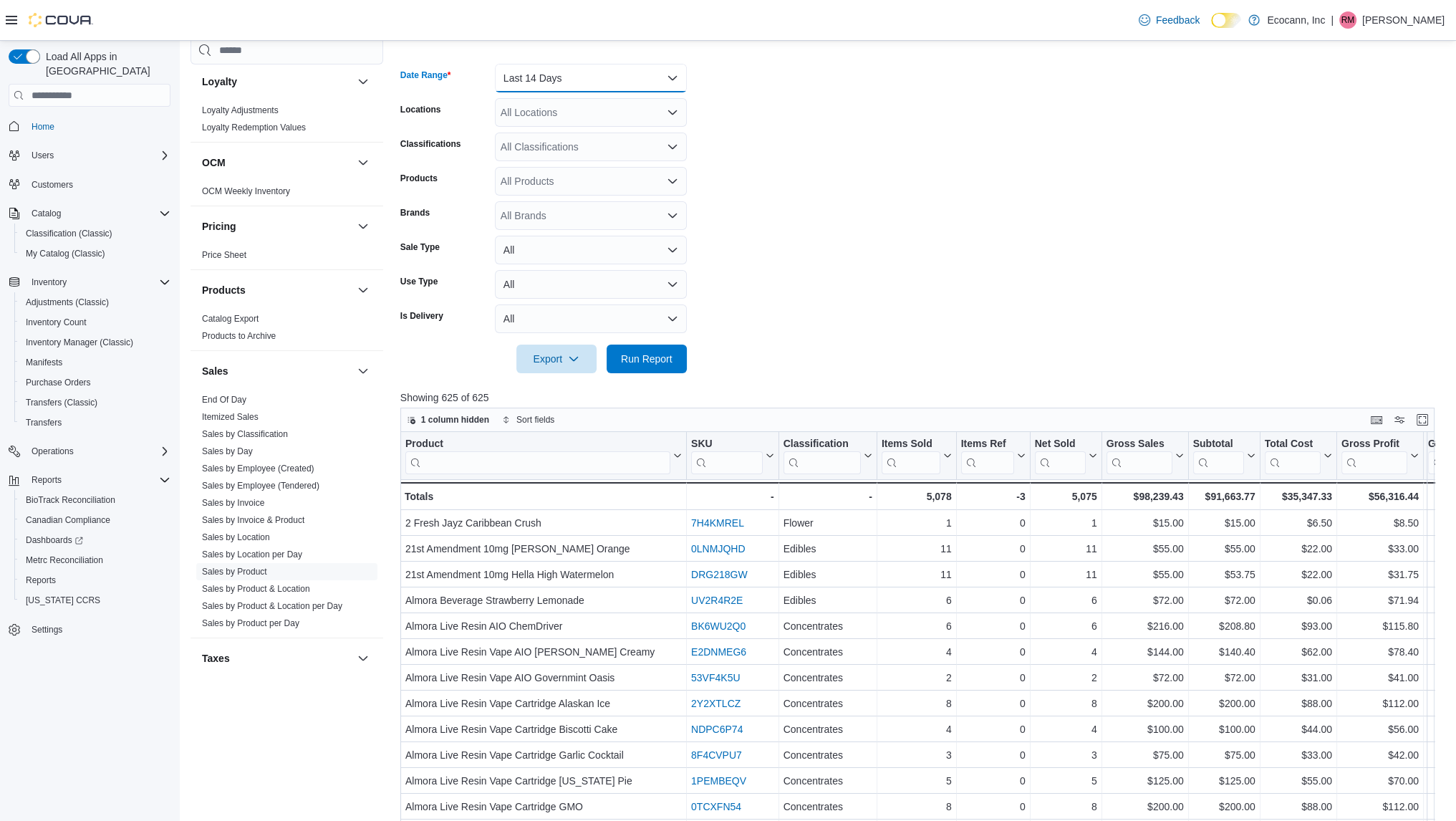
click at [593, 63] on button "Last 14 Days" at bounding box center [591, 77] width 192 height 29
click at [550, 197] on span "Last 7 Days" at bounding box center [599, 192] width 163 height 17
click at [613, 368] on button "Run Report" at bounding box center [646, 358] width 80 height 29
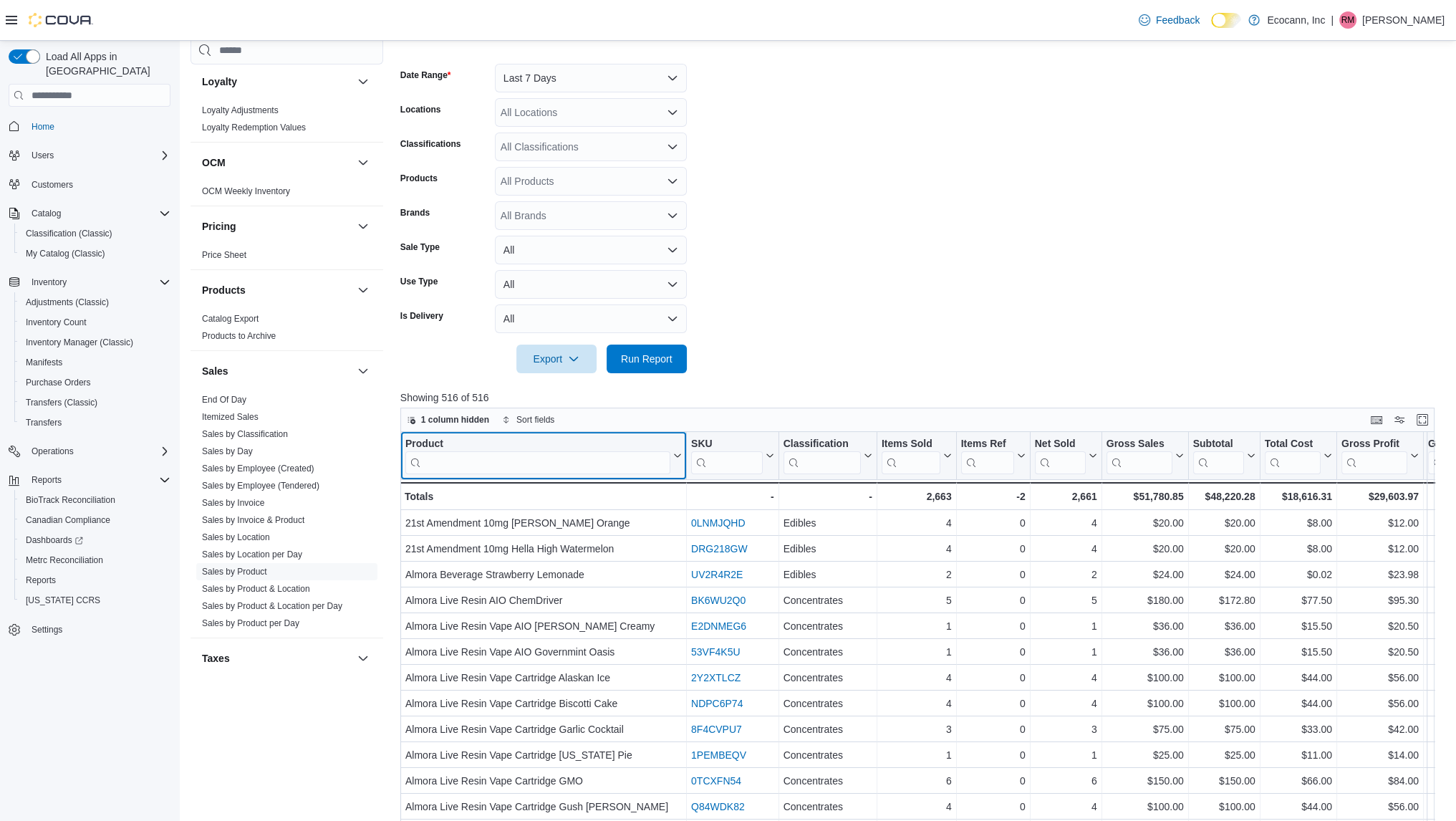
click at [547, 464] on input "search" at bounding box center [538, 462] width 265 height 23
type input "****"
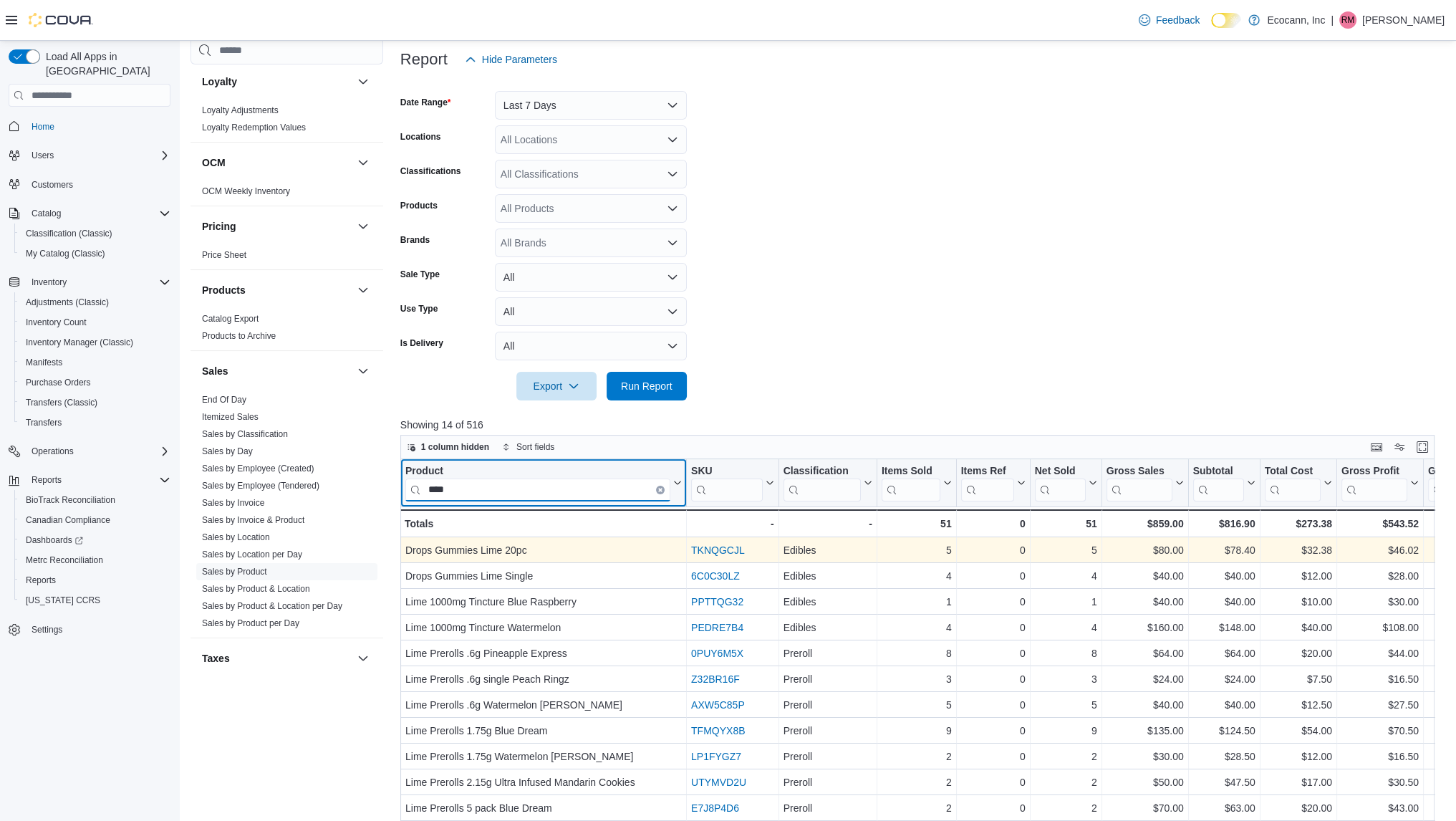
scroll to position [168, 0]
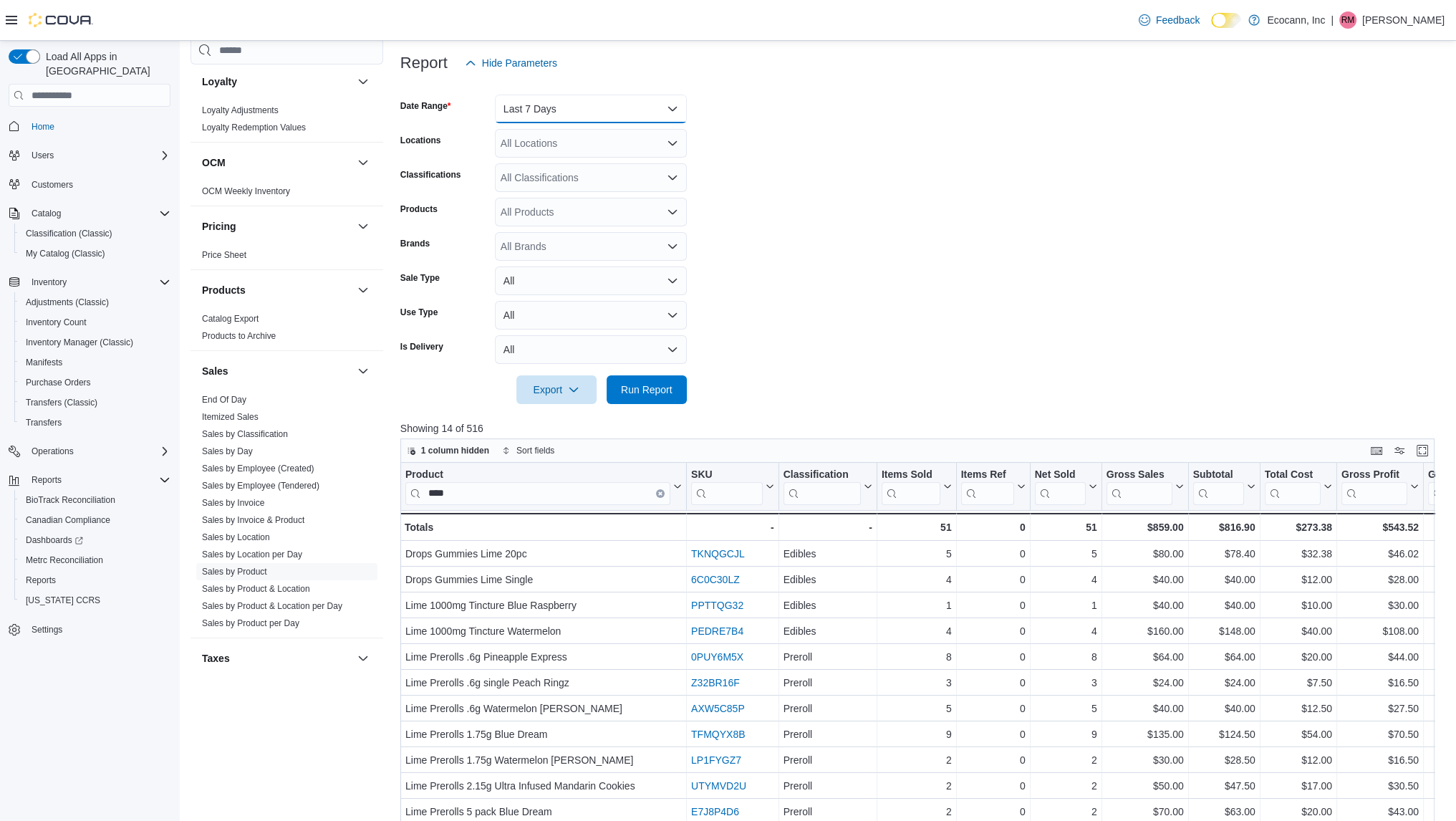
click at [570, 115] on button "Last 7 Days" at bounding box center [591, 109] width 192 height 29
click at [768, 258] on form "Date Range Last 7 Days Locations All Locations Classifications All Classificati…" at bounding box center [923, 240] width 1045 height 326
click at [661, 494] on icon "Clear input" at bounding box center [660, 494] width 3 height 3
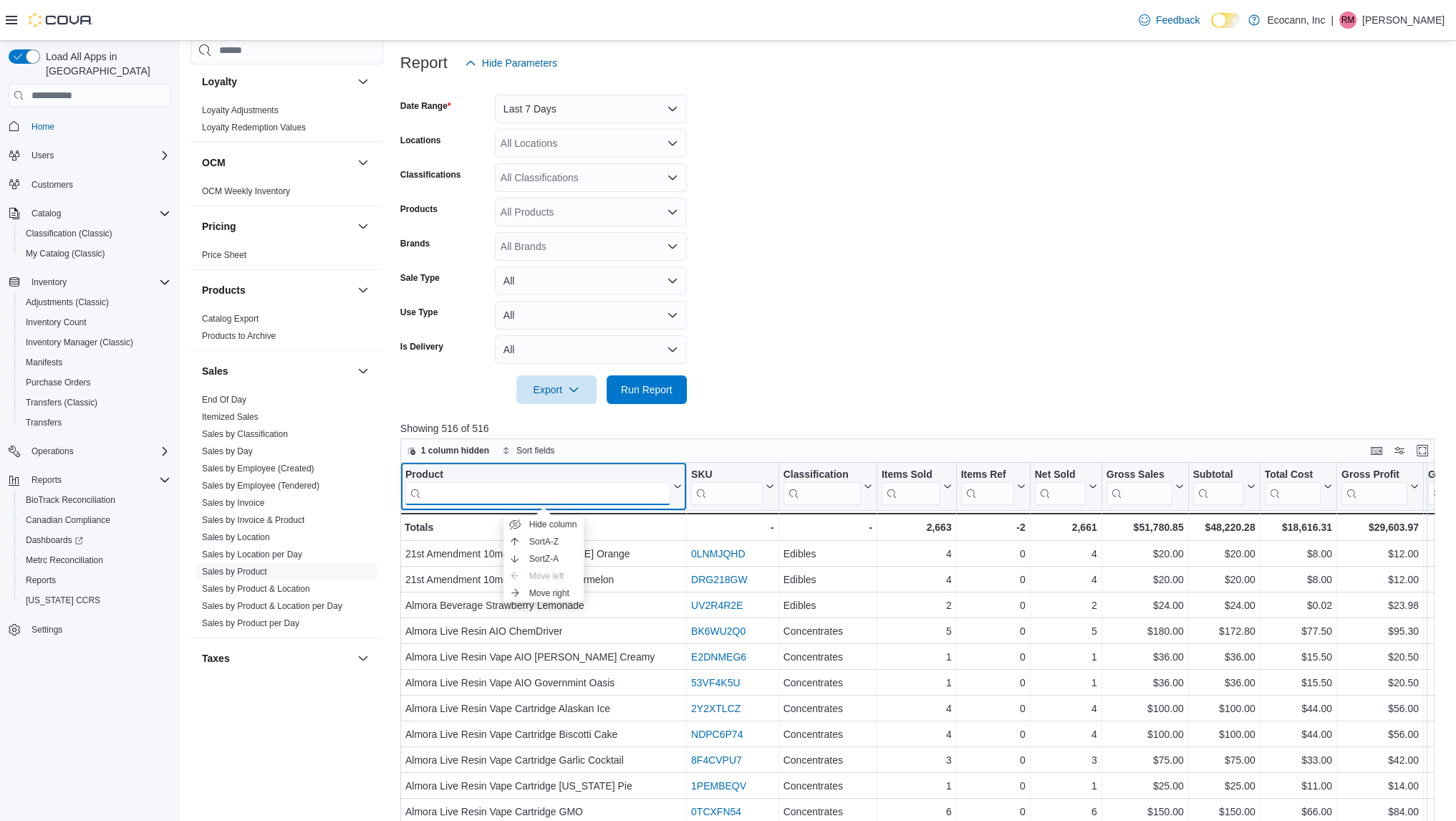
click at [606, 494] on input "search" at bounding box center [538, 493] width 265 height 23
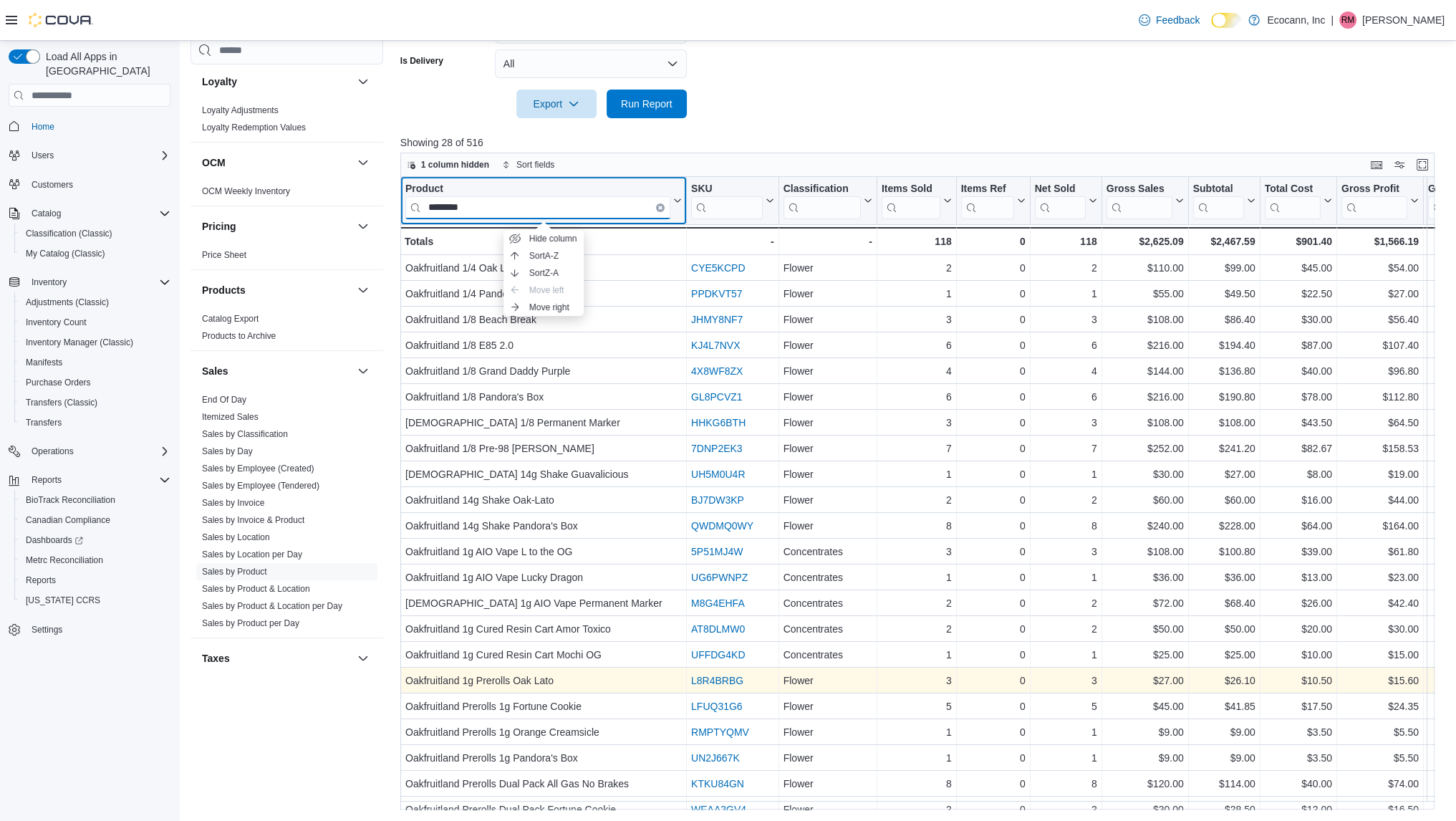
scroll to position [175, 0]
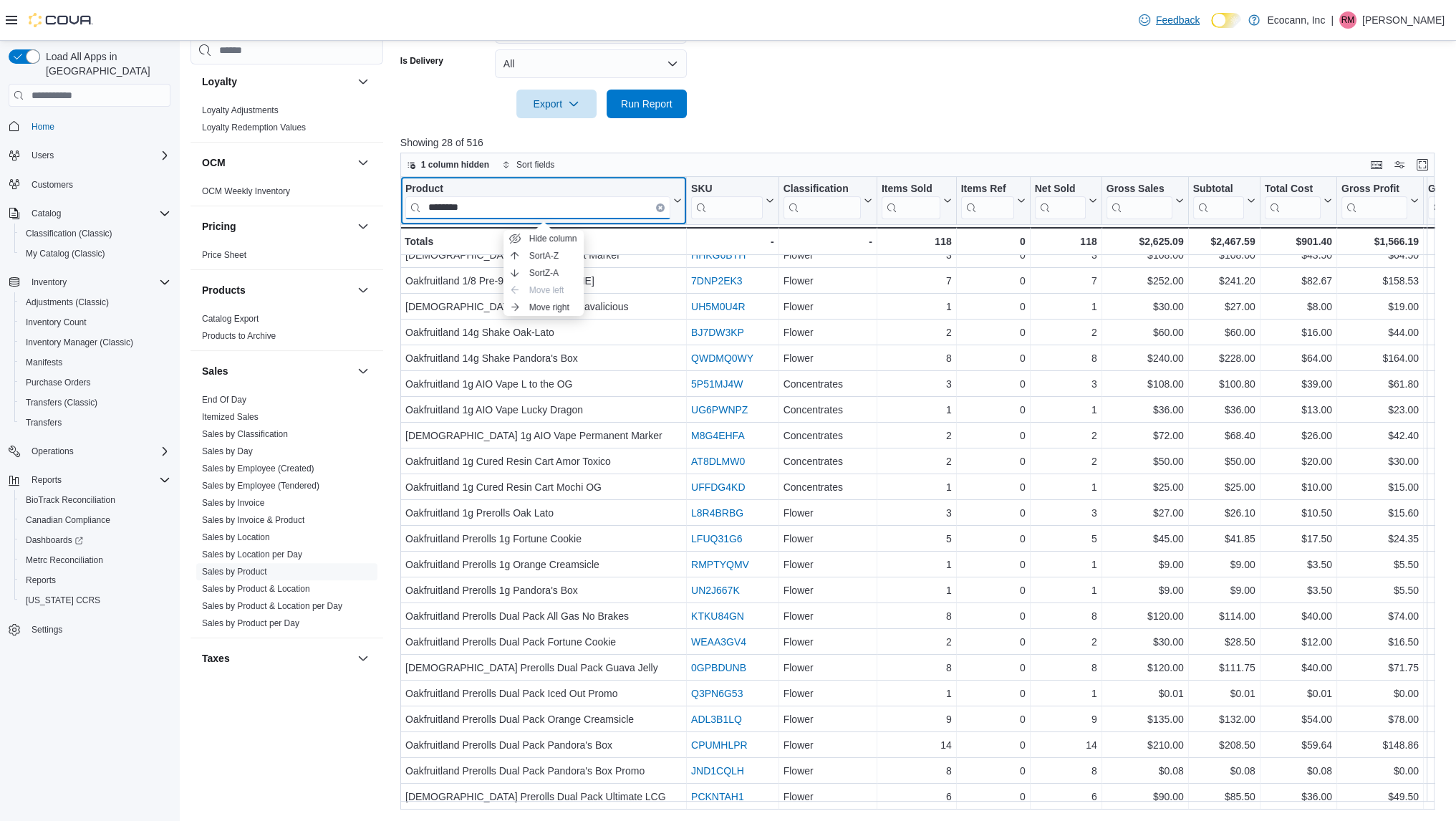
type input "********"
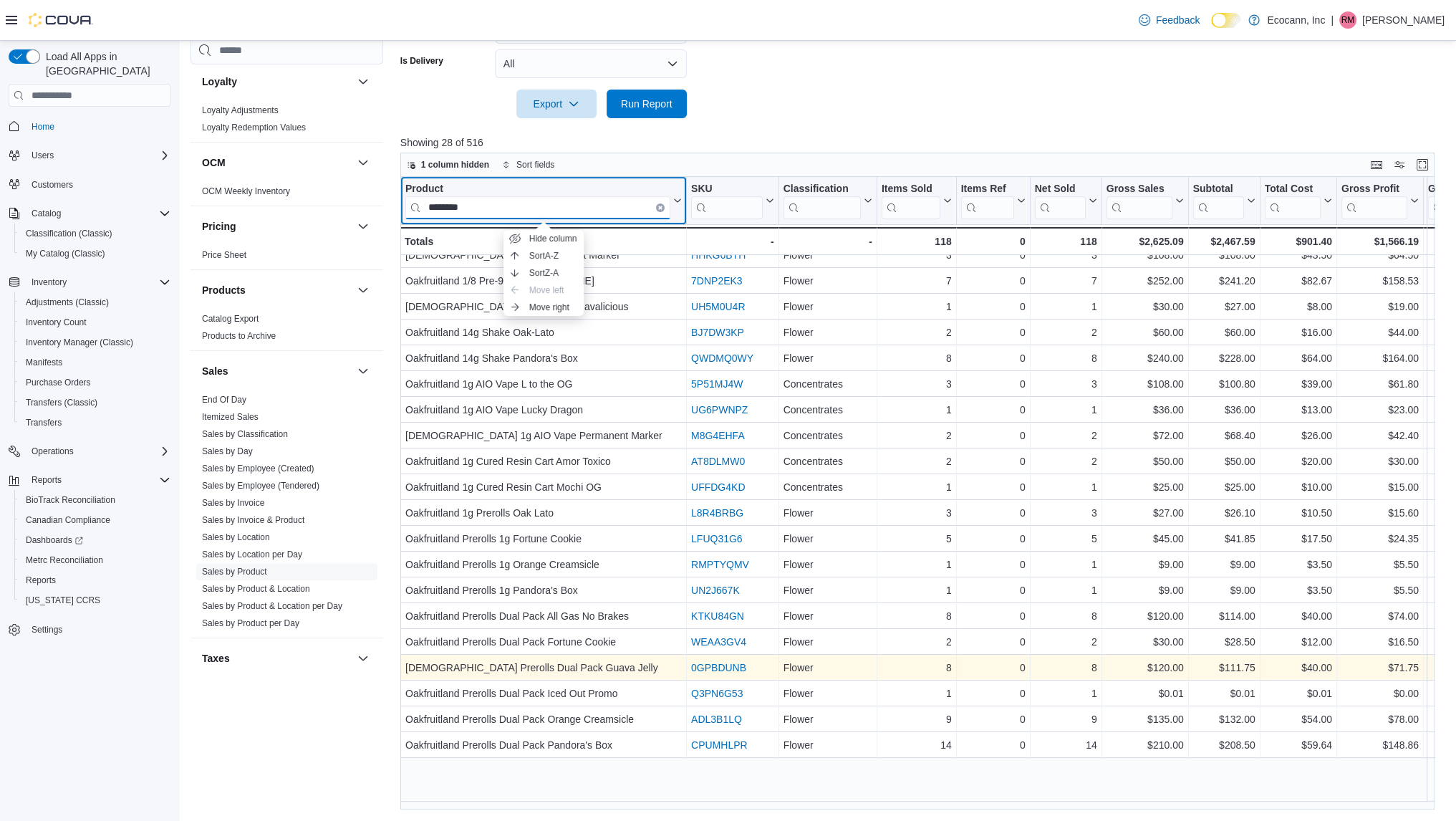
scroll to position [0, 0]
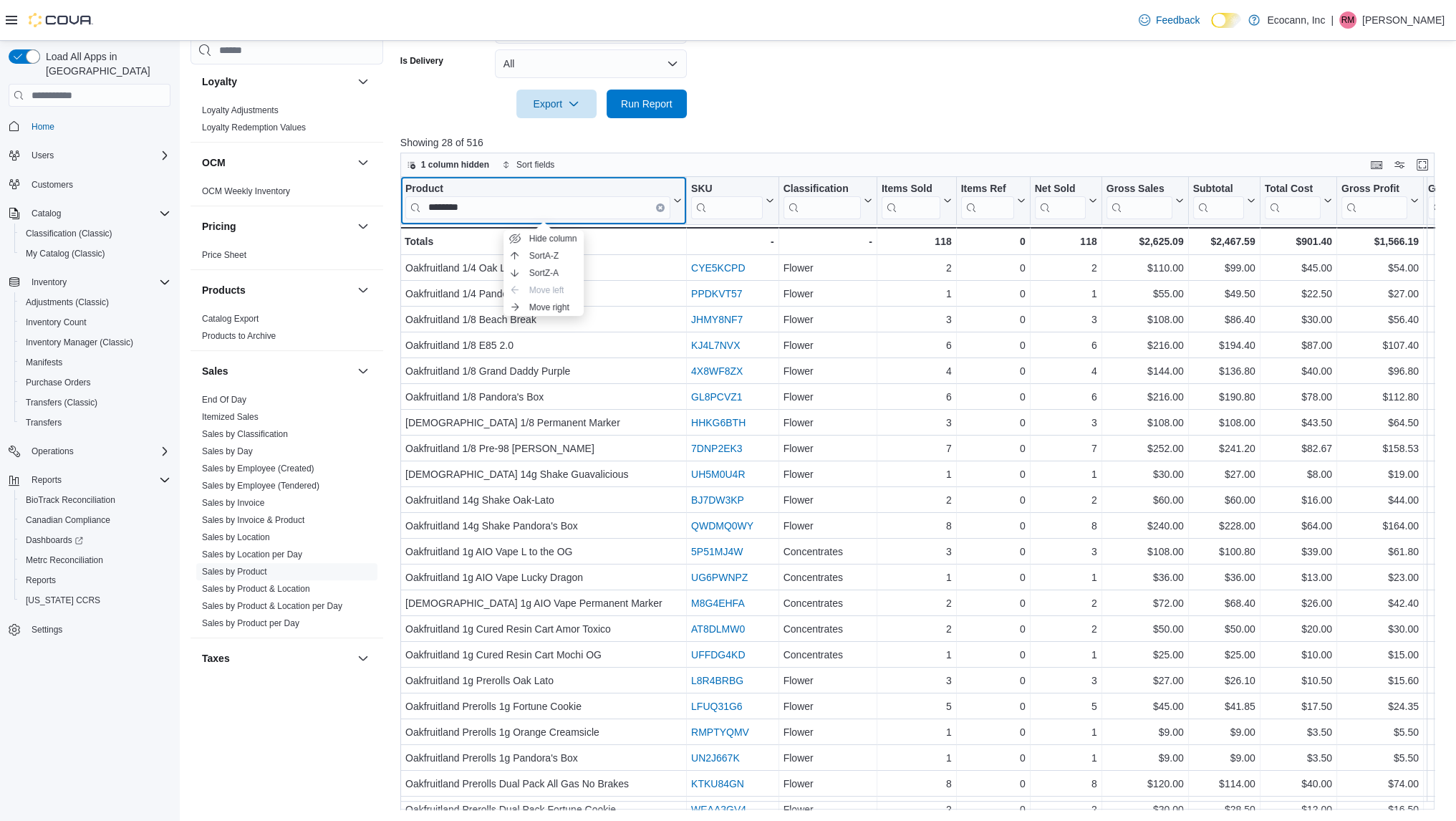
click at [659, 204] on button "Clear input" at bounding box center [660, 208] width 9 height 9
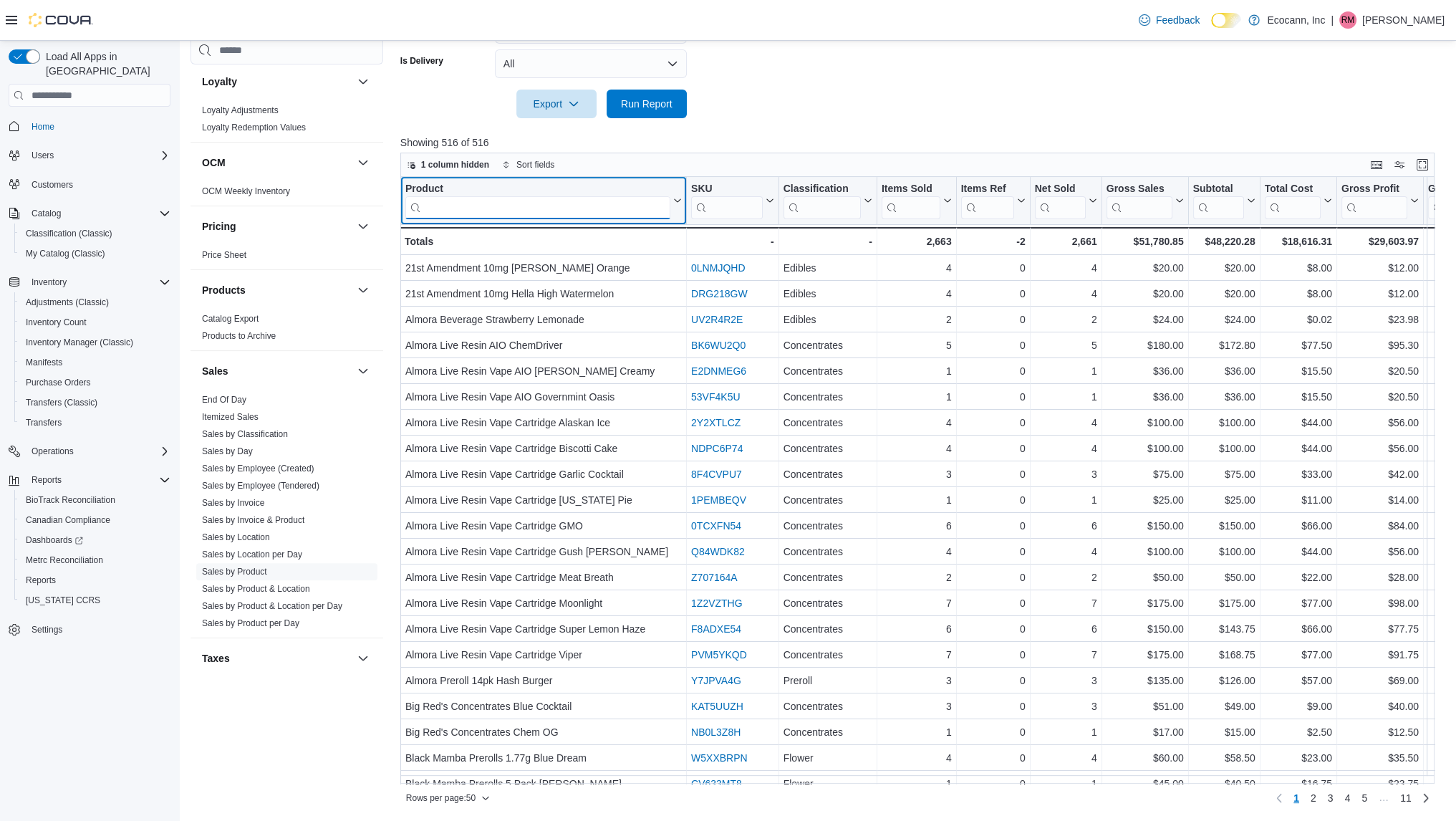
click at [614, 207] on input "search" at bounding box center [538, 207] width 265 height 23
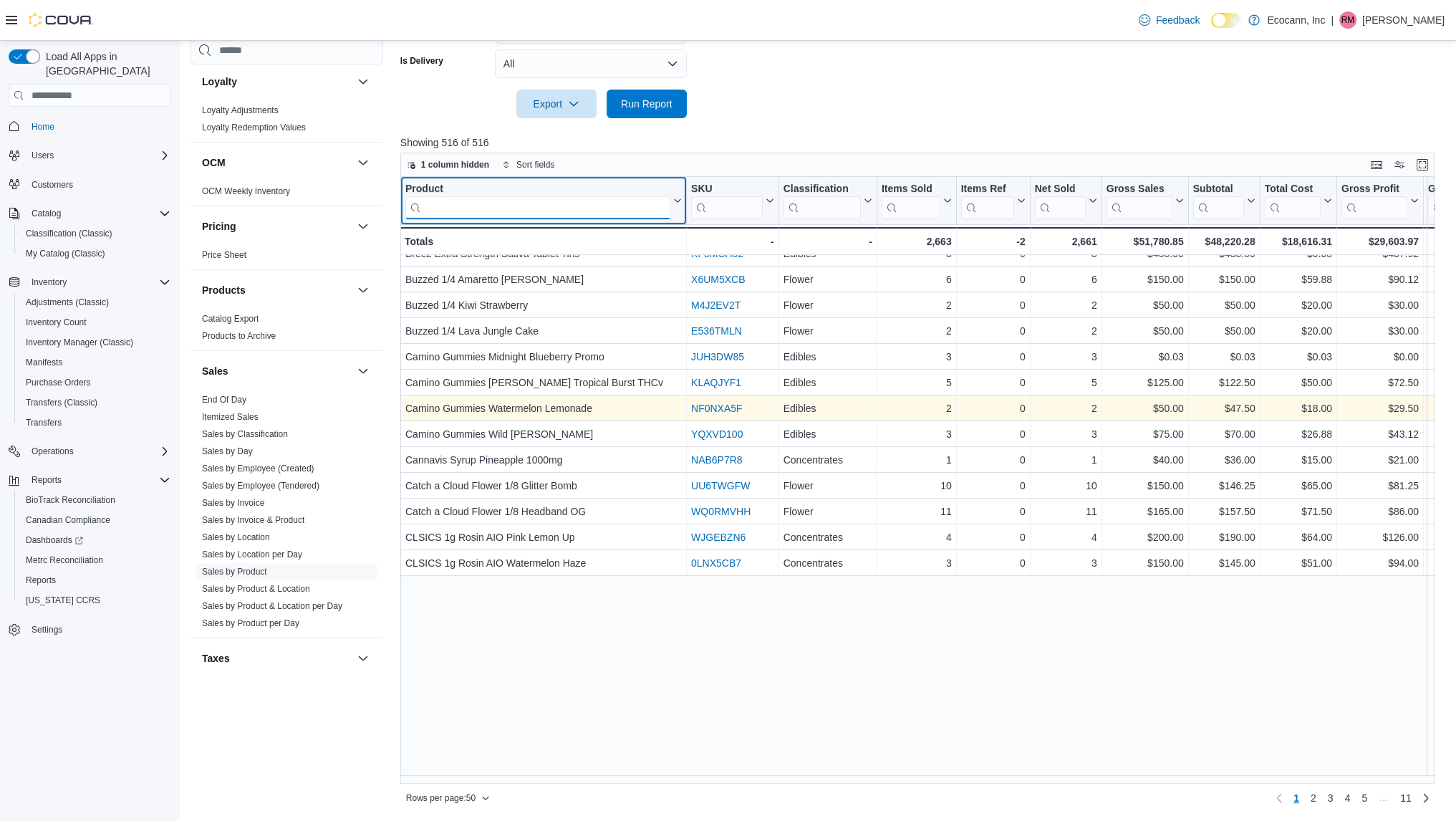
scroll to position [375, 0]
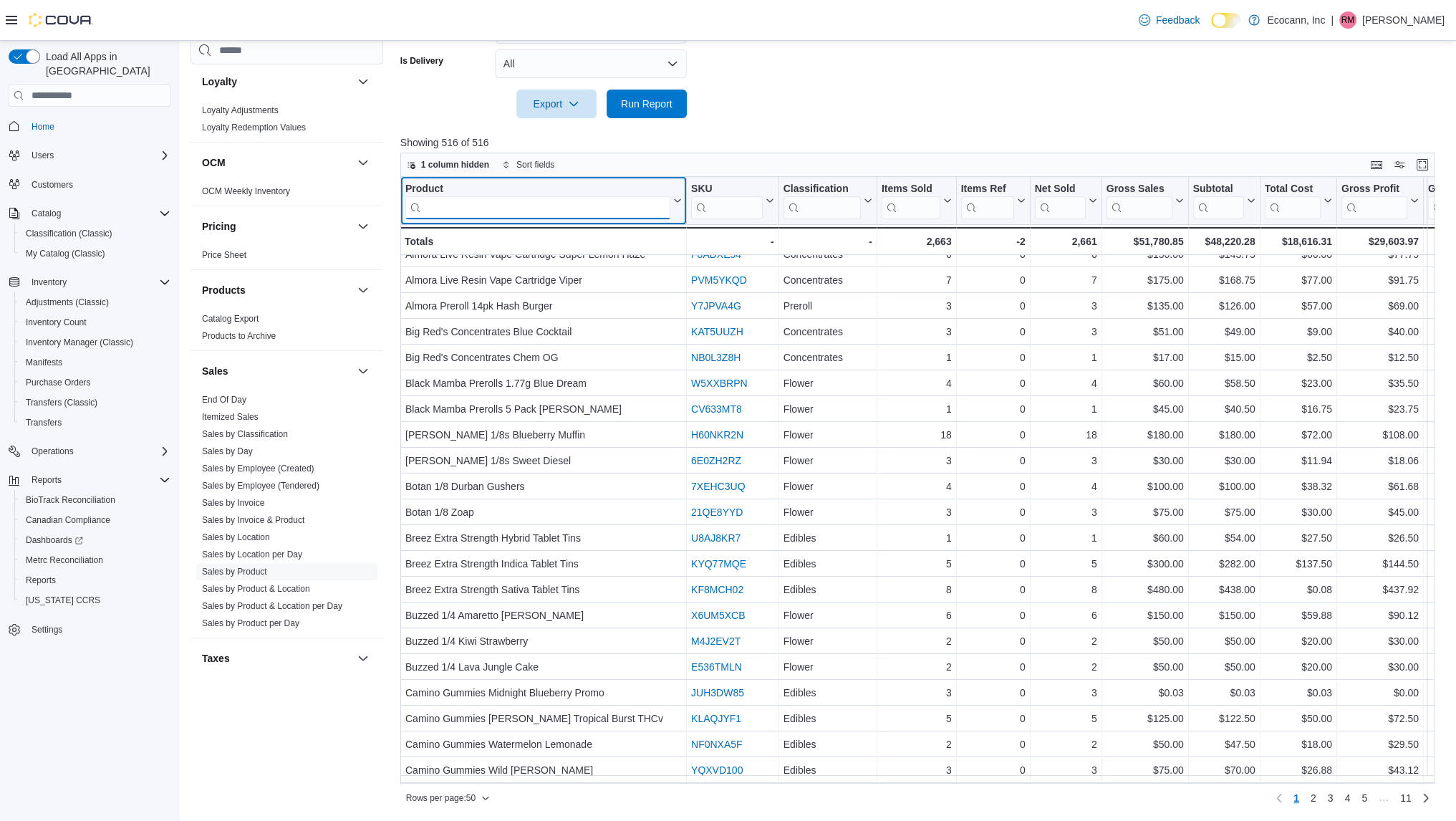
click at [549, 196] on input "search" at bounding box center [538, 207] width 265 height 23
click at [547, 207] on input "search" at bounding box center [538, 207] width 265 height 23
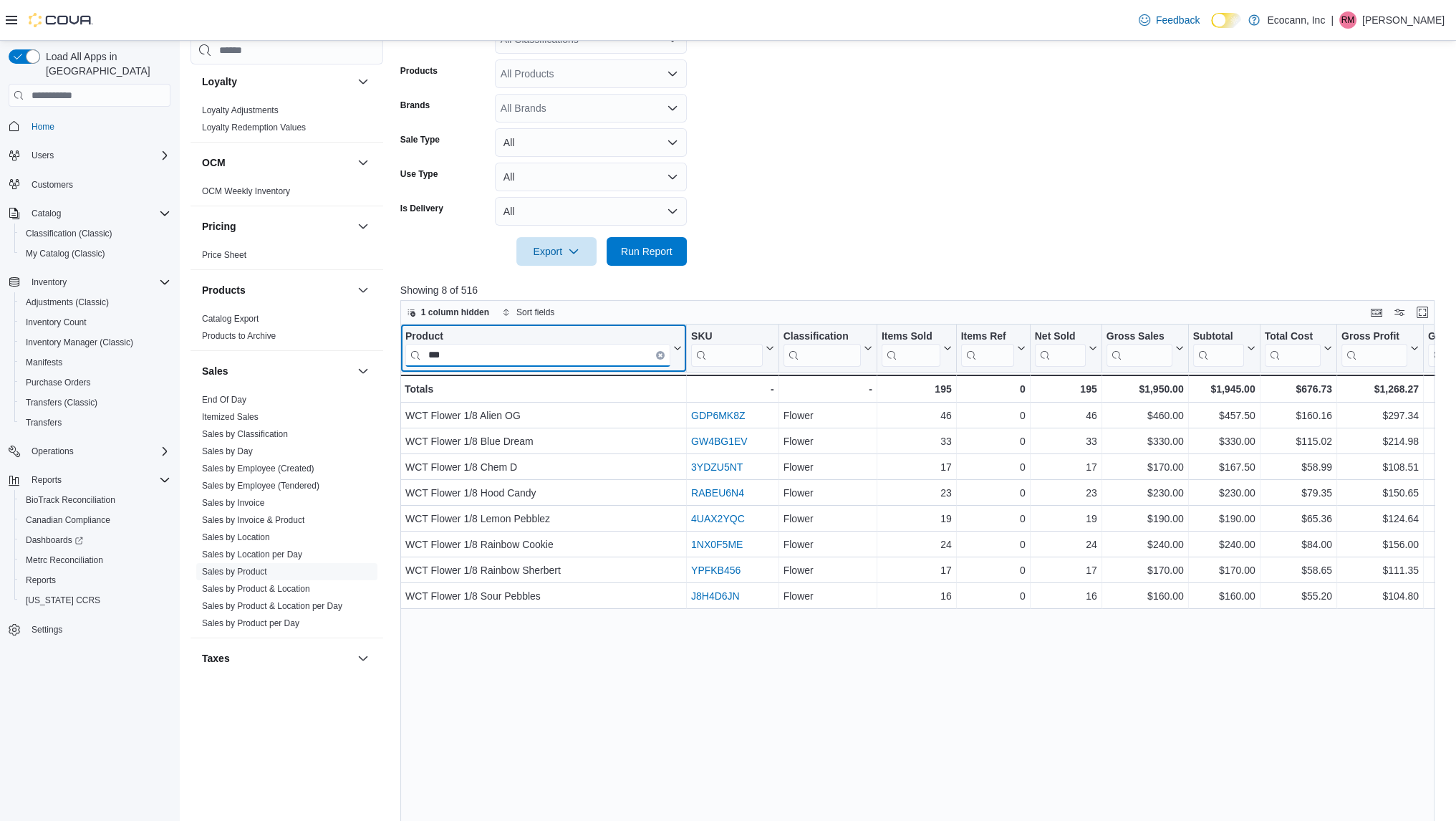
scroll to position [306, 0]
type input "***"
click at [659, 352] on button "Clear input" at bounding box center [660, 356] width 9 height 9
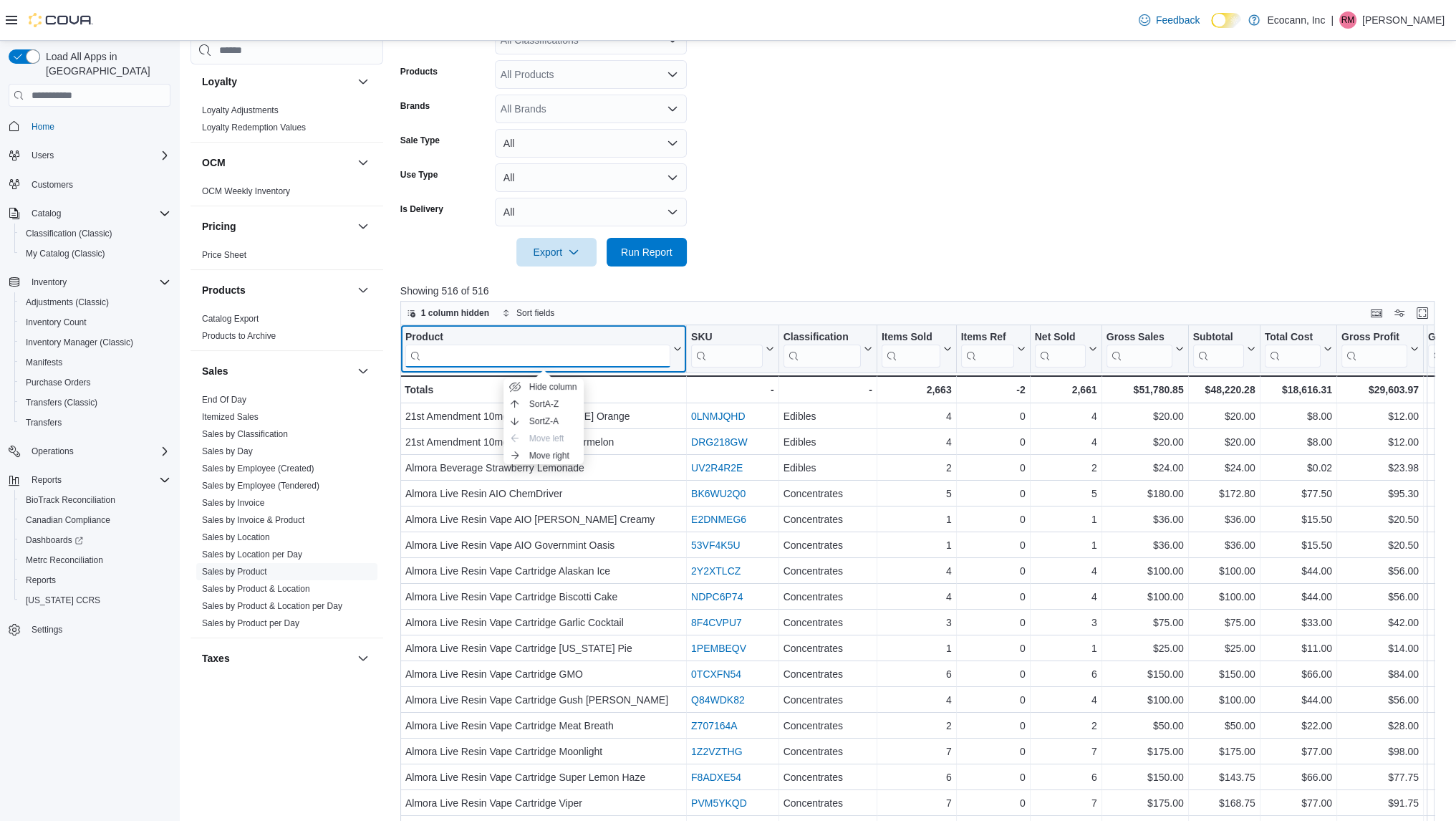
click at [599, 357] on input "search" at bounding box center [538, 355] width 265 height 23
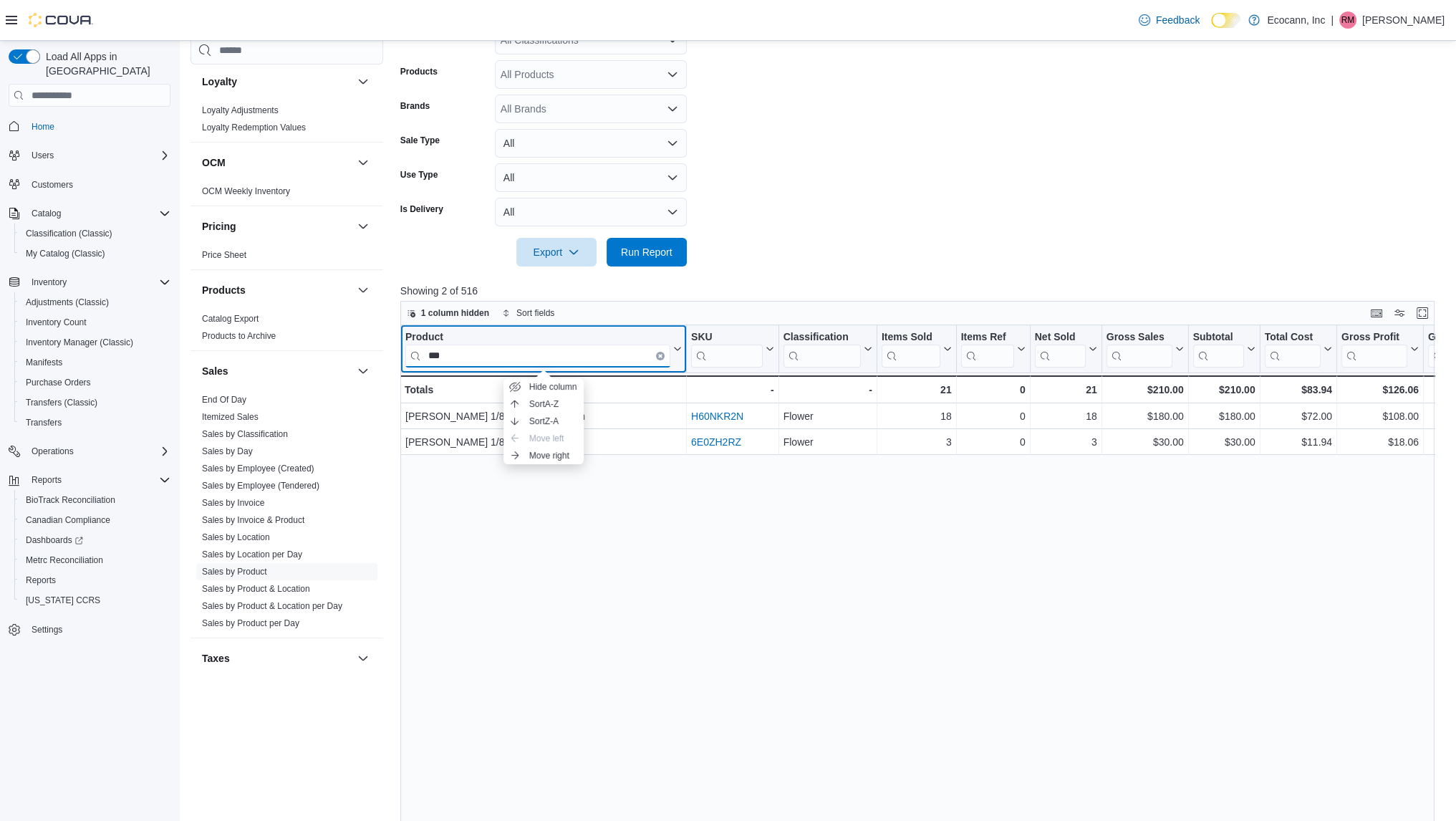
drag, startPoint x: 531, startPoint y: 347, endPoint x: 466, endPoint y: 350, distance: 65.1
click at [466, 350] on input "***" at bounding box center [538, 355] width 265 height 23
type input "*"
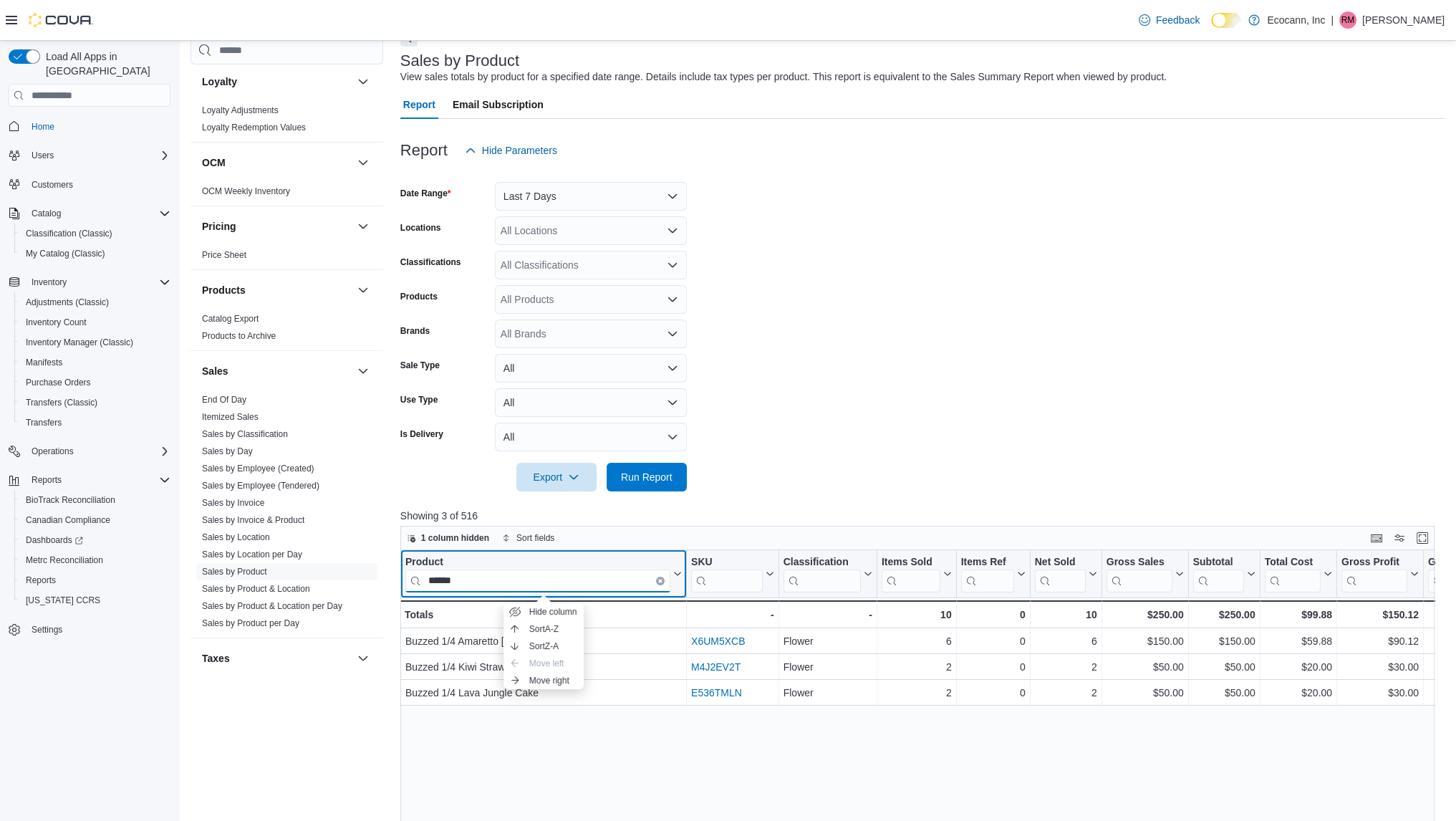
scroll to position [0, 0]
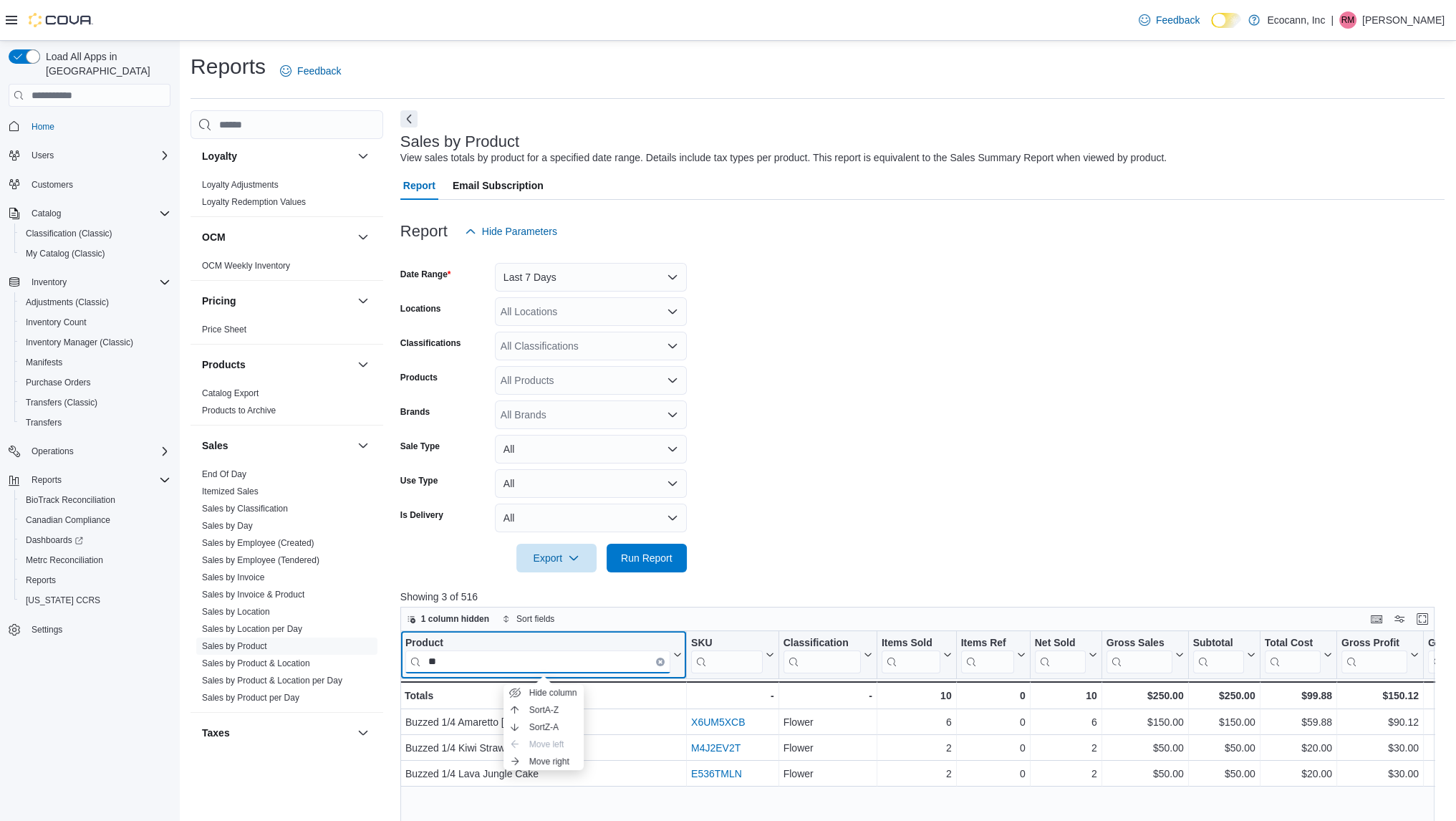
type input "*"
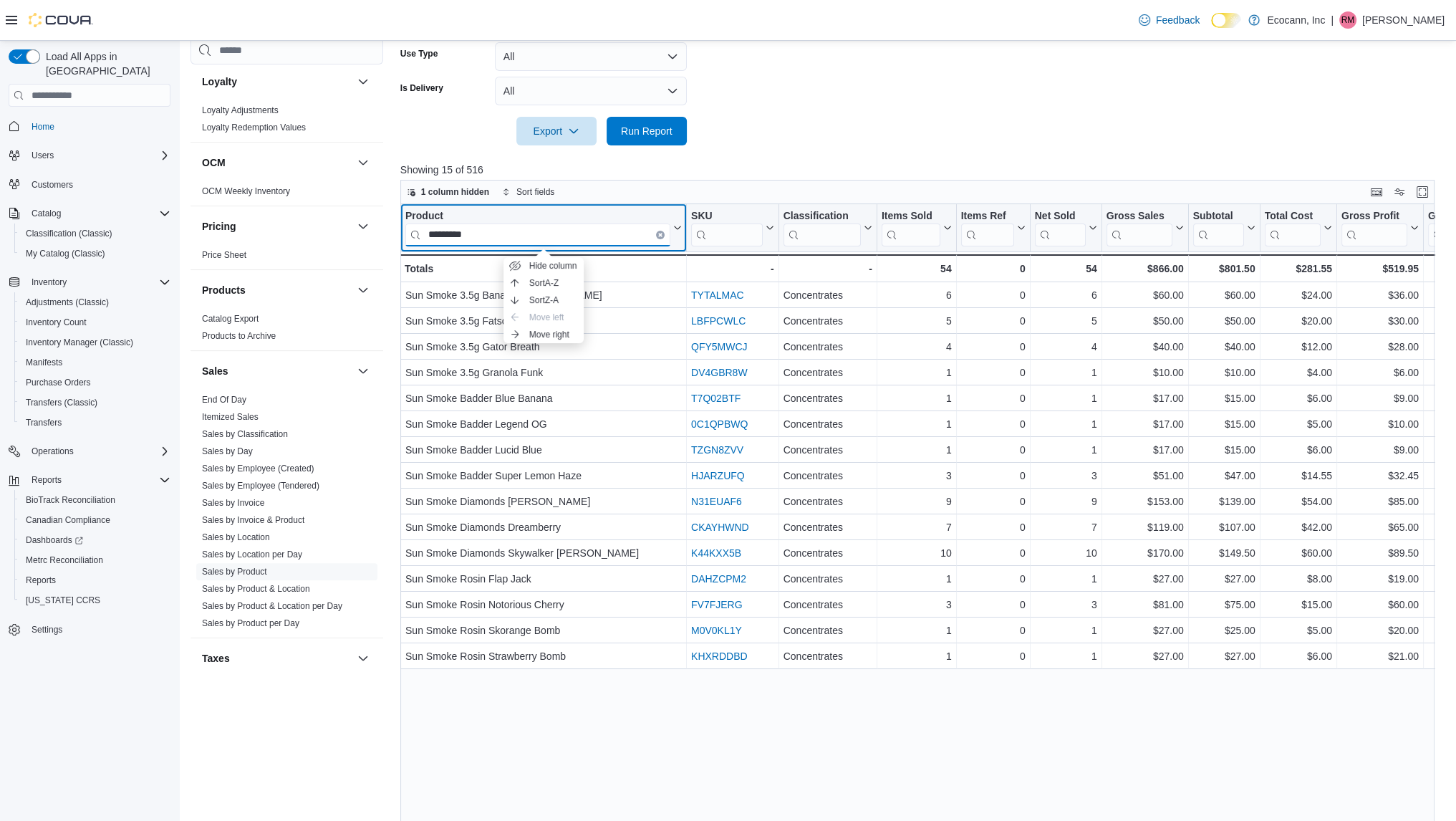
scroll to position [454, 0]
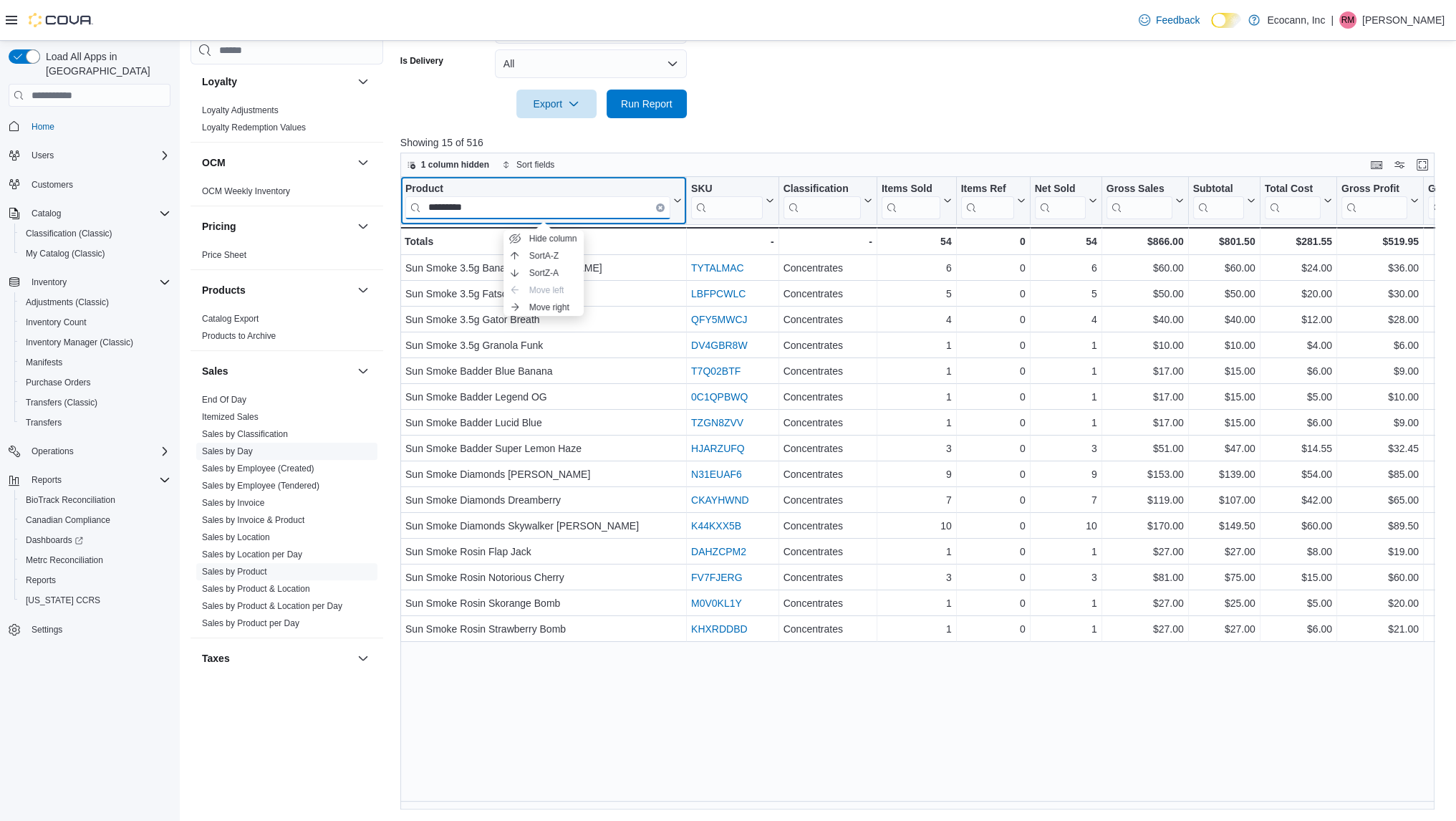
type input "*********"
click at [223, 456] on span "Sales by Day" at bounding box center [286, 451] width 181 height 17
click at [232, 446] on link "Sales by Day" at bounding box center [227, 451] width 50 height 10
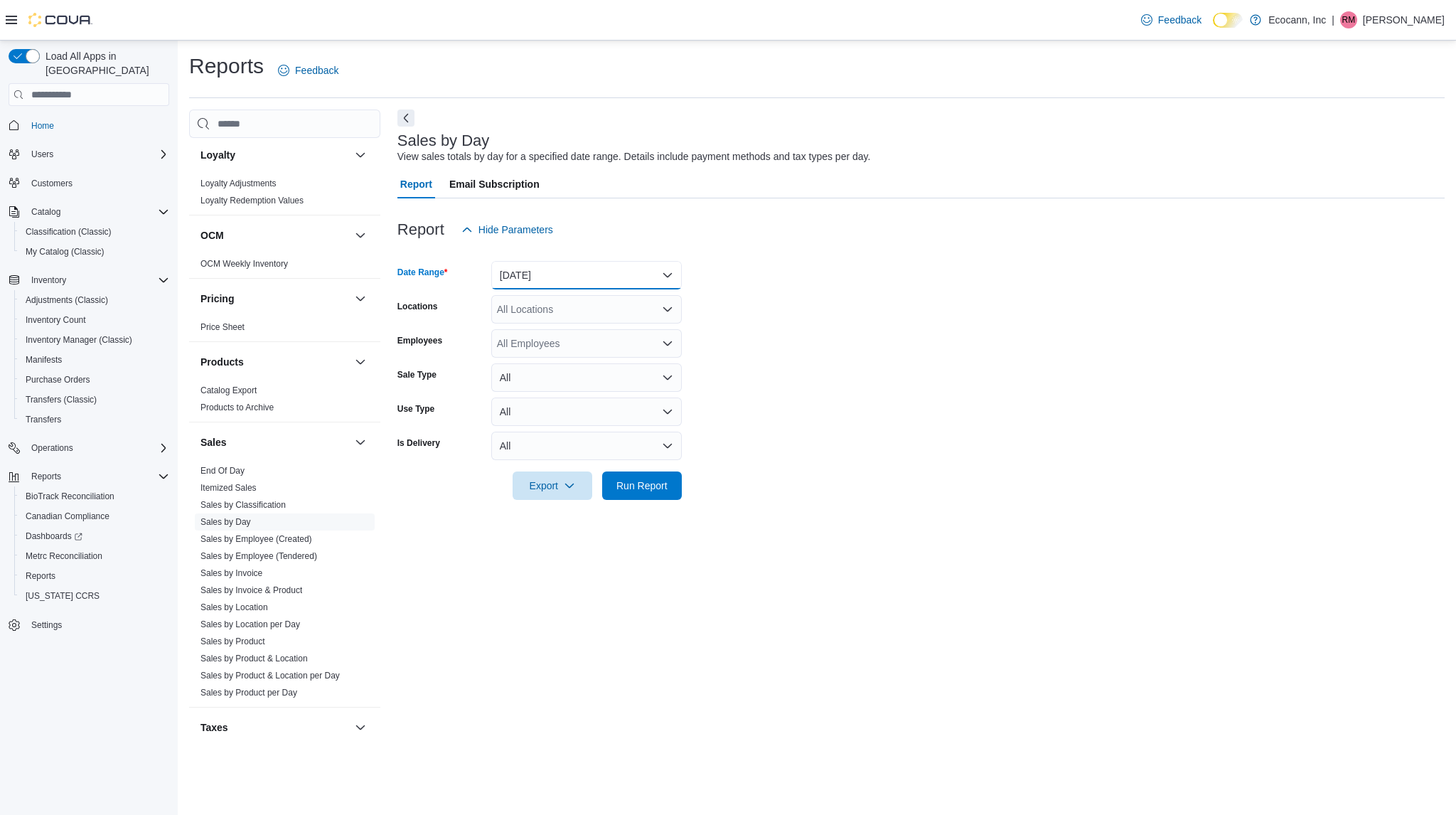
click at [592, 275] on button "[DATE]" at bounding box center [586, 275] width 190 height 28
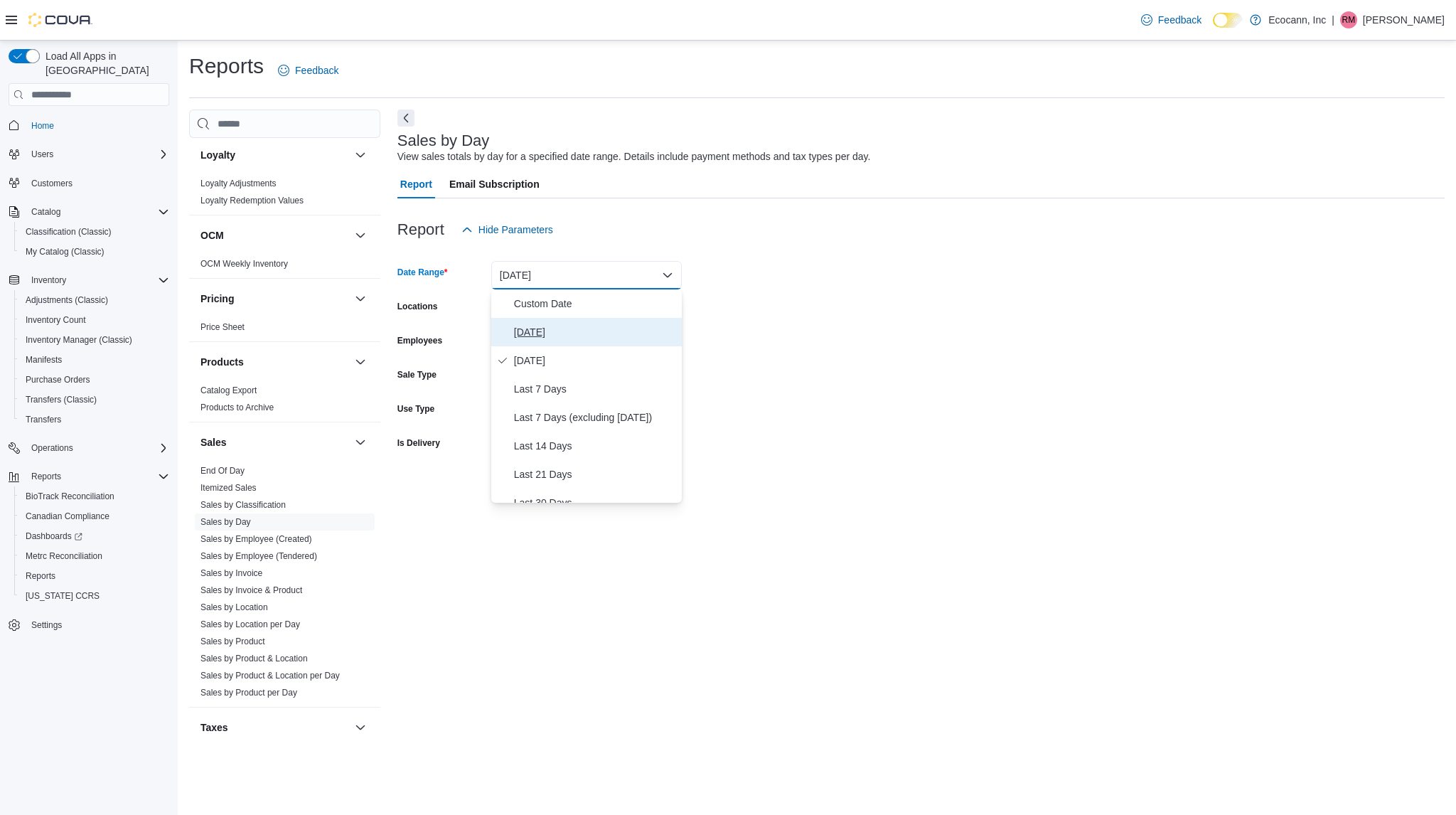
click at [531, 333] on span "[DATE]" at bounding box center [595, 332] width 162 height 17
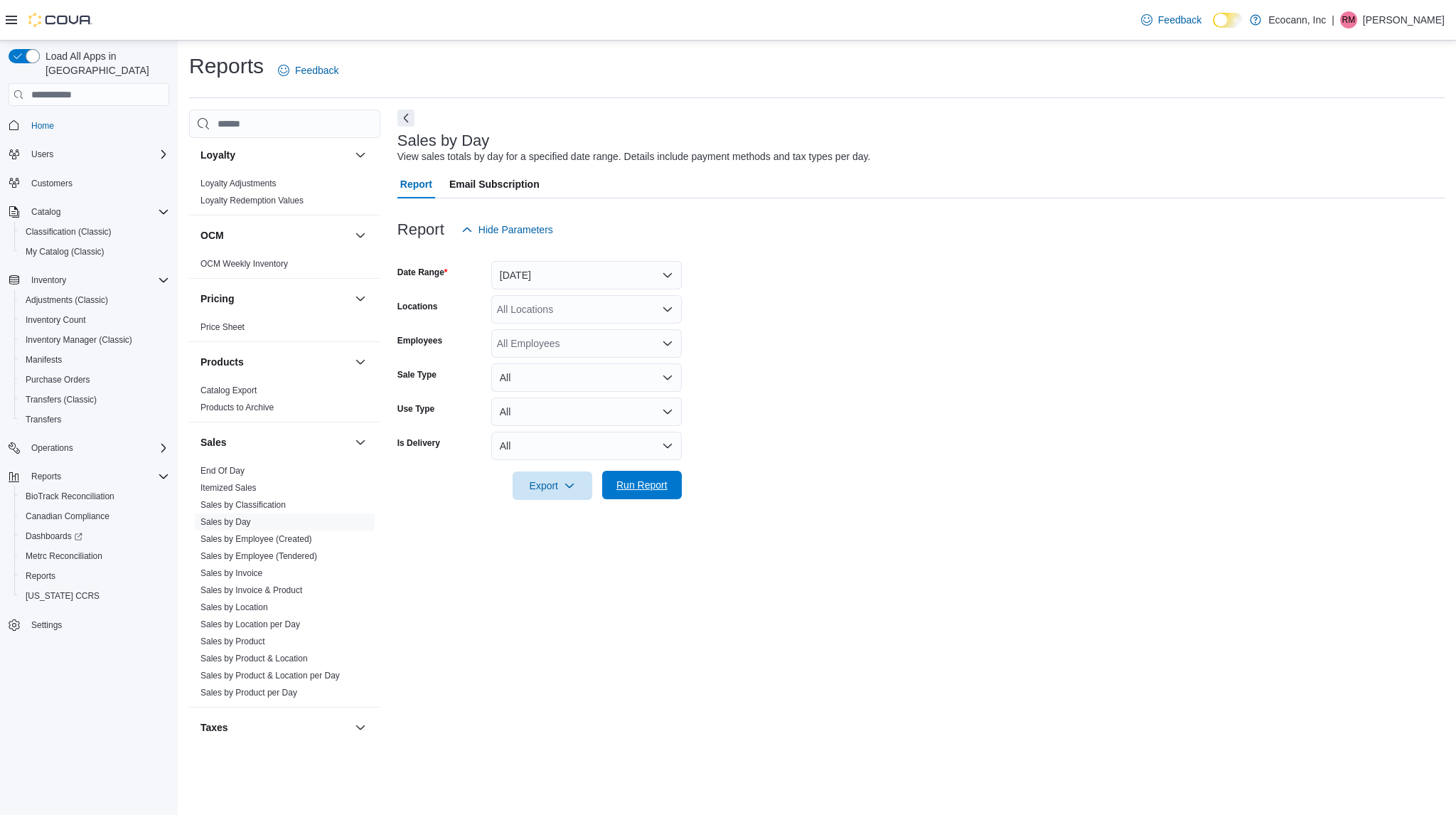
click at [606, 487] on button "Run Report" at bounding box center [641, 484] width 80 height 28
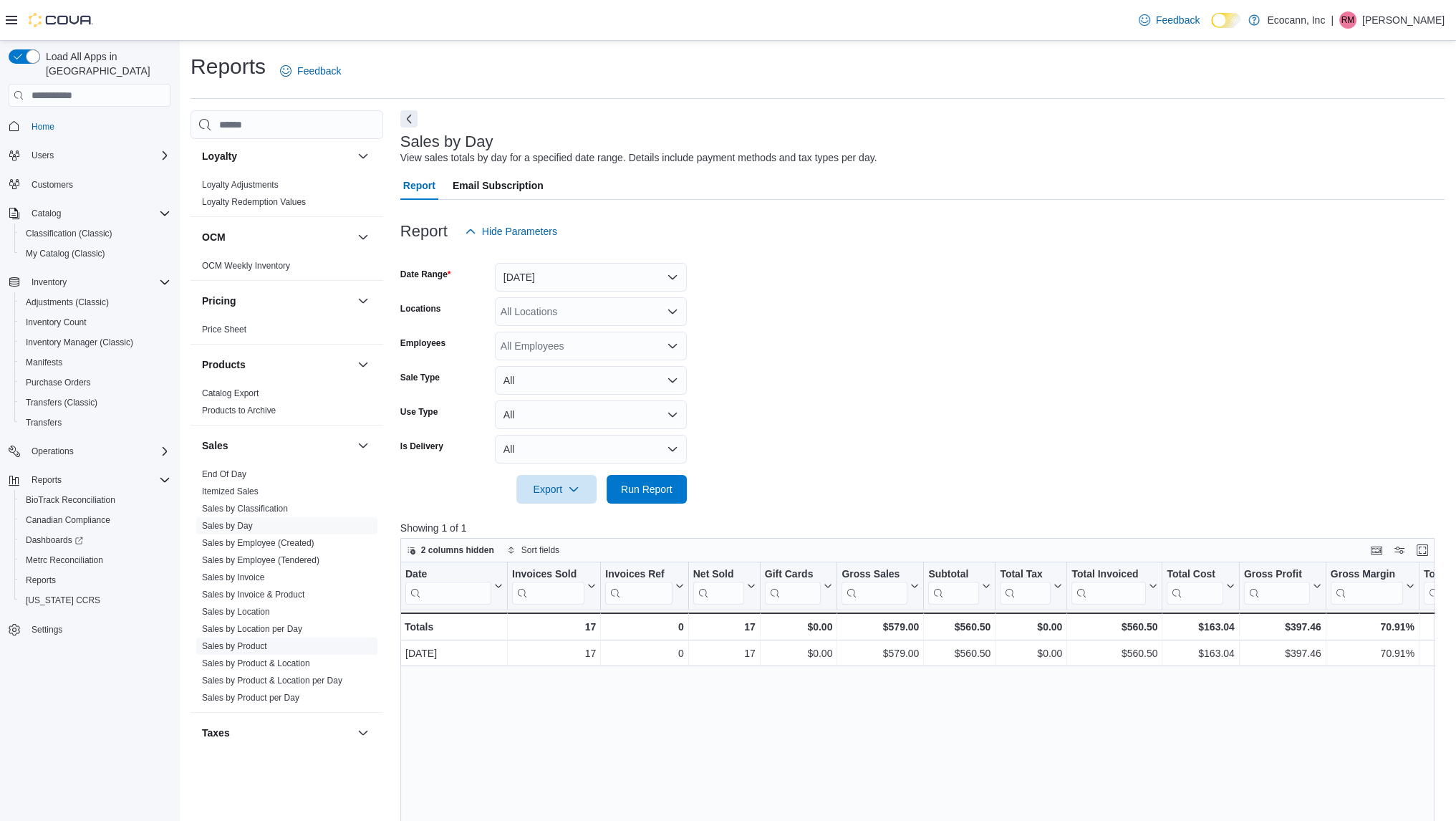
click at [237, 651] on span "Sales by Product" at bounding box center [286, 646] width 181 height 17
click at [239, 651] on span "Sales by Product" at bounding box center [286, 646] width 181 height 17
click at [250, 646] on link "Sales by Product" at bounding box center [234, 646] width 65 height 10
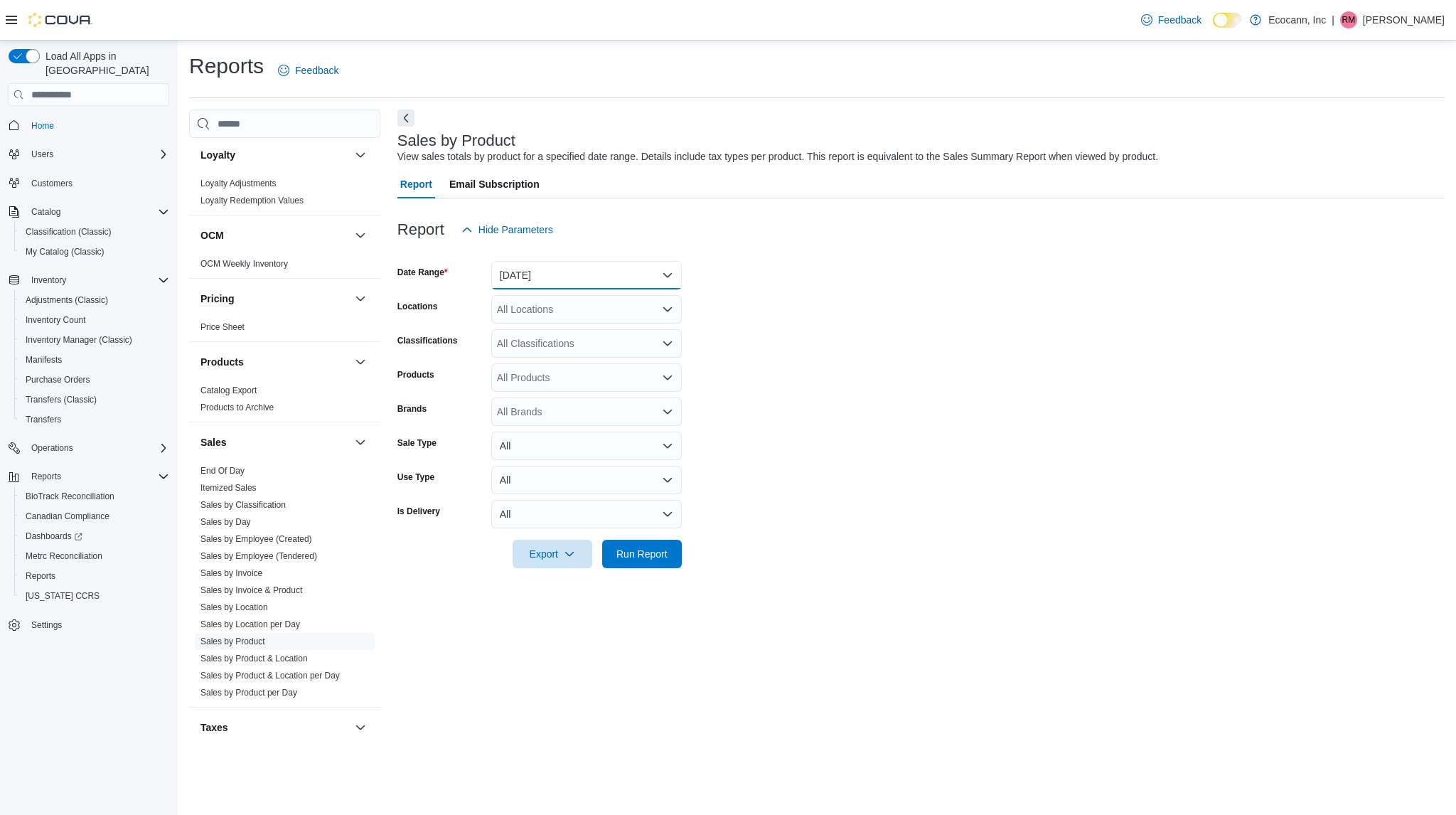
click at [592, 270] on button "[DATE]" at bounding box center [586, 275] width 190 height 28
click at [563, 385] on span "Last 7 Days" at bounding box center [595, 388] width 162 height 17
click at [654, 556] on span "Run Report" at bounding box center [642, 553] width 51 height 14
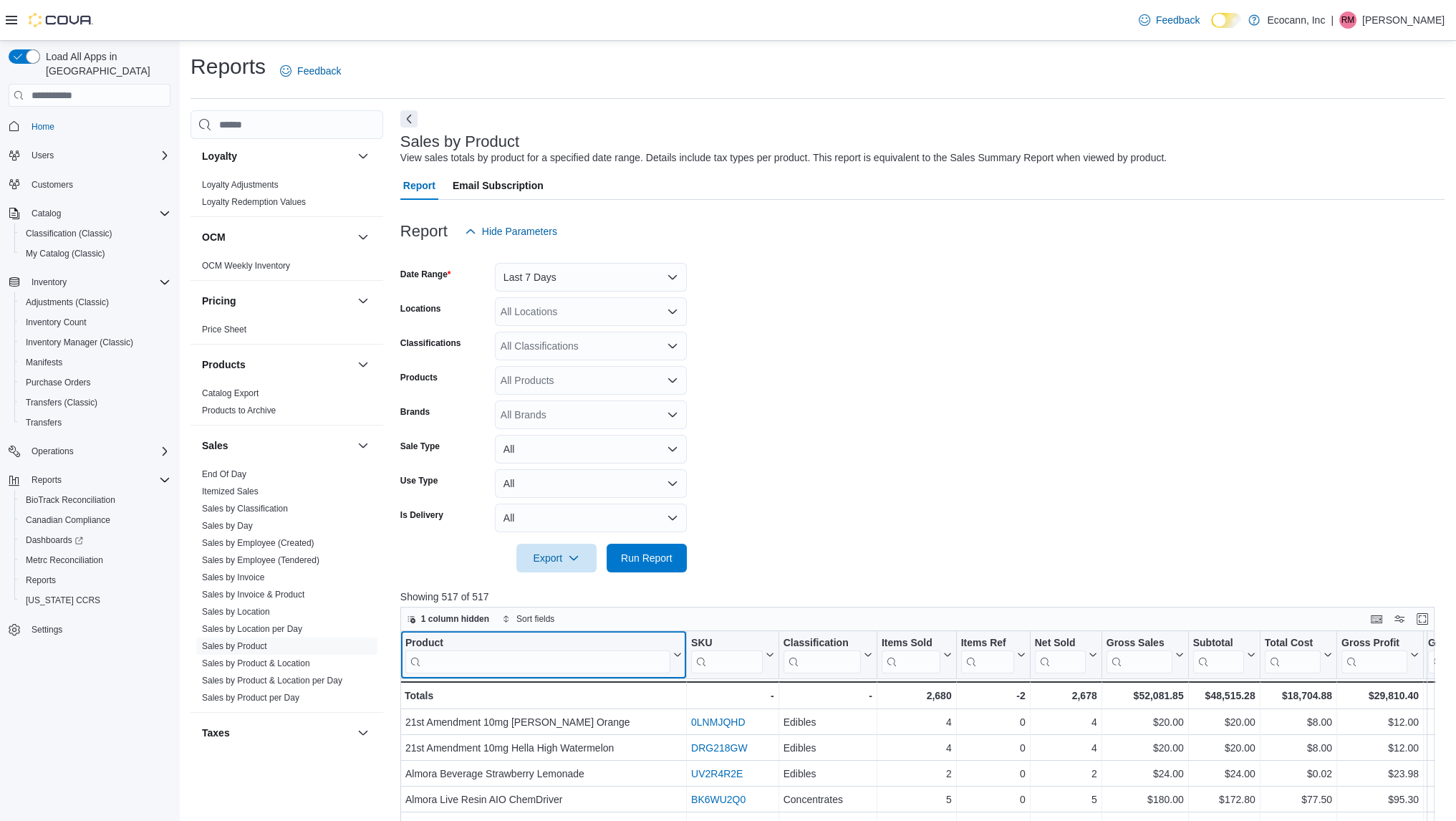
click at [558, 667] on input "search" at bounding box center [538, 662] width 265 height 23
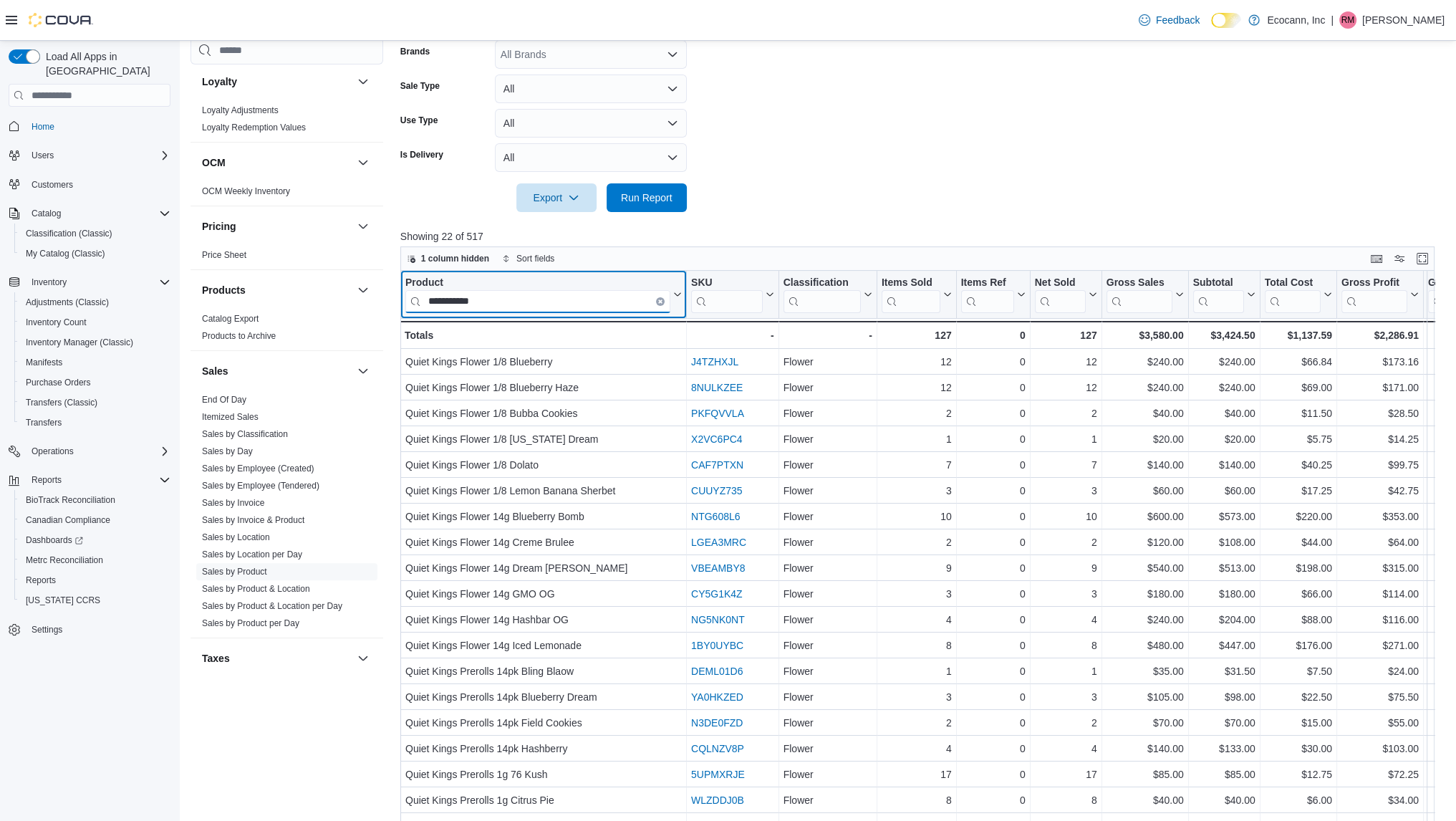
scroll to position [454, 0]
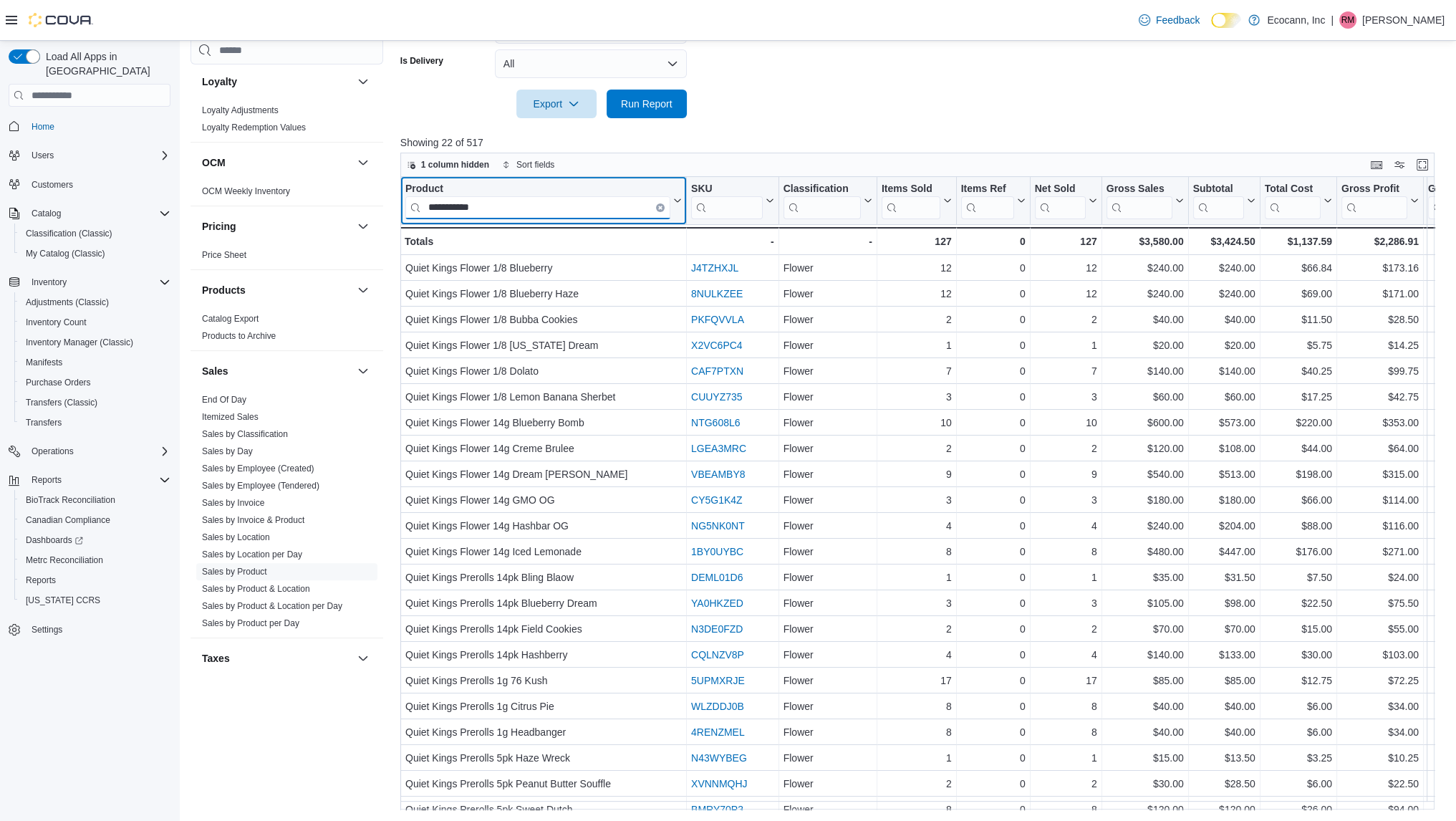
type input "**********"
